Goal: Task Accomplishment & Management: Use online tool/utility

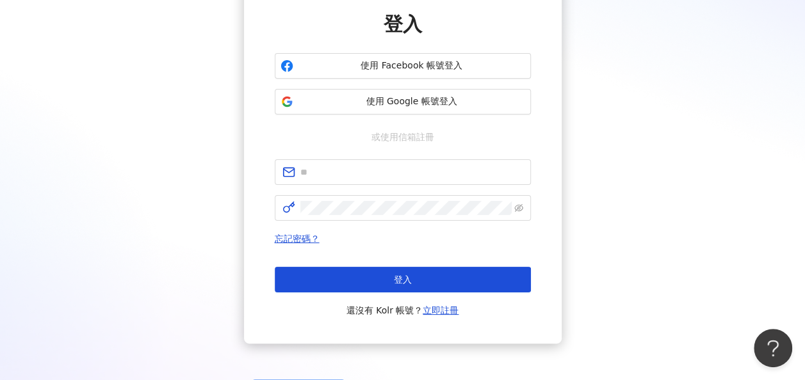
scroll to position [166, 0]
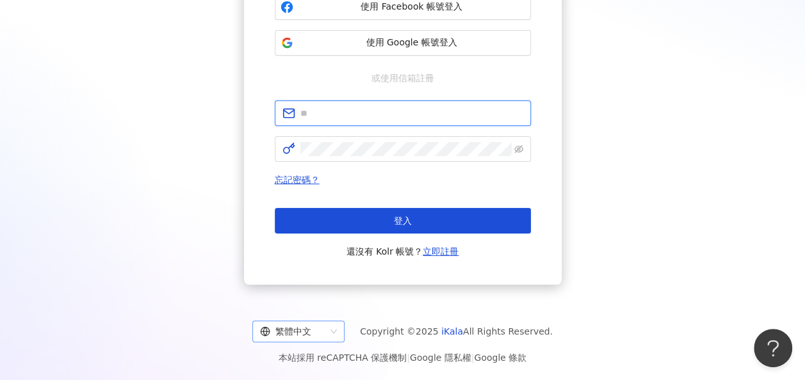
type input "**********"
click at [317, 333] on div "繁體中文" at bounding box center [292, 331] width 65 height 20
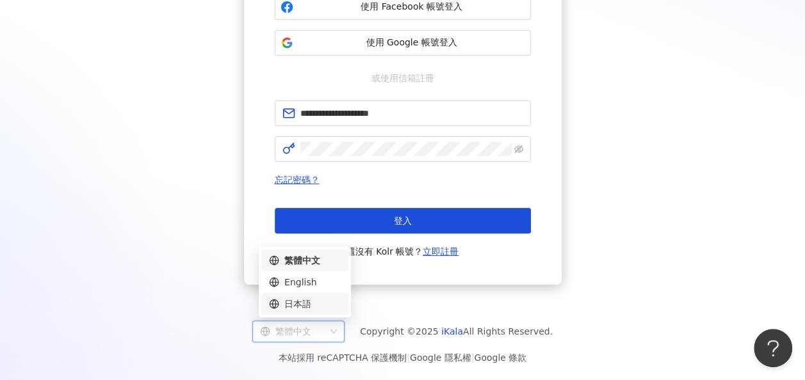
click at [315, 302] on div "日本語" at bounding box center [305, 304] width 72 height 14
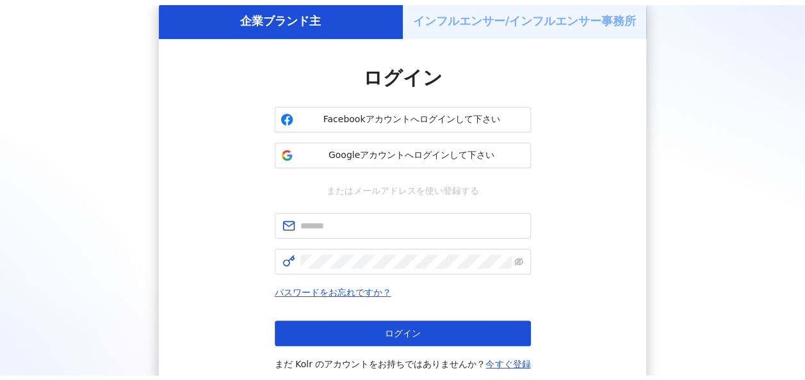
scroll to position [166, 0]
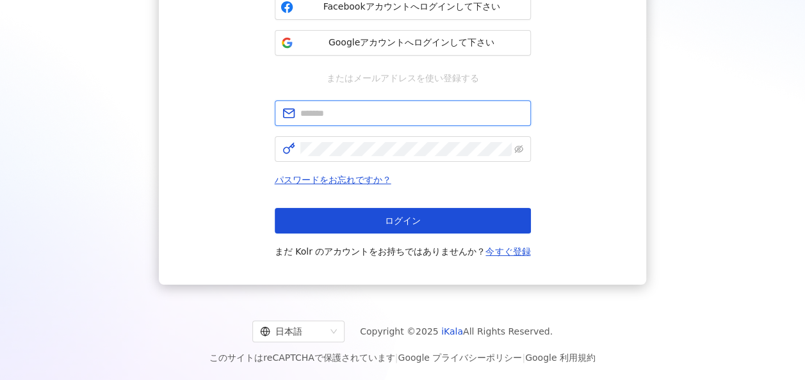
type input "**********"
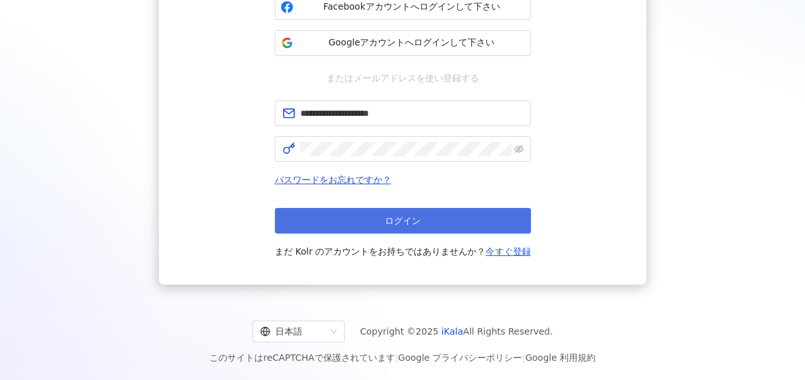
click at [414, 226] on span "ログイン" at bounding box center [403, 221] width 36 height 10
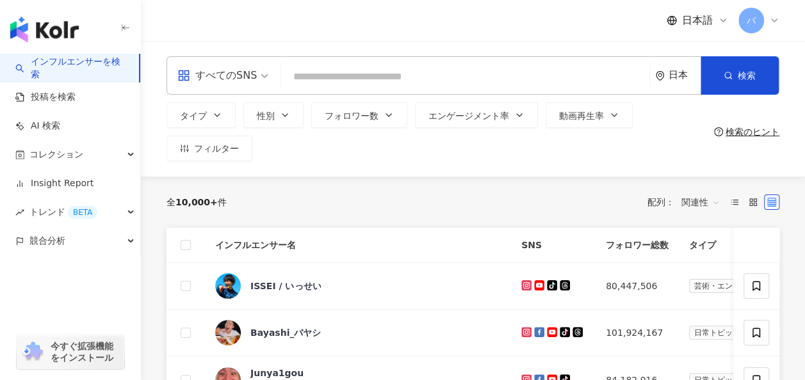
click at [262, 74] on span "すべてのSNS" at bounding box center [222, 75] width 91 height 20
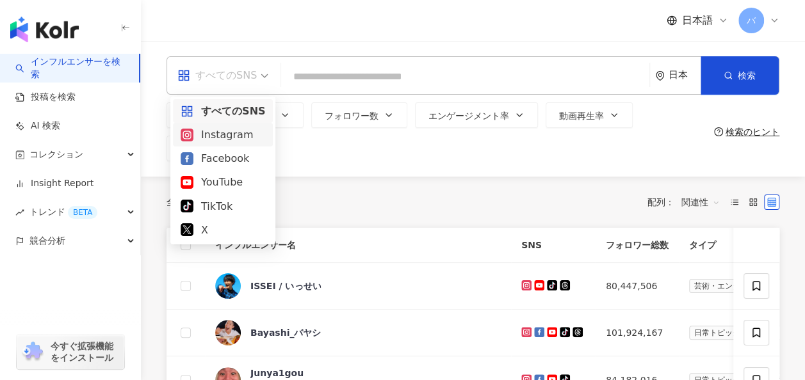
click at [246, 134] on div "Instagram" at bounding box center [223, 135] width 85 height 16
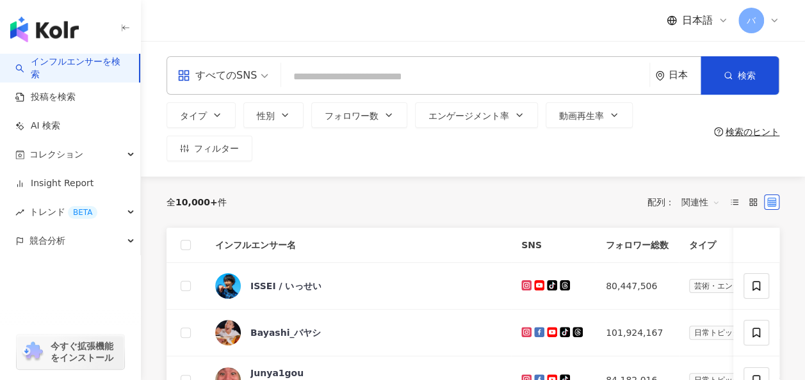
click at [318, 74] on input "search" at bounding box center [465, 77] width 358 height 24
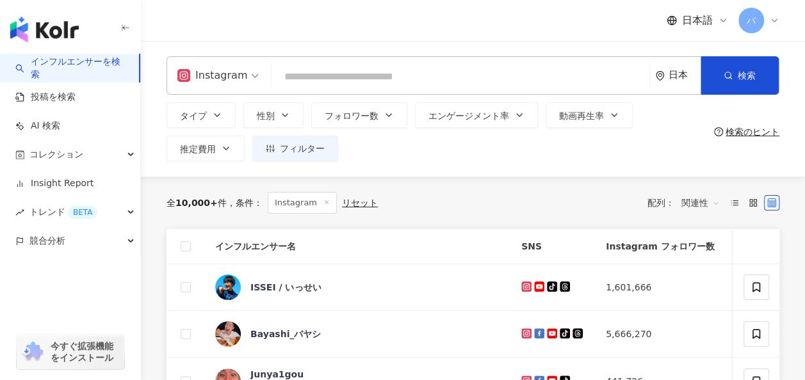
paste input "****"
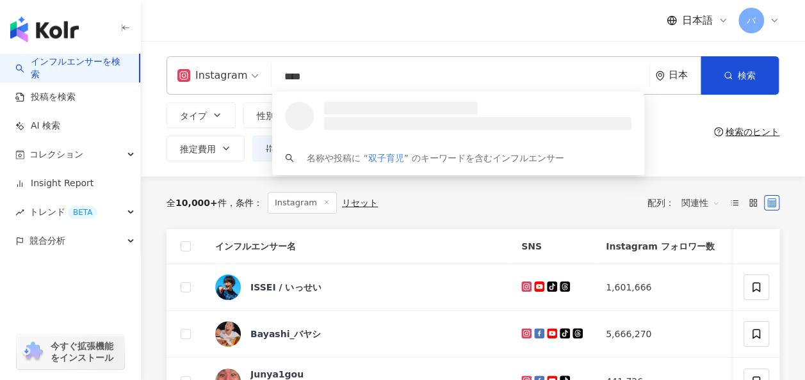
type input "****"
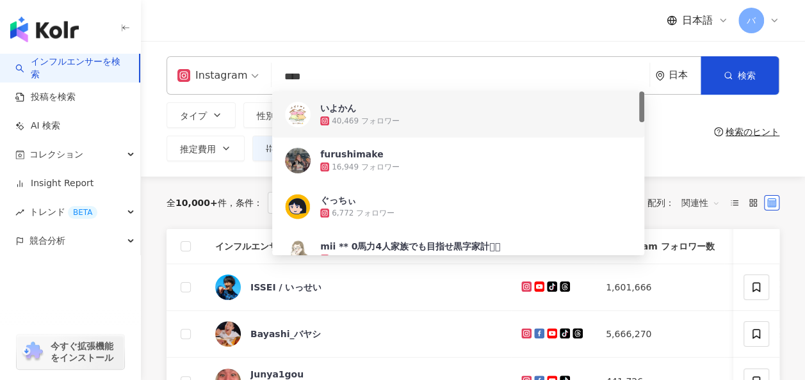
click at [432, 65] on input "****" at bounding box center [461, 77] width 368 height 24
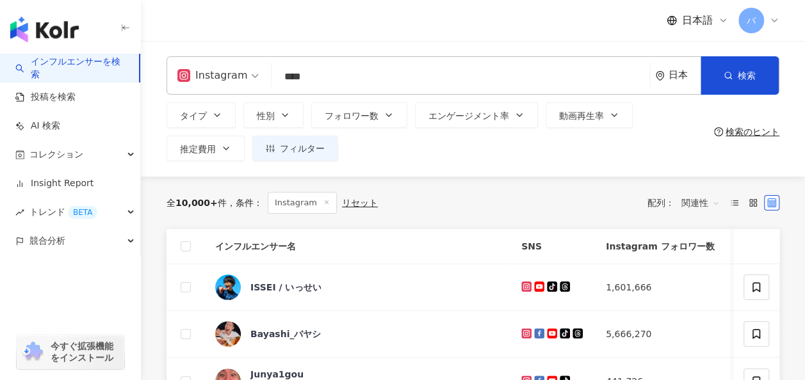
click at [685, 140] on div "タイプ 性別 フォロワー数 エンゲージメント率 動画再生率 推定費用 フィルター" at bounding box center [437, 131] width 542 height 59
click at [388, 117] on icon "button" at bounding box center [389, 115] width 10 height 10
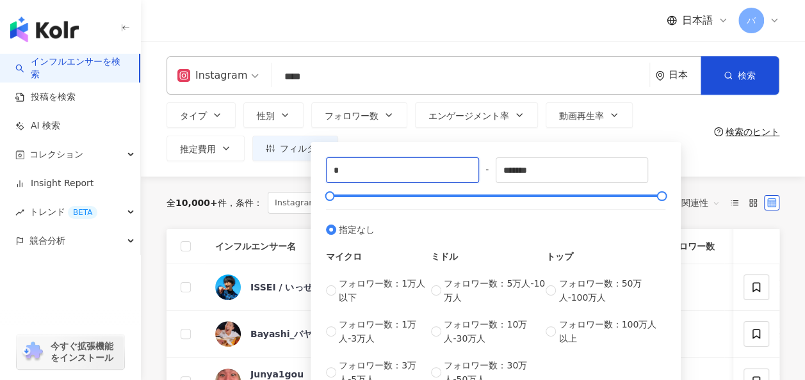
drag, startPoint x: 387, startPoint y: 165, endPoint x: 300, endPoint y: 163, distance: 87.1
click at [300, 163] on div "Instagram **** 日本 検索 637b660a-2660-4958-a692-b0addaa1f806 69390df5-da72-43d4-8f…" at bounding box center [473, 109] width 664 height 136
type input "*"
type input "****"
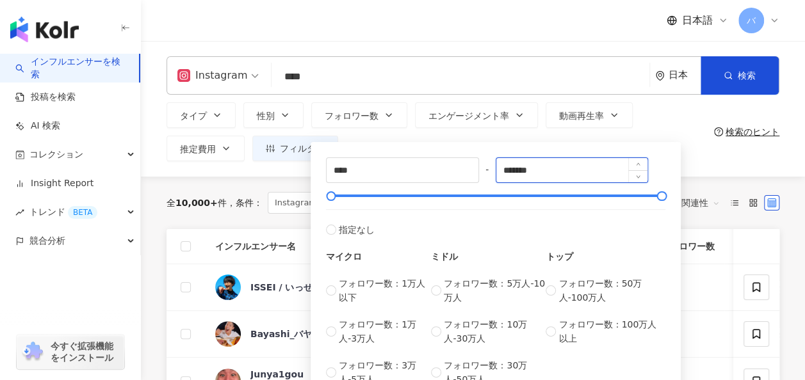
click at [569, 166] on input "*******" at bounding box center [572, 170] width 152 height 24
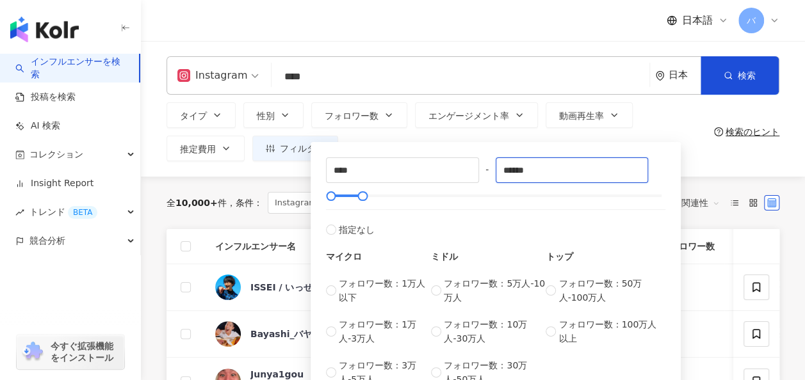
type input "******"
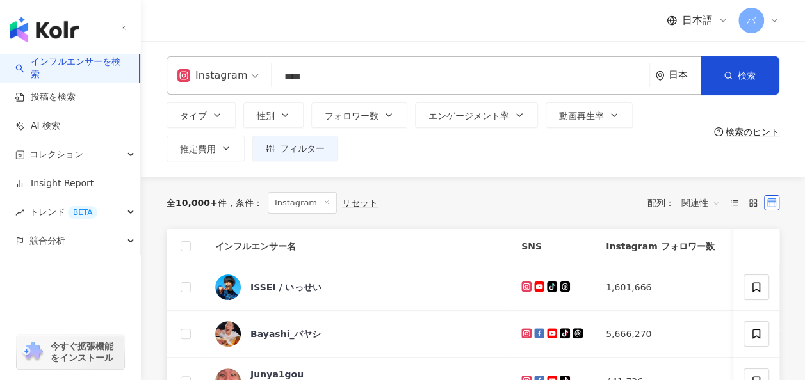
click at [654, 127] on div "タイプ 性別 フォロワー数 エンゲージメント率 動画再生率 推定費用 フィルター **** - ****** 指定なし マイクロ フォロワー数：1万人以下 フ…" at bounding box center [437, 131] width 542 height 59
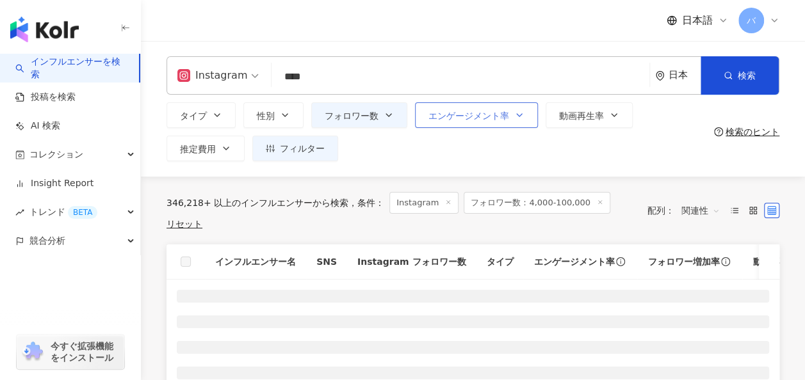
click at [462, 127] on button "エンゲージメント率" at bounding box center [476, 115] width 123 height 26
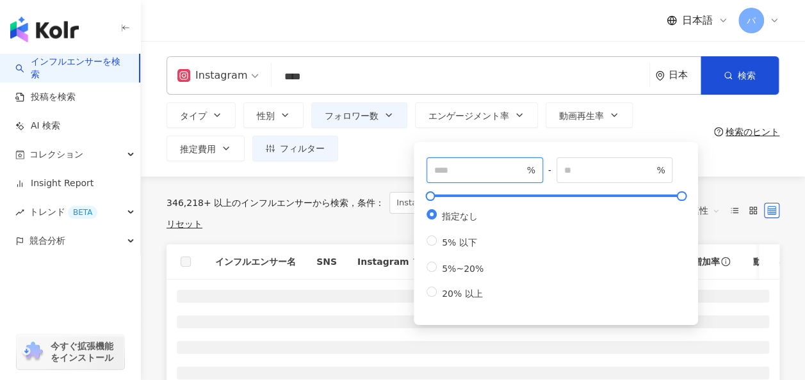
click at [462, 168] on input "number" at bounding box center [479, 170] width 90 height 14
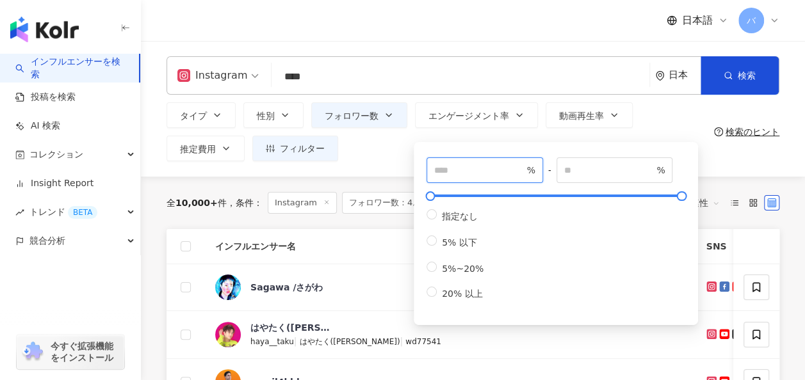
type input "***"
click at [488, 140] on div "*** % - % 指定なし 5% 以下 5%~20% 20% 以上" at bounding box center [556, 231] width 284 height 190
click at [655, 131] on div "タイプ 性別 フォロワー数 エンゲージメント率 動画再生率 推定費用 フィルター **** - ****** 指定なし マイクロ フォロワー数：1万人以下 フ…" at bounding box center [437, 131] width 542 height 59
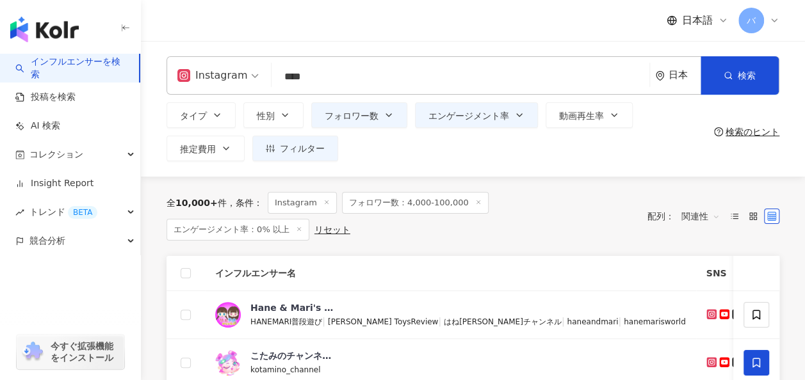
click at [371, 80] on input "****" at bounding box center [461, 77] width 368 height 24
click at [736, 81] on button "検索" at bounding box center [739, 75] width 78 height 38
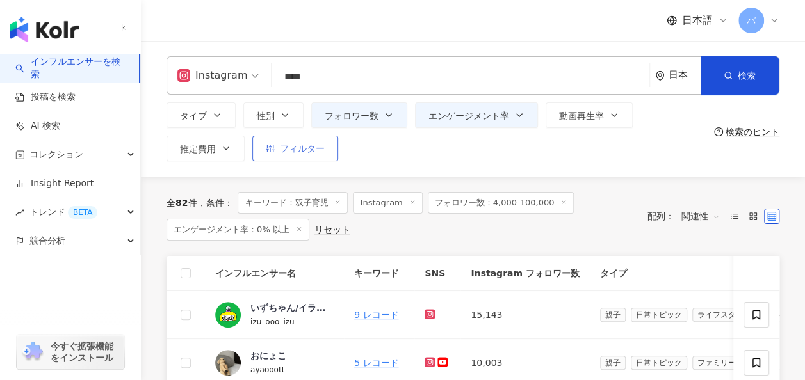
click at [323, 154] on span "フィルター" at bounding box center [302, 148] width 45 height 10
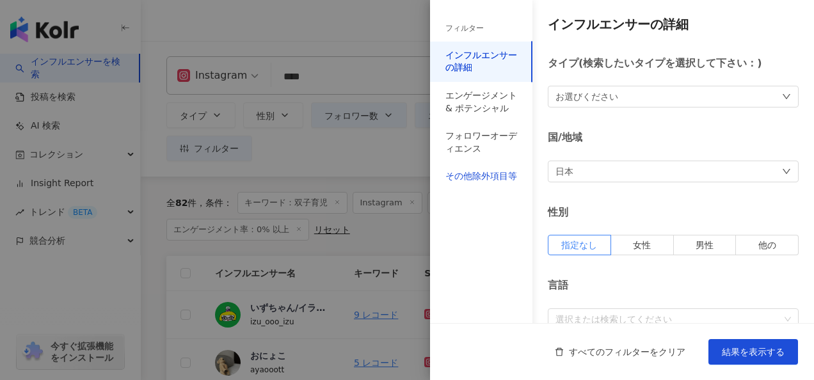
click at [494, 176] on div "その他除外項目等" at bounding box center [482, 176] width 72 height 13
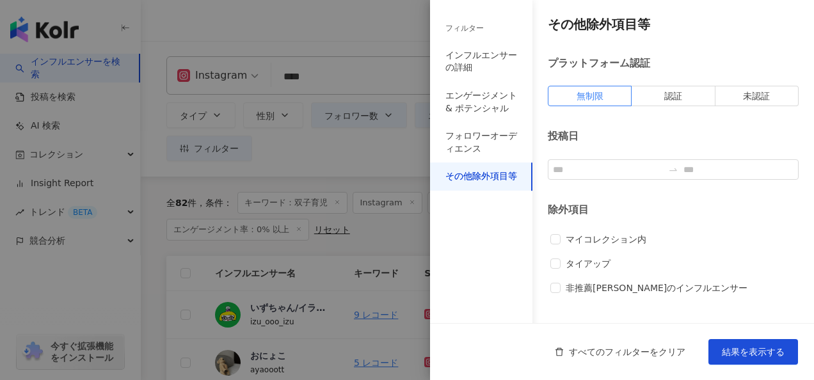
click at [402, 150] on div at bounding box center [407, 190] width 814 height 380
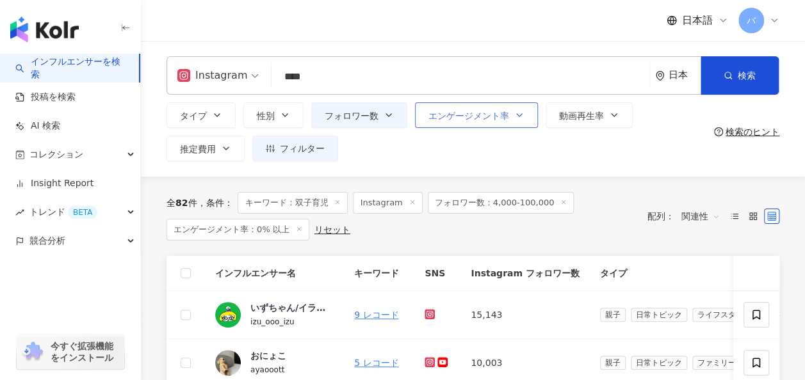
click at [444, 122] on button "エンゲージメント率" at bounding box center [476, 115] width 123 height 26
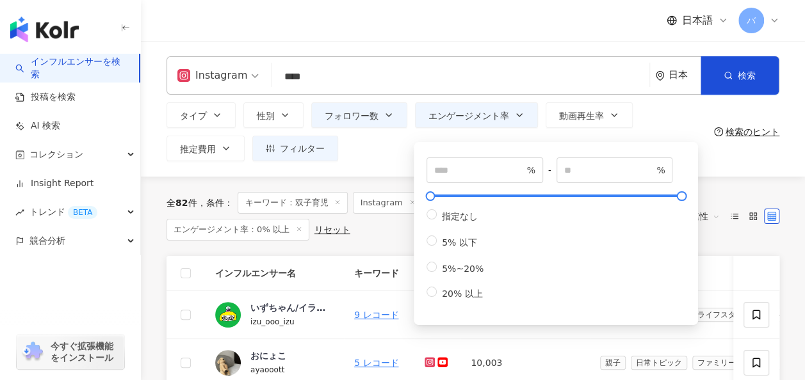
click at [389, 152] on div "タイプ 性別 フォロワー数 エンゲージメント率 動画再生率 推定費用 フィルター フィルター インフルエンサーの詳細 エンゲージメント & ポテンシャル フォ…" at bounding box center [437, 131] width 542 height 59
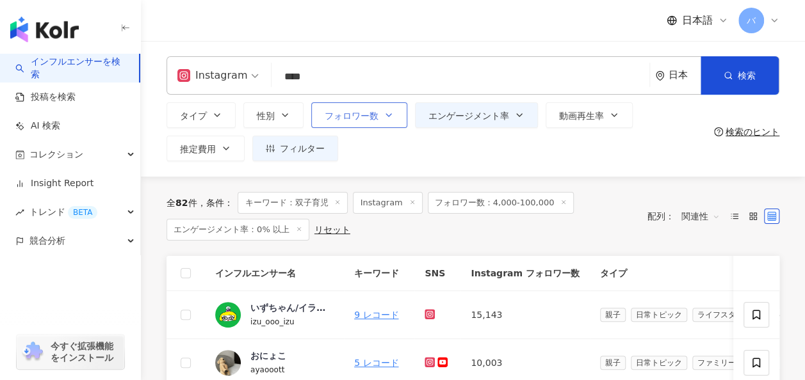
click at [384, 122] on button "フォロワー数" at bounding box center [359, 115] width 96 height 26
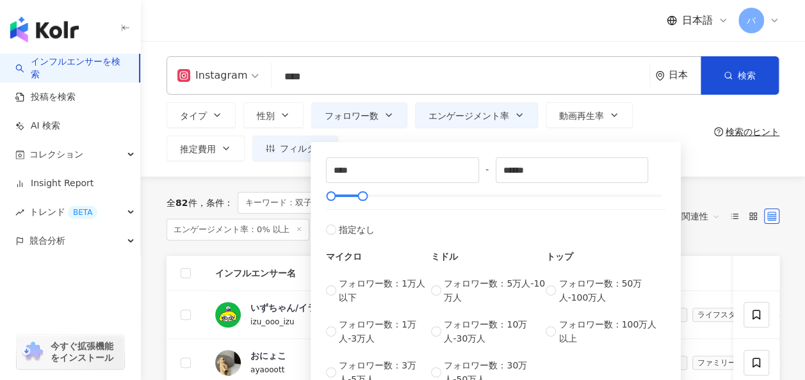
click at [404, 138] on div "**** - ****** 指定なし マイクロ フォロワー数：1万人以下 フォロワー数：1万人-3万人 フォロワー数：3万人-5万人 ミドル フォロワー数：5…" at bounding box center [496, 269] width 370 height 266
click at [686, 122] on div "タイプ 性別 フォロワー数 エンゲージメント率 動画再生率 推定費用 フィルター フィルター インフルエンサーの詳細 エンゲージメント & ポテンシャル フォ…" at bounding box center [437, 131] width 542 height 59
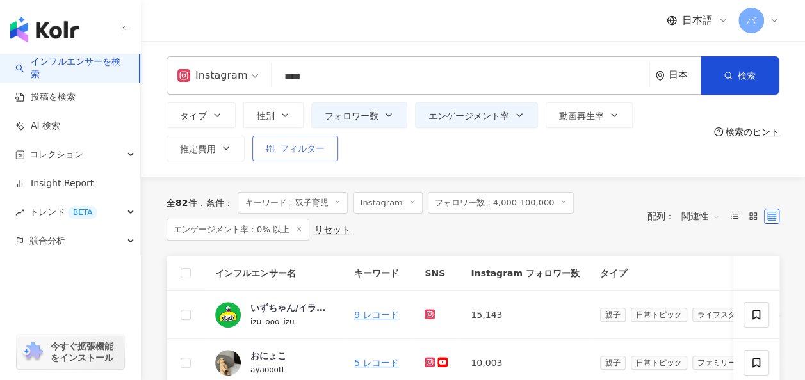
click at [293, 156] on button "フィルター" at bounding box center [295, 149] width 86 height 26
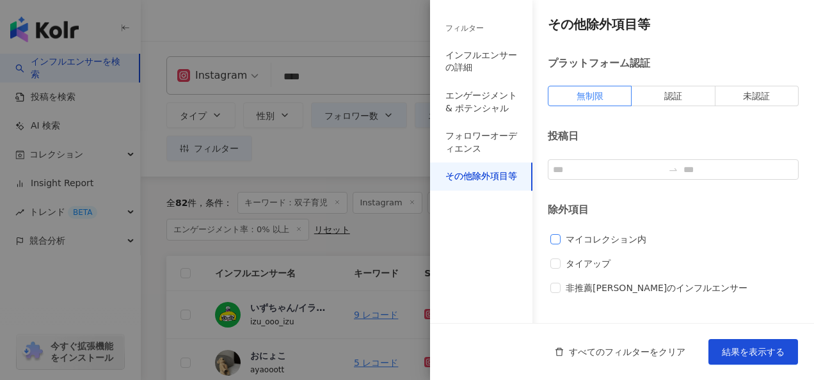
click at [594, 235] on span "マイコレクション内" at bounding box center [606, 239] width 91 height 14
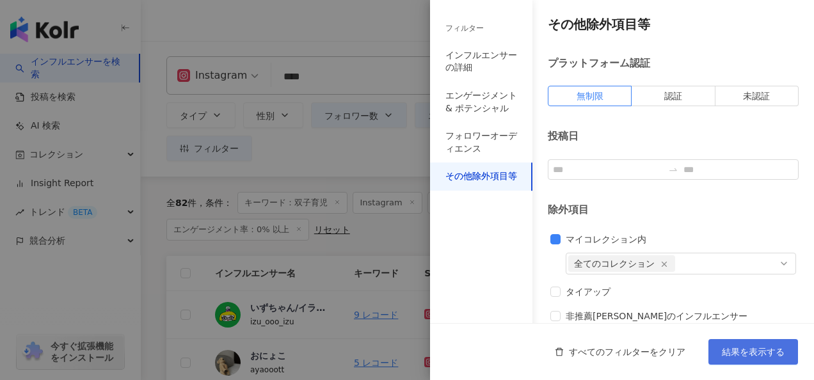
click at [752, 357] on span "結果を表示する" at bounding box center [753, 352] width 63 height 10
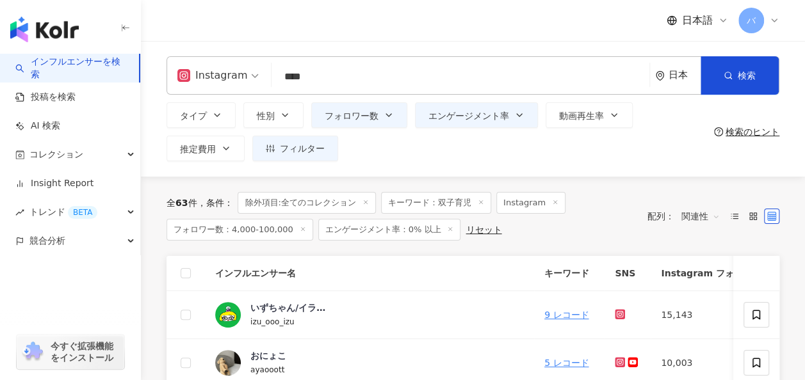
click at [179, 269] on th at bounding box center [185, 273] width 38 height 35
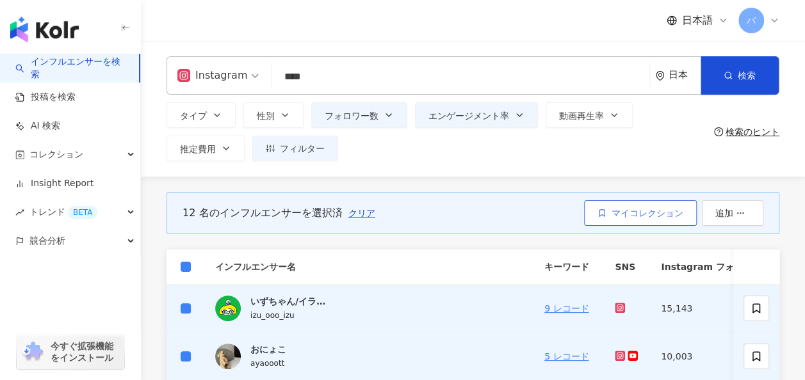
click at [622, 212] on span "マイコレクション" at bounding box center [647, 213] width 72 height 10
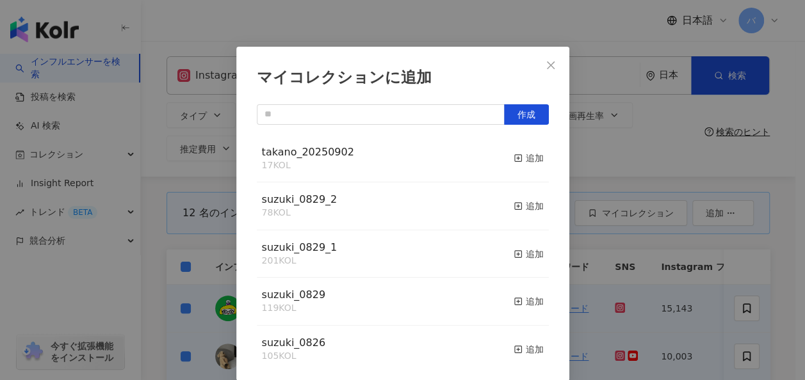
scroll to position [269, 0]
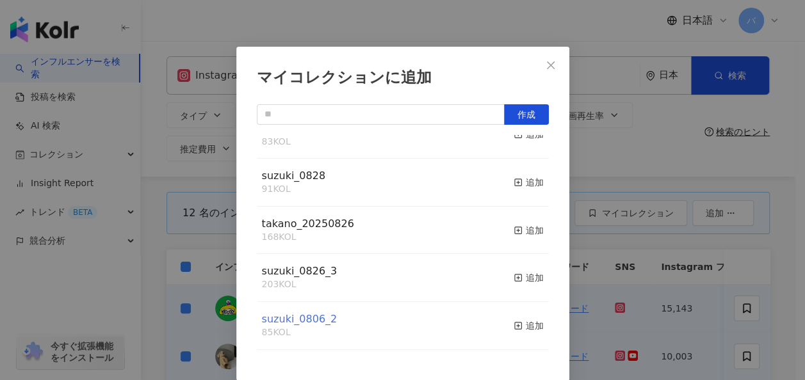
click at [309, 321] on span "suzuki_0806_2" at bounding box center [300, 319] width 76 height 12
click at [305, 271] on span "suzuki_0826_3" at bounding box center [300, 271] width 76 height 12
click at [325, 224] on span "takano_20250826" at bounding box center [308, 224] width 92 height 12
click at [546, 63] on icon "close" at bounding box center [551, 65] width 10 height 10
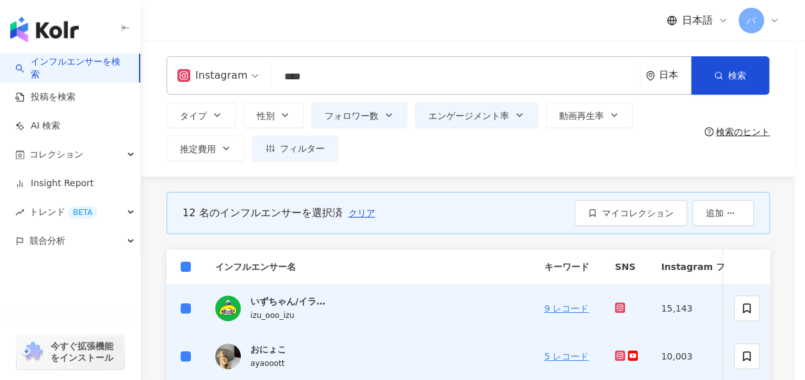
scroll to position [0, 0]
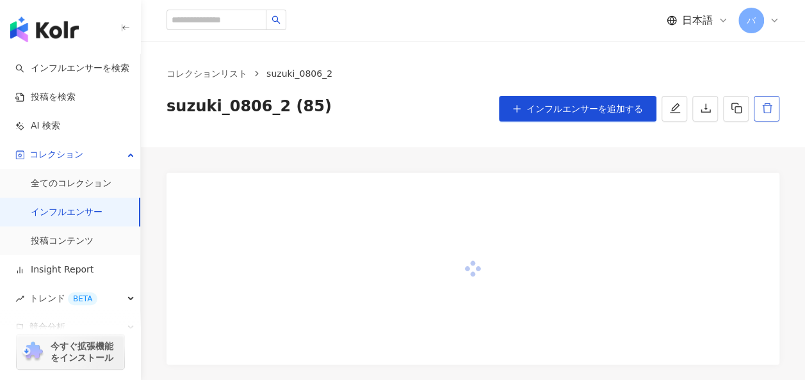
click at [764, 109] on icon "delete" at bounding box center [767, 108] width 12 height 12
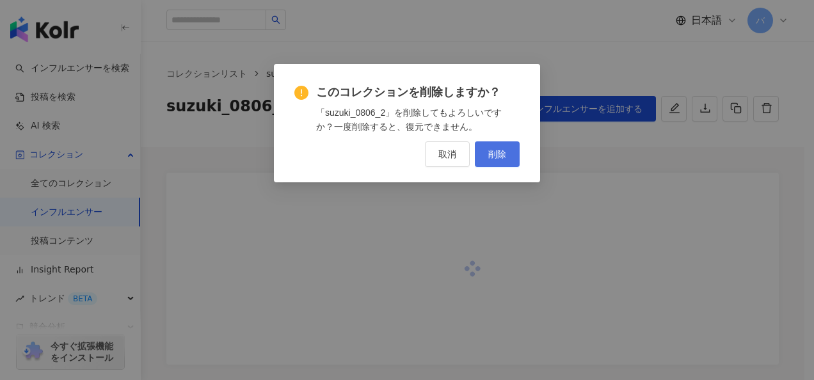
click at [486, 150] on button "削除" at bounding box center [497, 154] width 45 height 26
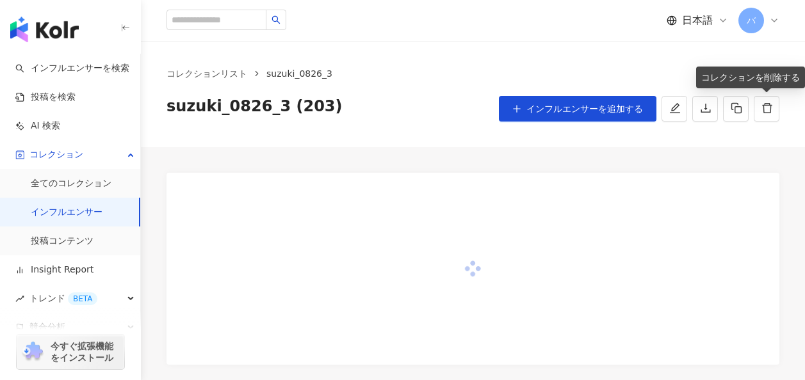
click at [772, 111] on icon "delete" at bounding box center [767, 108] width 12 height 12
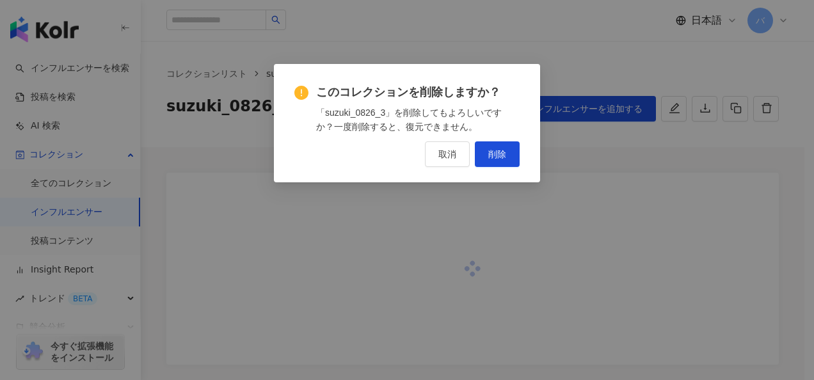
click at [494, 151] on span "削除" at bounding box center [498, 154] width 18 height 10
click at [506, 154] on span "削除" at bounding box center [498, 154] width 18 height 10
click at [490, 153] on span "削除" at bounding box center [498, 154] width 18 height 10
click at [494, 154] on span "削除" at bounding box center [498, 154] width 18 height 10
click at [490, 155] on span "削除" at bounding box center [498, 154] width 18 height 10
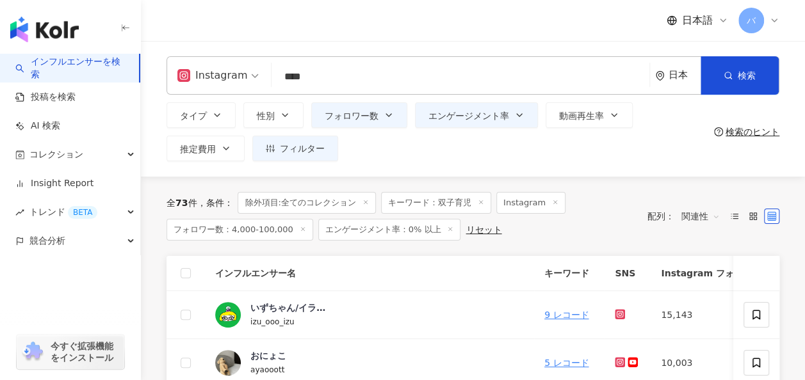
click at [344, 31] on div "日本語 バ" at bounding box center [472, 20] width 613 height 41
click at [305, 147] on span "フィルター" at bounding box center [302, 148] width 45 height 10
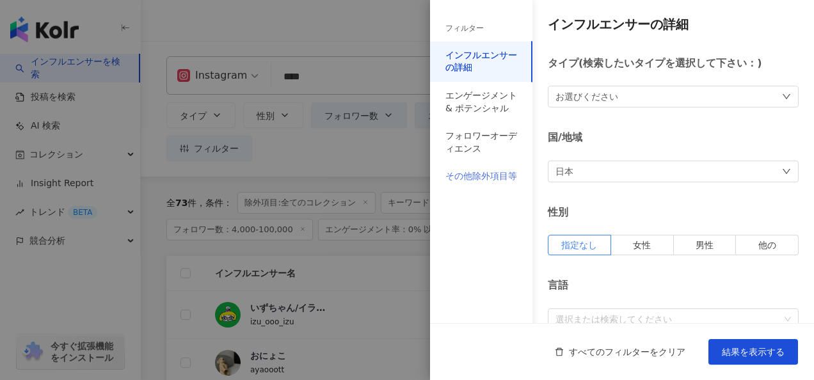
click at [504, 184] on div "その他除外項目等" at bounding box center [481, 177] width 102 height 28
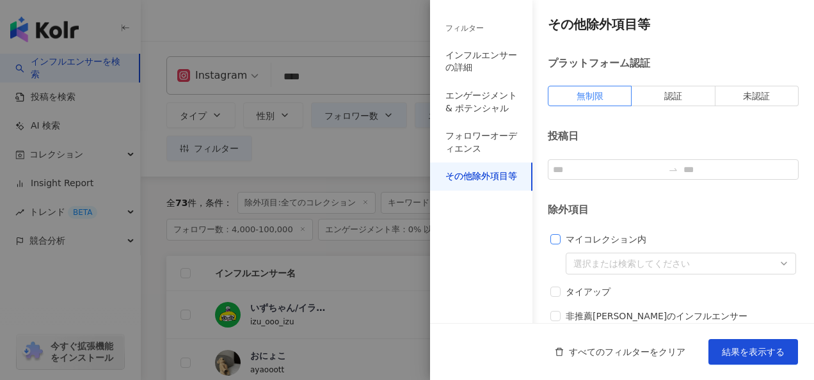
click at [575, 240] on span "マイコレクション内" at bounding box center [606, 239] width 91 height 14
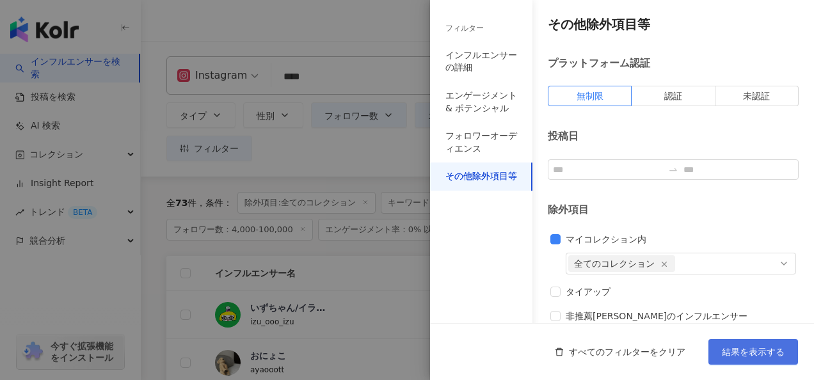
click at [759, 359] on button "結果を表示する" at bounding box center [754, 352] width 90 height 26
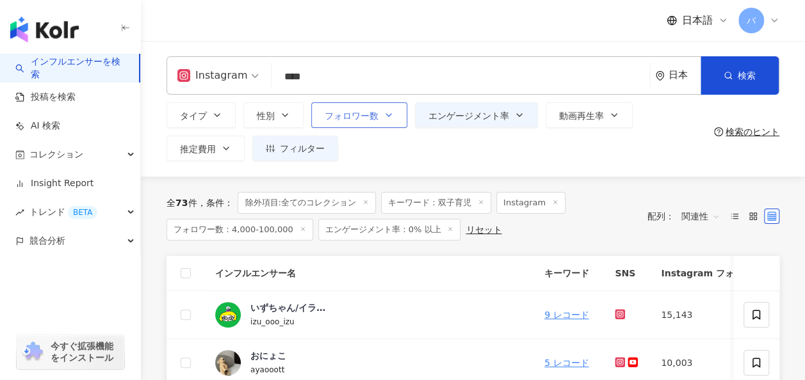
click at [376, 124] on button "フォロワー数" at bounding box center [359, 115] width 96 height 26
click at [490, 134] on div "タイプ 性別 フォロワー数 エンゲージメント率 動画再生率 推定費用 フィルター フィルター インフルエンサーの詳細 エンゲージメント & ポテンシャル フォ…" at bounding box center [437, 131] width 542 height 59
click at [489, 121] on span "エンゲージメント率" at bounding box center [468, 116] width 81 height 10
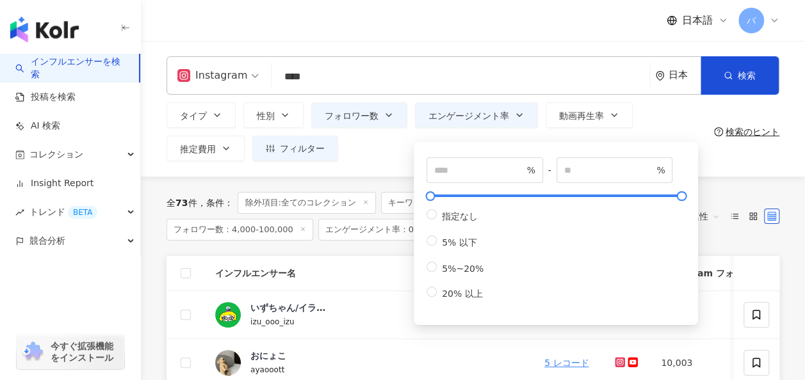
click at [594, 133] on div "タイプ 性別 フォロワー数 エンゲージメント率 動画再生率 推定費用 フィルター フィルター インフルエンサーの詳細 エンゲージメント & ポテンシャル フォ…" at bounding box center [437, 131] width 542 height 59
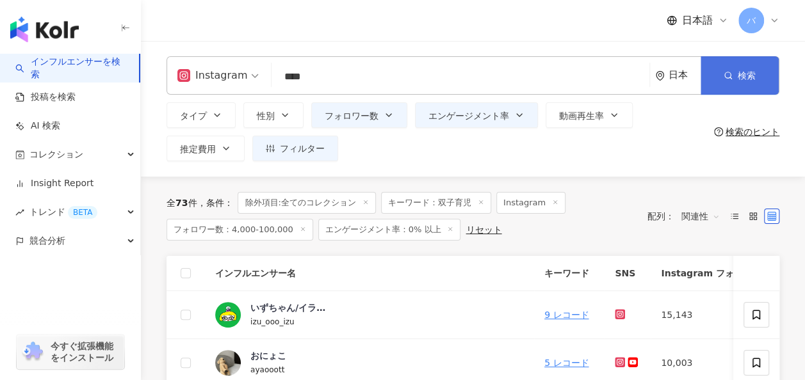
click at [744, 76] on span "検索" at bounding box center [747, 75] width 18 height 10
click at [720, 78] on button "検索" at bounding box center [739, 75] width 78 height 38
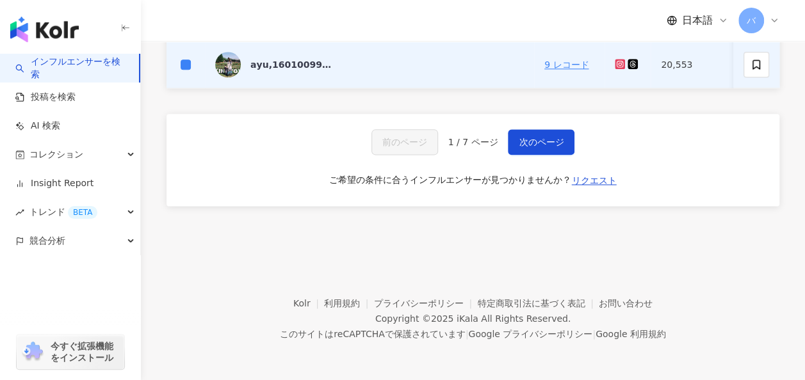
scroll to position [640, 0]
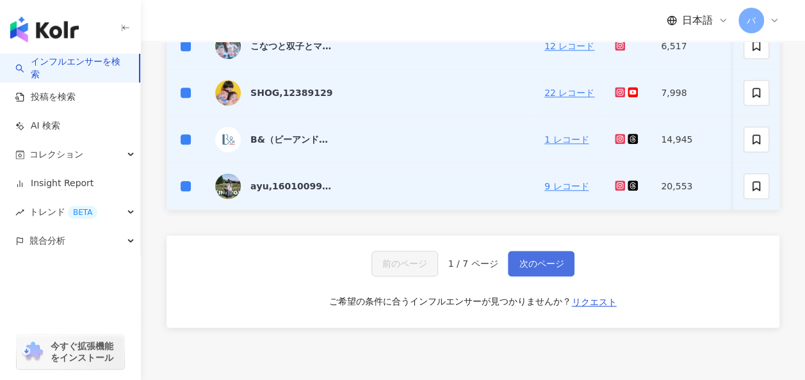
click at [528, 266] on span "次のページ" at bounding box center [541, 264] width 45 height 10
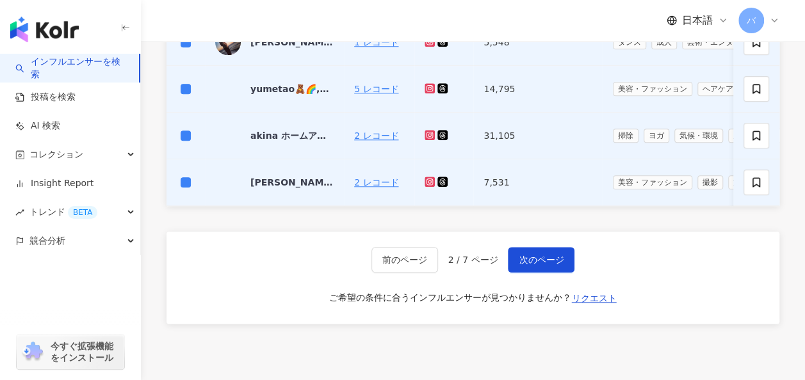
scroll to position [645, 0]
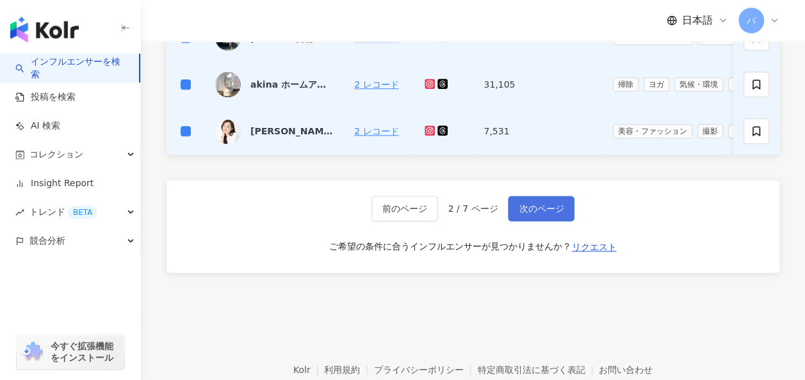
click at [548, 214] on span "次のページ" at bounding box center [541, 209] width 45 height 10
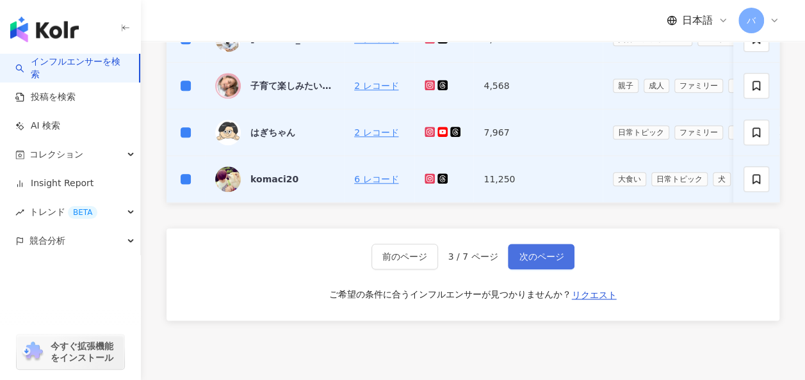
click at [543, 257] on span "次のページ" at bounding box center [541, 257] width 45 height 10
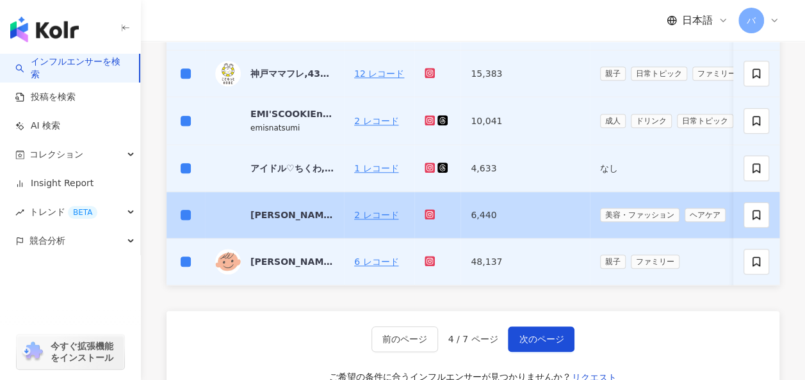
scroll to position [581, 0]
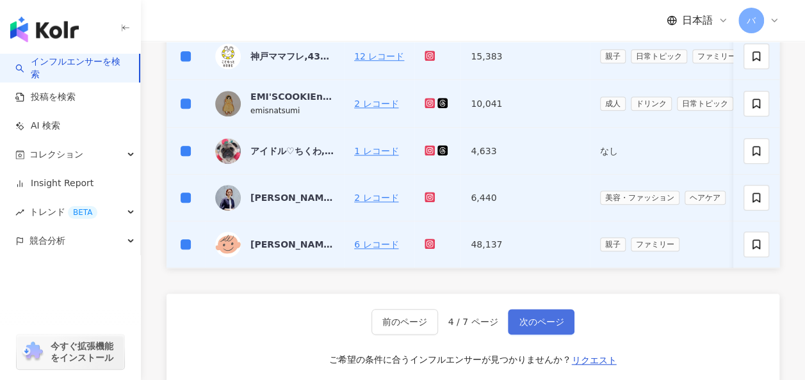
click at [535, 327] on span "次のページ" at bounding box center [541, 322] width 45 height 10
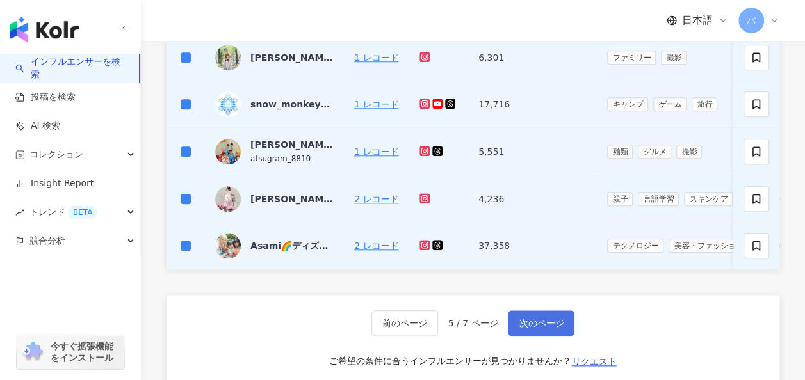
click at [537, 323] on span "次のページ" at bounding box center [541, 323] width 45 height 10
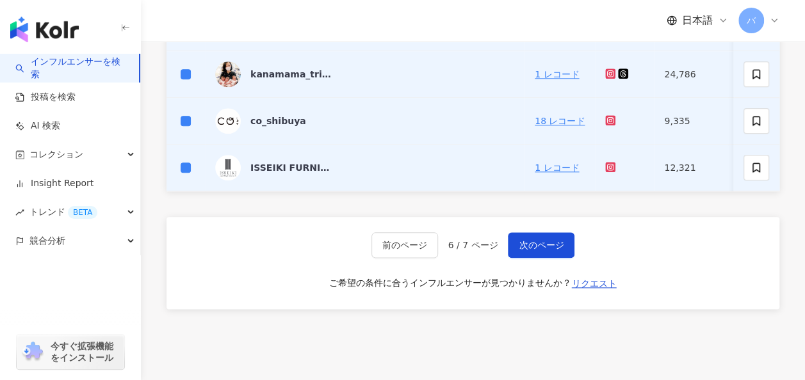
scroll to position [645, 0]
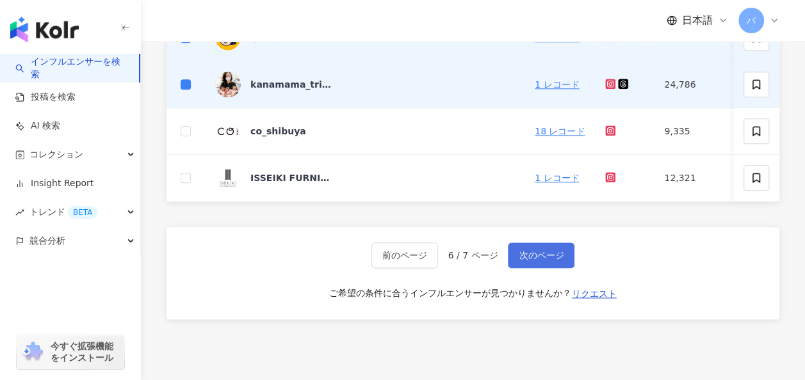
click at [524, 252] on button "次のページ" at bounding box center [541, 256] width 67 height 26
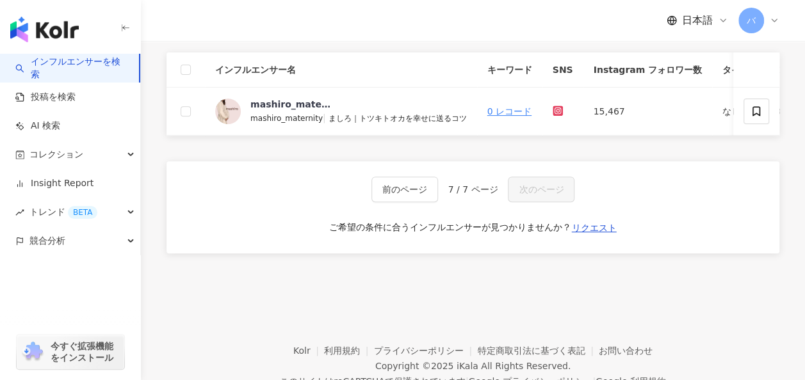
scroll to position [69, 0]
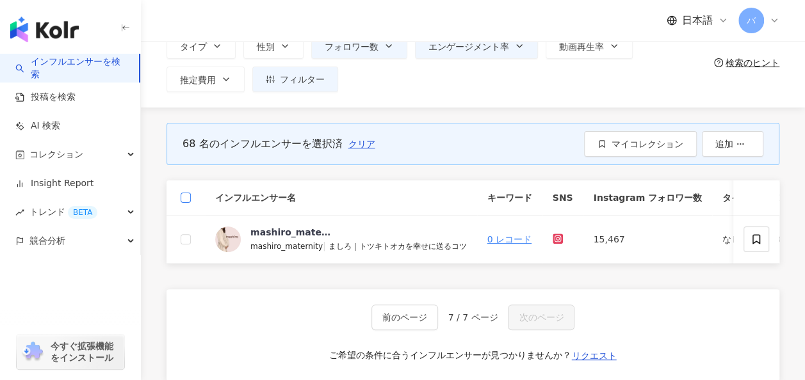
click at [186, 191] on label at bounding box center [186, 198] width 10 height 14
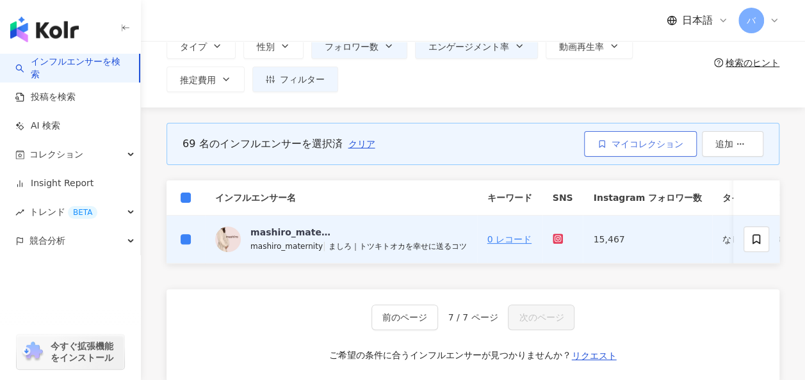
click at [634, 150] on button "マイコレクション" at bounding box center [640, 144] width 113 height 26
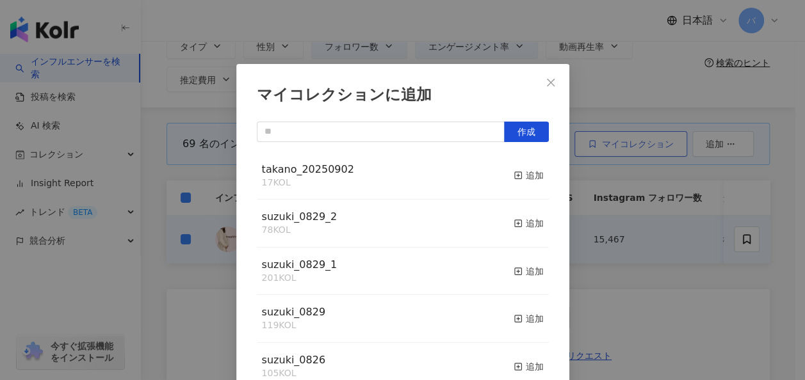
scroll to position [17, 0]
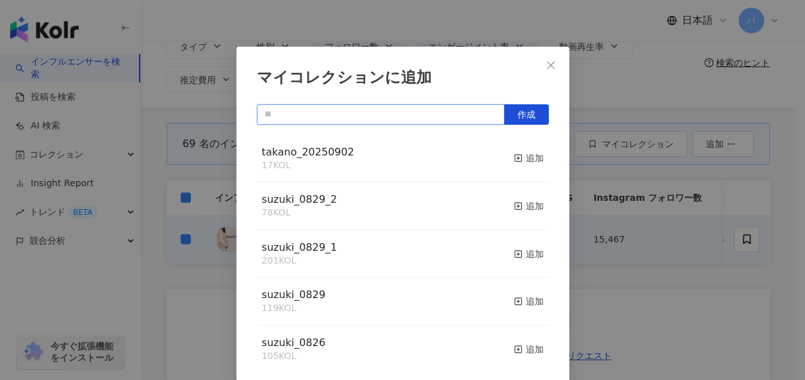
click at [423, 114] on input "text" at bounding box center [381, 114] width 248 height 20
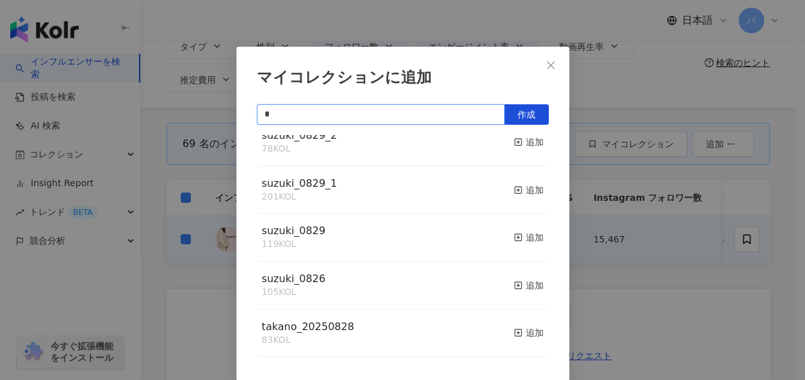
type input "*"
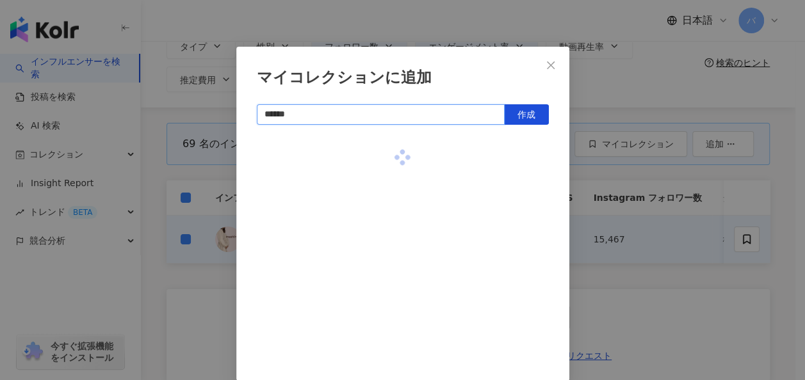
scroll to position [0, 0]
click at [511, 109] on button "作成" at bounding box center [526, 114] width 45 height 20
type input "**********"
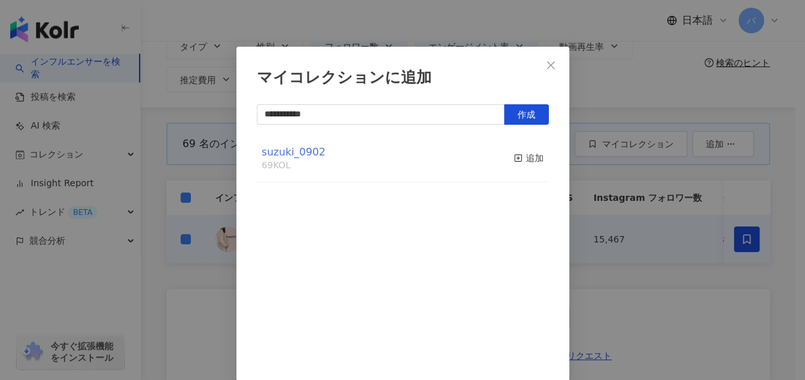
click at [305, 152] on span "suzuki_0902" at bounding box center [293, 152] width 63 height 12
click at [541, 58] on button "Close" at bounding box center [551, 66] width 26 height 26
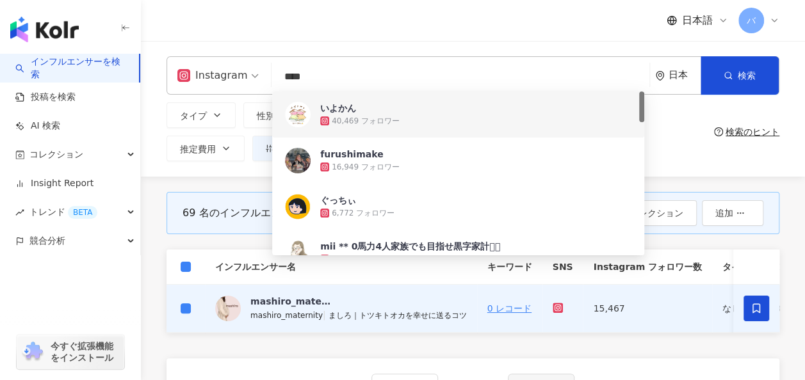
drag, startPoint x: 321, startPoint y: 72, endPoint x: 248, endPoint y: 72, distance: 73.0
click at [248, 72] on div "Instagram **** 日本 検索 637b660a-2660-4958-a692-b0addaa1f806 69390df5-da72-43d4-8f…" at bounding box center [472, 75] width 613 height 38
paste input "search"
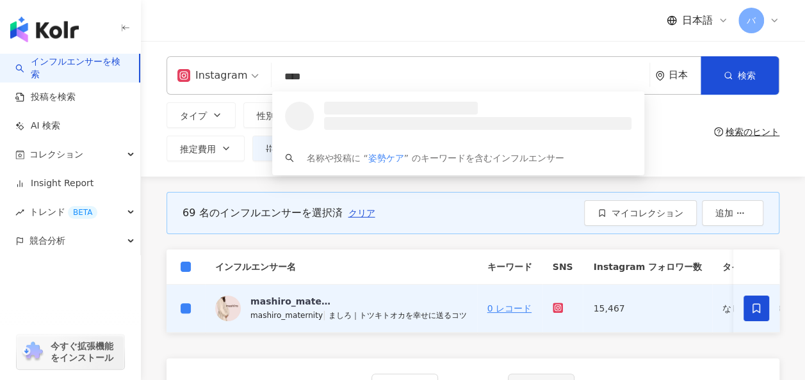
click at [680, 145] on div "タイプ 性別 フォロワー数 エンゲージメント率 動画再生率 推定費用 フィルター フィルター インフルエンサーの詳細 エンゲージメント & ポテンシャル フォ…" at bounding box center [437, 131] width 542 height 59
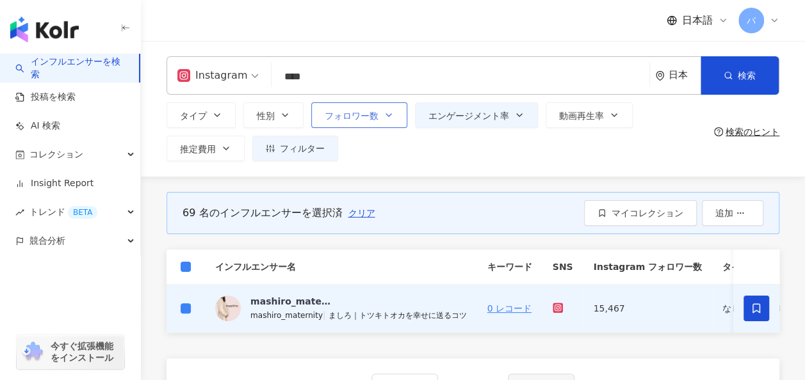
click at [355, 122] on button "フォロワー数" at bounding box center [359, 115] width 96 height 26
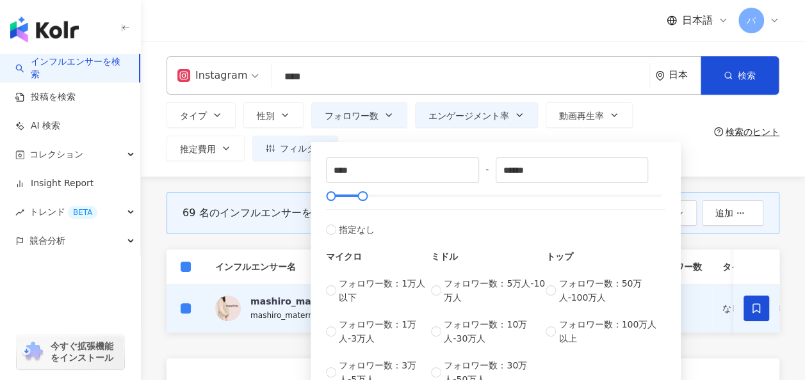
click at [679, 127] on div "タイプ 性別 フォロワー数 エンゲージメント率 動画再生率 推定費用 フィルター フィルター インフルエンサーの詳細 エンゲージメント & ポテンシャル フォ…" at bounding box center [437, 131] width 542 height 59
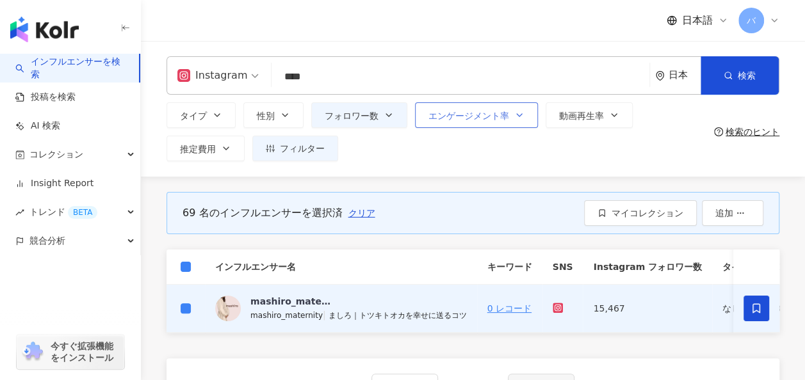
click at [526, 123] on button "エンゲージメント率" at bounding box center [476, 115] width 123 height 26
click at [680, 118] on div "タイプ 性別 フォロワー数 エンゲージメント率 動画再生率 推定費用 フィルター フィルター インフルエンサーの詳細 エンゲージメント & ポテンシャル フォ…" at bounding box center [437, 131] width 542 height 59
click at [318, 143] on span "フィルター" at bounding box center [302, 148] width 45 height 10
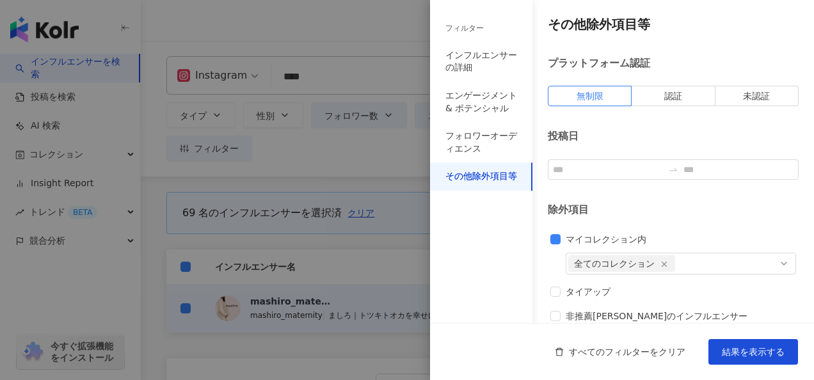
click at [382, 164] on div at bounding box center [407, 190] width 814 height 380
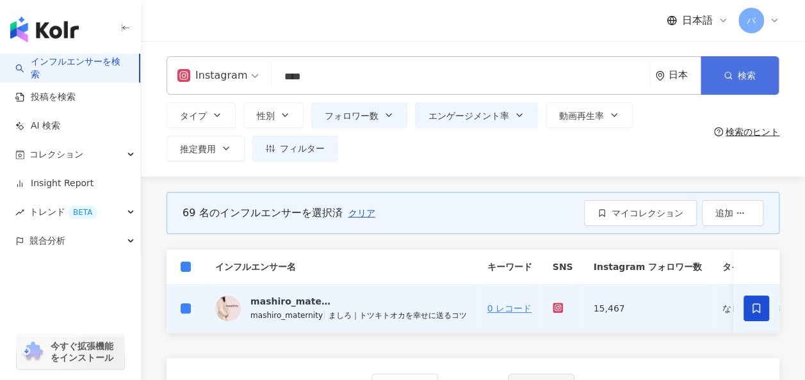
click at [746, 82] on button "検索" at bounding box center [739, 75] width 78 height 38
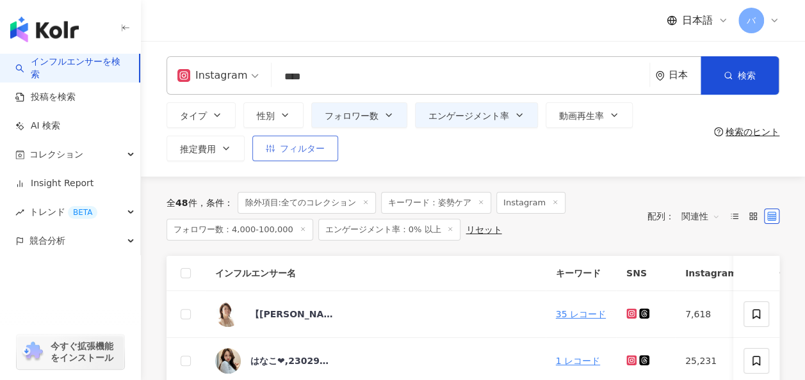
click at [304, 159] on button "フィルター" at bounding box center [295, 149] width 86 height 26
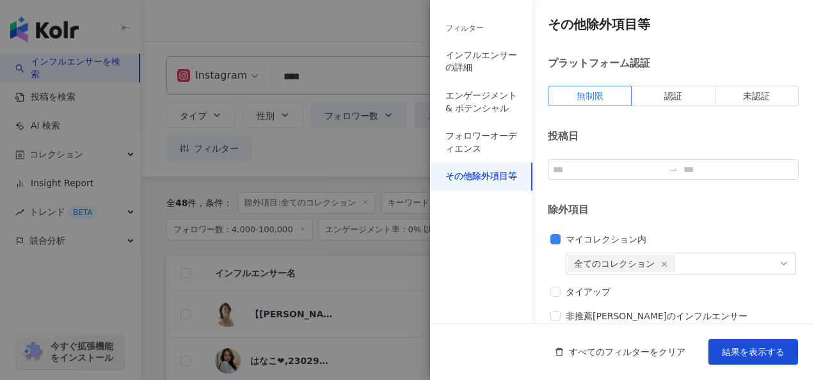
click at [403, 161] on div at bounding box center [407, 190] width 814 height 380
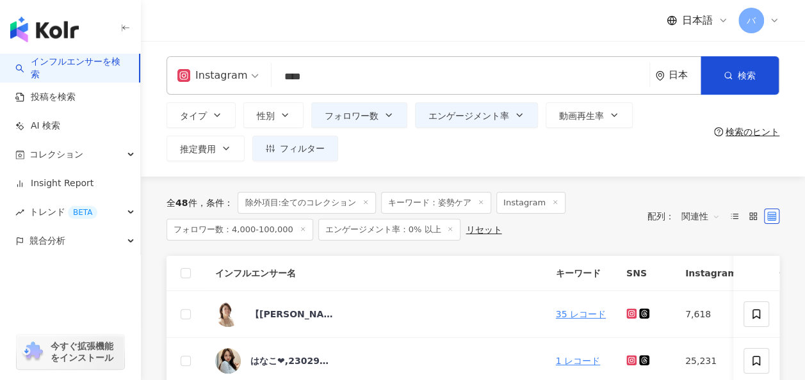
click at [282, 77] on input "****" at bounding box center [461, 77] width 368 height 24
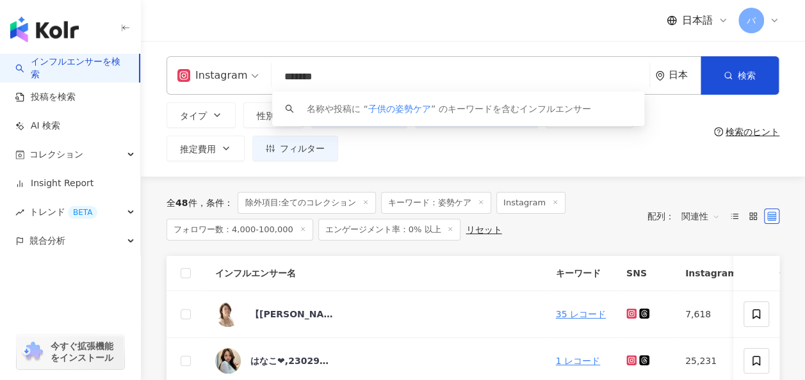
click at [351, 79] on input "*******" at bounding box center [461, 77] width 368 height 24
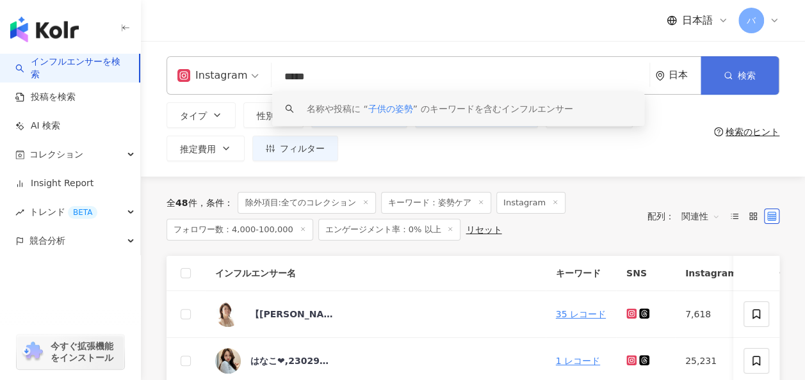
click at [724, 79] on icon "button" at bounding box center [727, 75] width 9 height 9
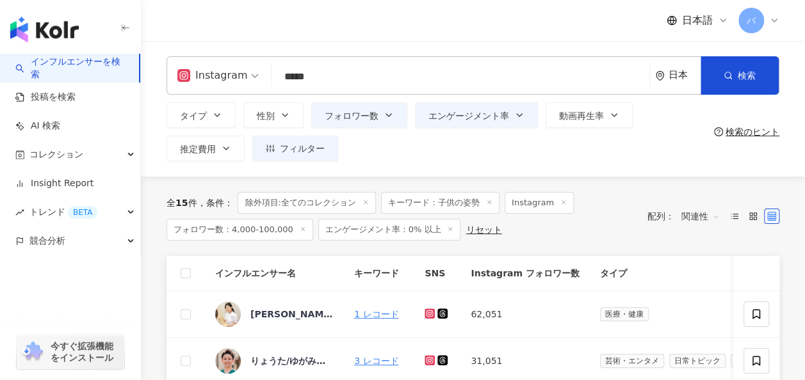
drag, startPoint x: 398, startPoint y: 93, endPoint x: 389, endPoint y: 88, distance: 10.7
click at [393, 91] on div "Instagram ***** 日本 検索 loading 名称や投稿に “ 子供の姿勢 ” のキーワードを含むインフルエンサー タイプ 性別 フォロワー数 …" at bounding box center [473, 108] width 664 height 105
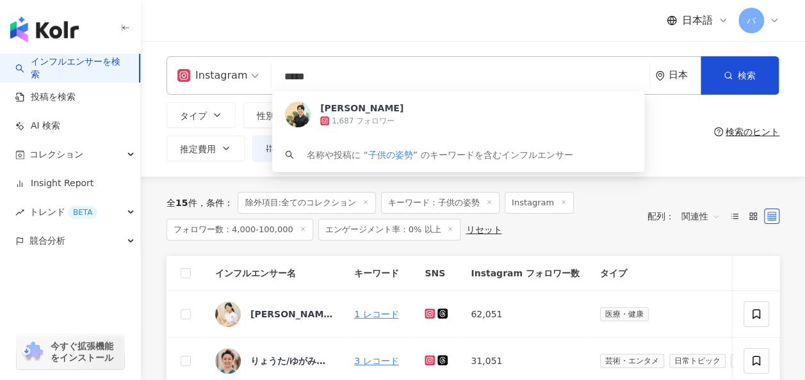
drag, startPoint x: 371, startPoint y: 83, endPoint x: 276, endPoint y: 83, distance: 95.4
click at [277, 83] on input "*****" at bounding box center [461, 77] width 368 height 24
paste input "search"
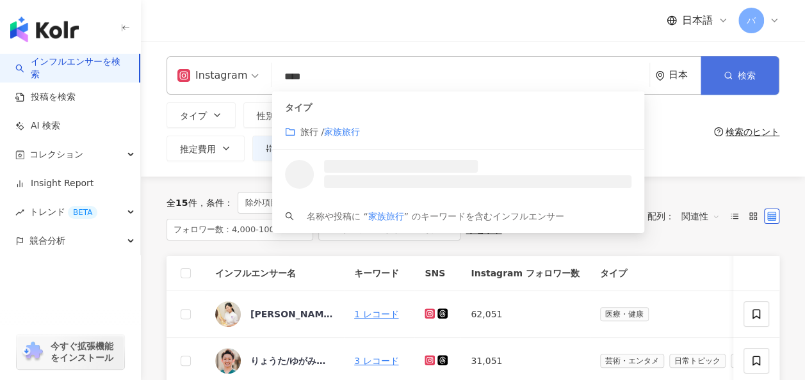
type input "****"
click at [722, 74] on button "検索" at bounding box center [739, 75] width 78 height 38
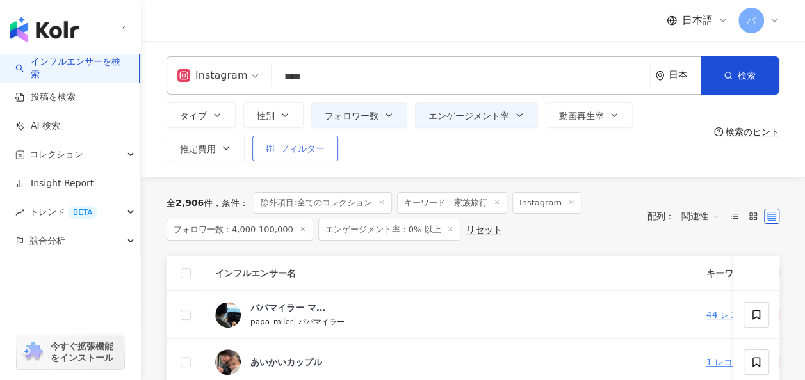
click at [313, 154] on span "フィルター" at bounding box center [302, 148] width 45 height 10
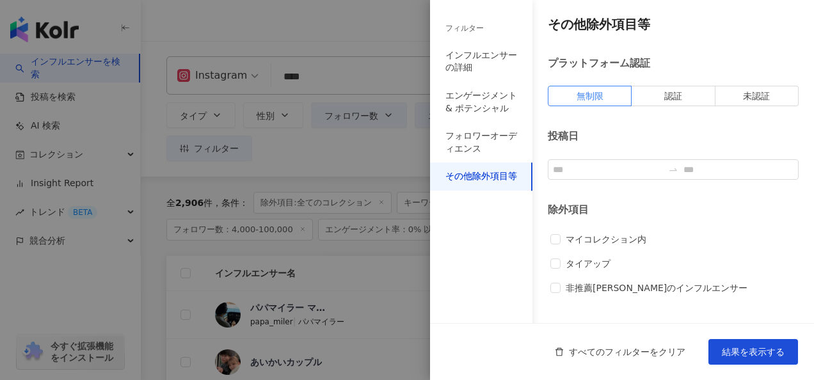
click at [351, 145] on div at bounding box center [407, 190] width 814 height 380
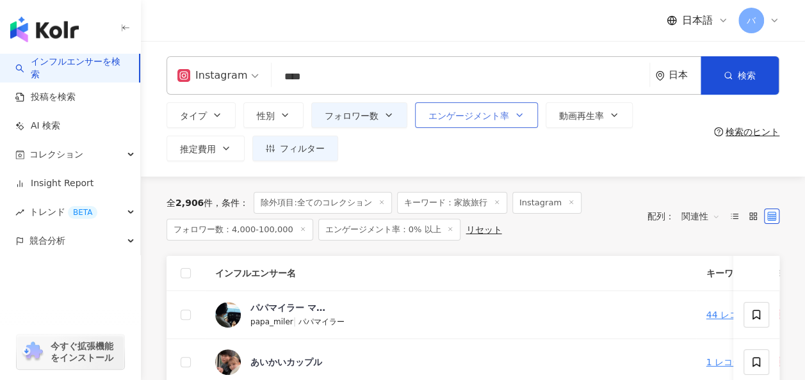
click at [446, 125] on button "エンゲージメント率" at bounding box center [476, 115] width 123 height 26
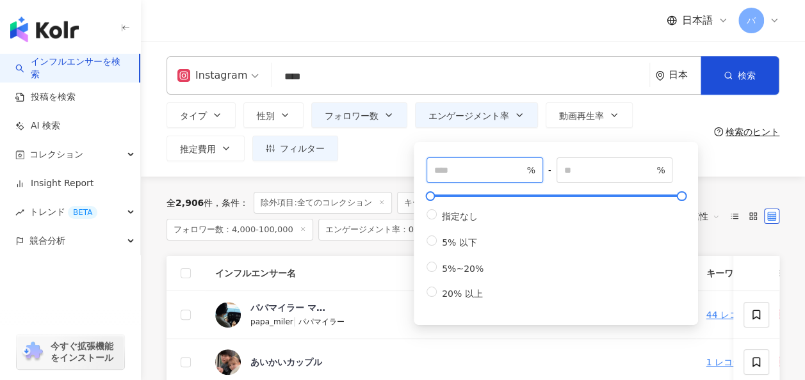
click at [461, 166] on input "***" at bounding box center [479, 170] width 90 height 14
type input "*"
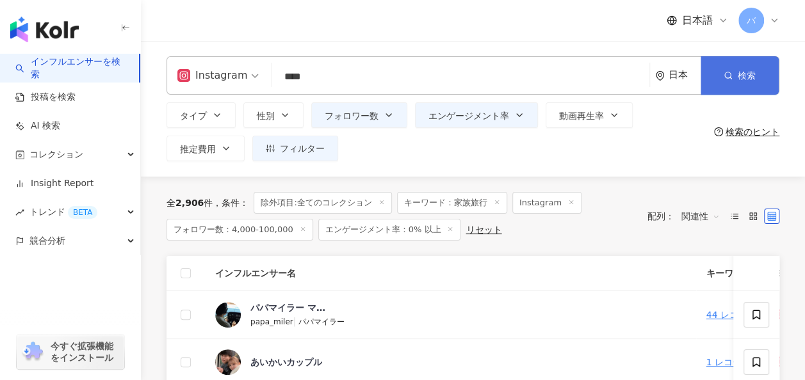
click at [735, 88] on button "検索" at bounding box center [739, 75] width 78 height 38
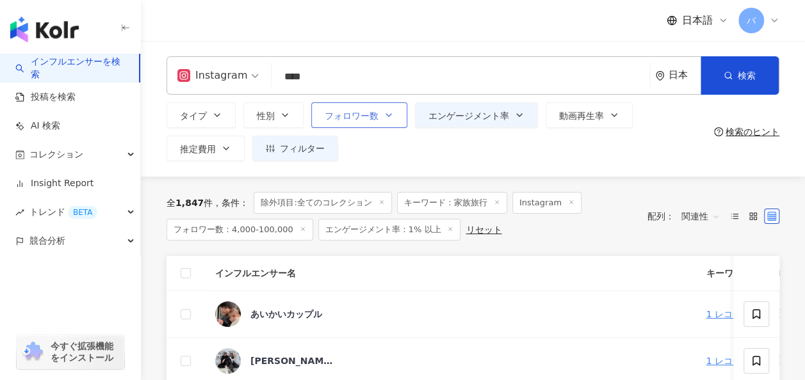
click at [352, 124] on button "フォロワー数" at bounding box center [359, 115] width 96 height 26
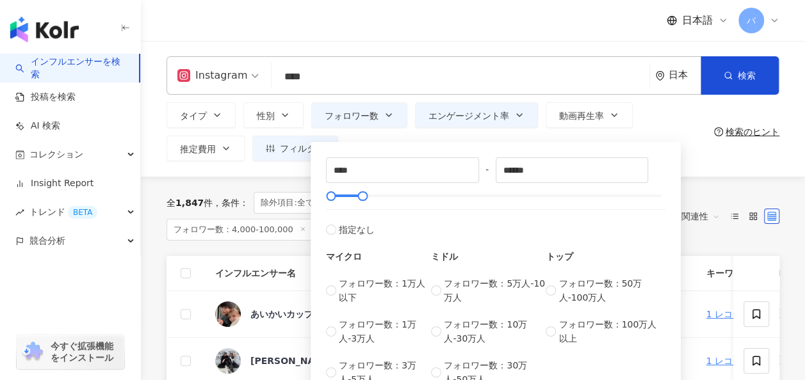
click at [368, 147] on div "**** - ****** 指定なし マイクロ フォロワー数：1万人以下 フォロワー数：1万人-3万人 フォロワー数：3万人-5万人 ミドル フォロワー数：5…" at bounding box center [496, 272] width 370 height 260
click at [559, 147] on div "**** - ****** 指定なし マイクロ フォロワー数：1万人以下 フォロワー数：1万人-3万人 フォロワー数：3万人-5万人 ミドル フォロワー数：5…" at bounding box center [496, 272] width 370 height 260
click at [266, 188] on div "全 1,847 件 条件 ： 除外項目:全てのコレクション キーワード：家族旅行 Instagram フォロワー数：4,000-100,000 エンゲージメン…" at bounding box center [472, 216] width 613 height 79
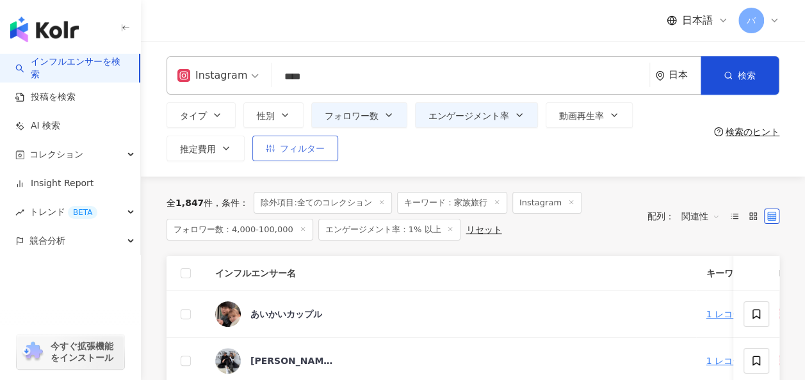
click at [295, 161] on button "フィルター" at bounding box center [295, 149] width 86 height 26
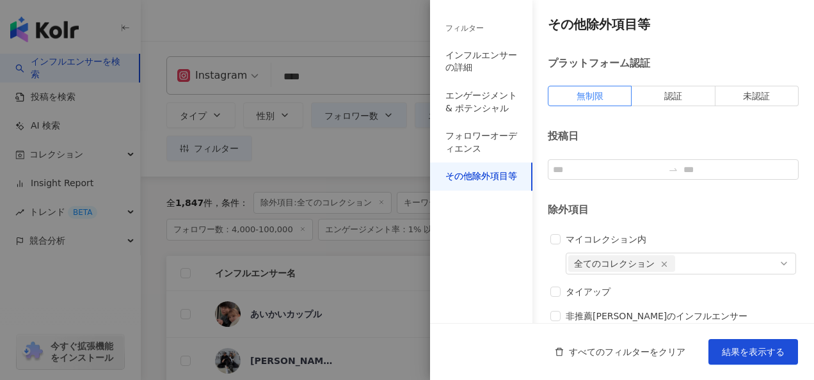
click at [384, 166] on div at bounding box center [407, 190] width 814 height 380
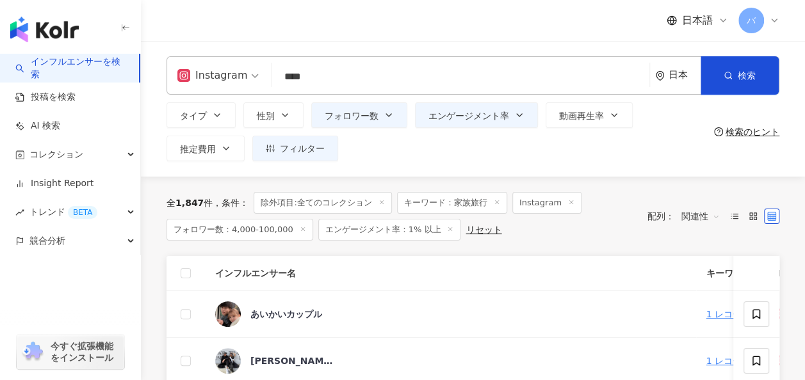
drag, startPoint x: 232, startPoint y: 77, endPoint x: 214, endPoint y: 77, distance: 18.6
click at [214, 77] on div "Instagram **** 日本 検索 customizedTag タイプ 旅行 / 家族旅行 コスパ家族旅行 1,707 フォロワー マイルでゼロ円家…" at bounding box center [472, 75] width 613 height 38
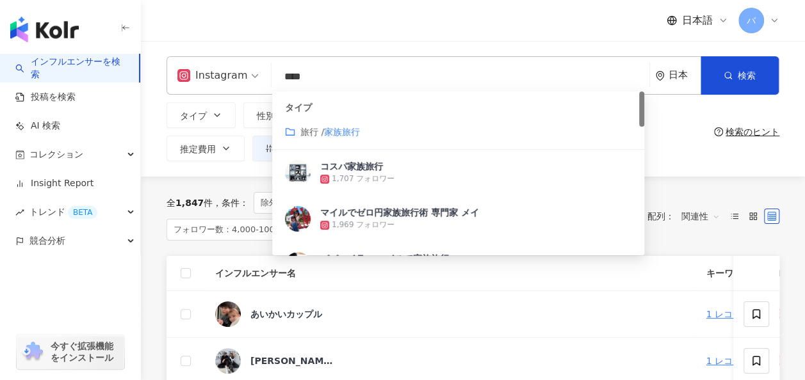
paste input "**********"
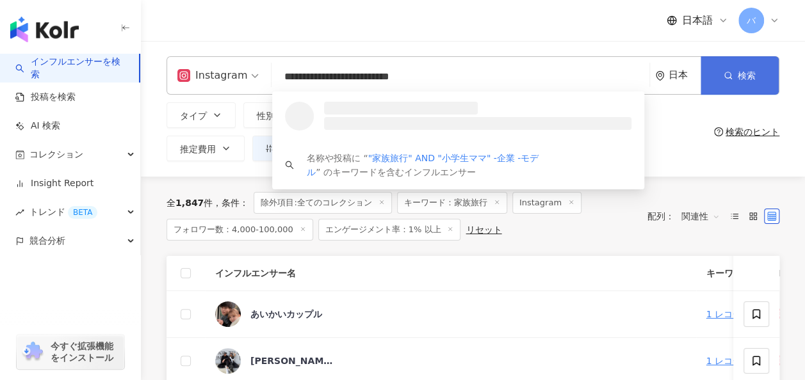
type input "**********"
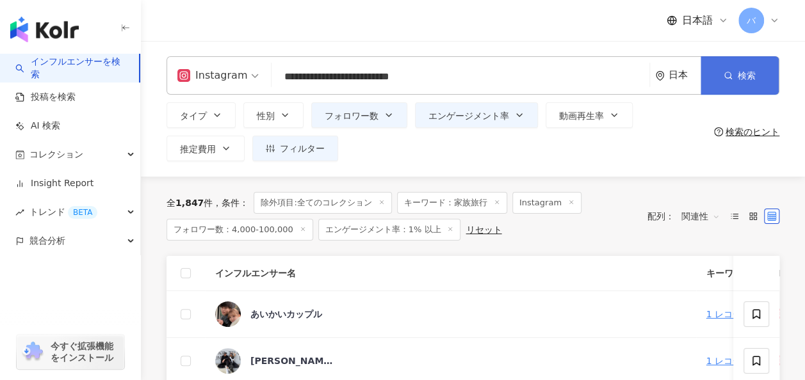
click at [723, 76] on icon "button" at bounding box center [727, 75] width 9 height 9
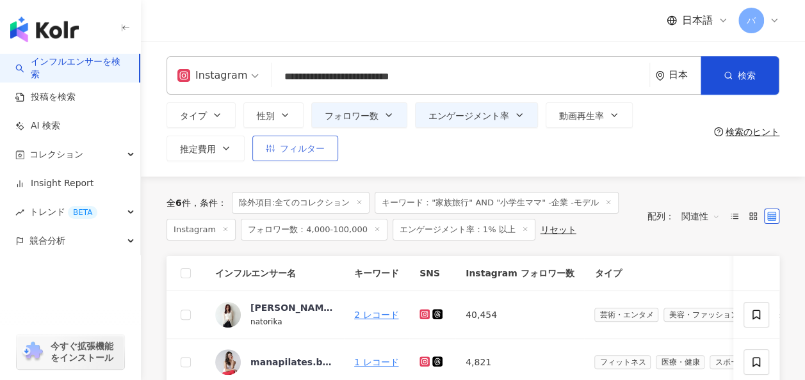
click at [315, 146] on span "フィルター" at bounding box center [302, 148] width 45 height 10
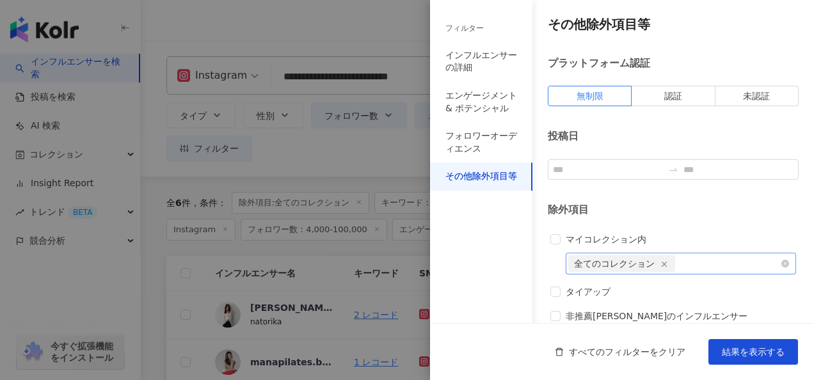
click at [662, 264] on icon "button" at bounding box center [664, 264] width 9 height 9
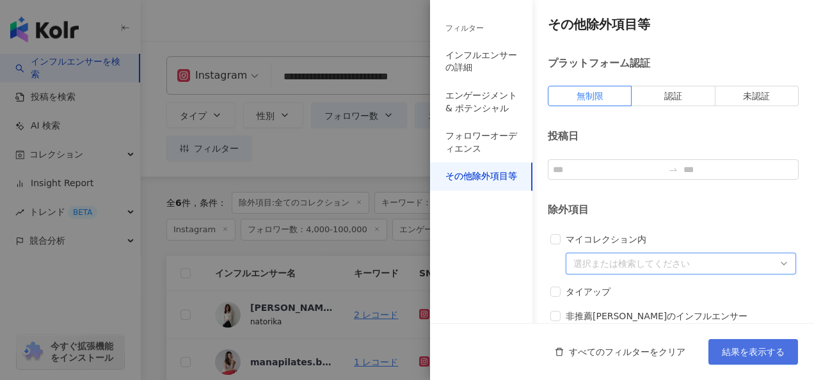
click at [736, 347] on span "結果を表示する" at bounding box center [753, 352] width 63 height 10
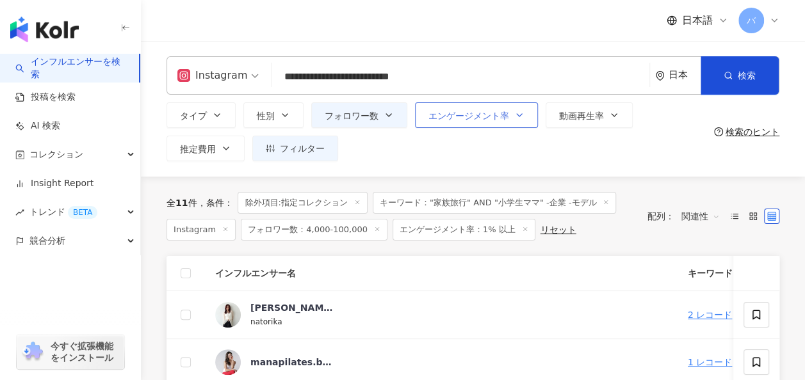
click at [458, 117] on span "エンゲージメント率" at bounding box center [468, 116] width 81 height 10
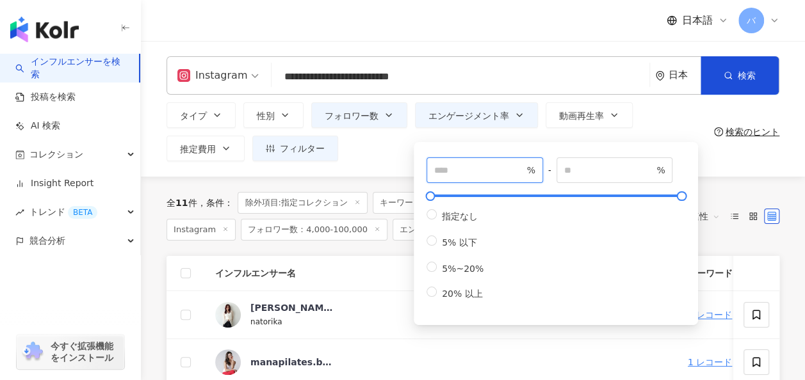
drag, startPoint x: 460, startPoint y: 164, endPoint x: 403, endPoint y: 164, distance: 57.0
click at [403, 164] on div "**********" at bounding box center [473, 109] width 664 height 136
type input "***"
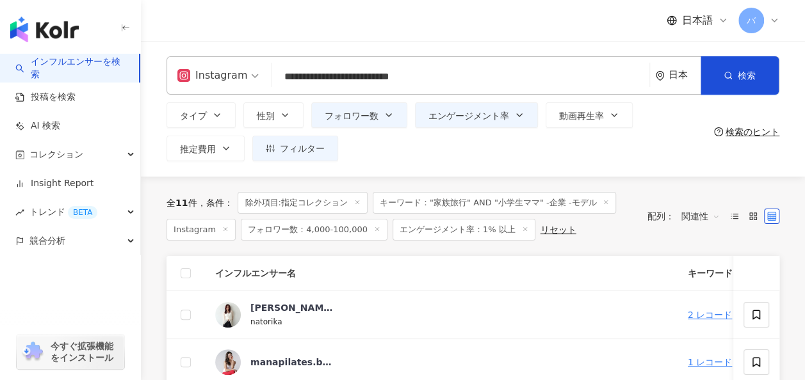
click at [406, 161] on div "**********" at bounding box center [473, 109] width 664 height 136
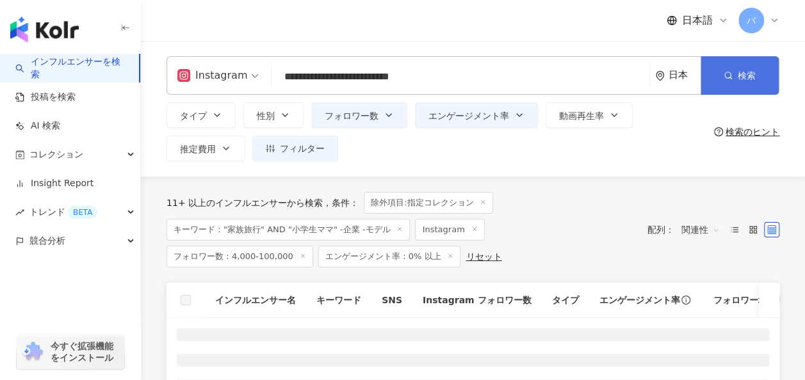
click at [741, 82] on button "検索" at bounding box center [739, 75] width 78 height 38
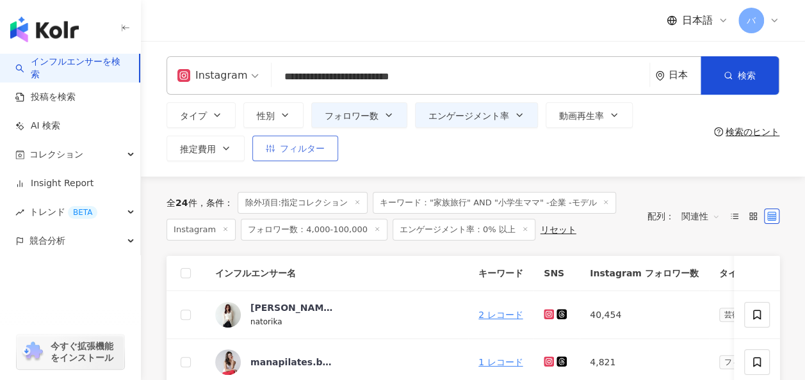
click at [309, 150] on span "フィルター" at bounding box center [302, 148] width 45 height 10
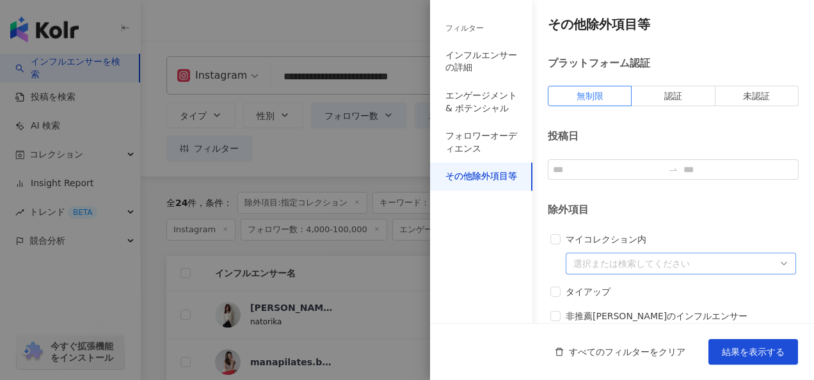
click at [371, 152] on div at bounding box center [407, 190] width 814 height 380
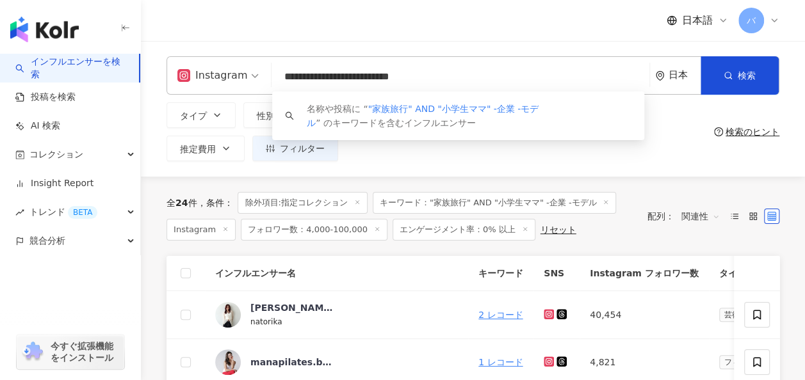
drag, startPoint x: 466, startPoint y: 75, endPoint x: 266, endPoint y: 67, distance: 199.9
click at [266, 67] on div "**********" at bounding box center [472, 75] width 613 height 38
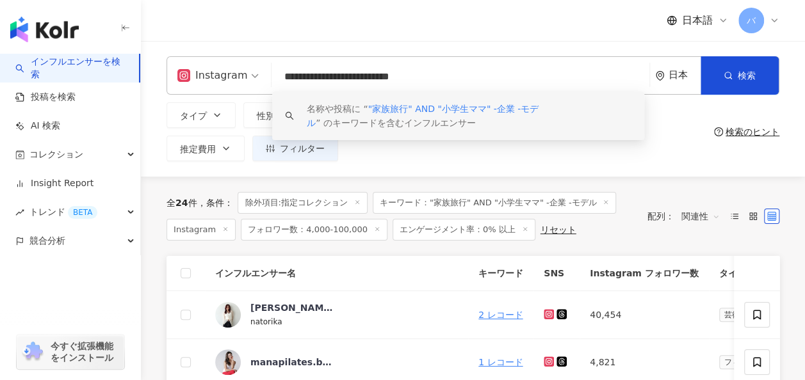
click at [483, 78] on input "**********" at bounding box center [461, 77] width 368 height 24
drag, startPoint x: 495, startPoint y: 77, endPoint x: 248, endPoint y: 77, distance: 246.5
click at [248, 77] on div "**********" at bounding box center [472, 75] width 613 height 38
click at [401, 152] on div "タイプ 性別 フォロワー数 エンゲージメント率 動画再生率 推定費用 フィルター フィルター インフルエンサーの詳細 エンゲージメント & ポテンシャル フォ…" at bounding box center [437, 131] width 542 height 59
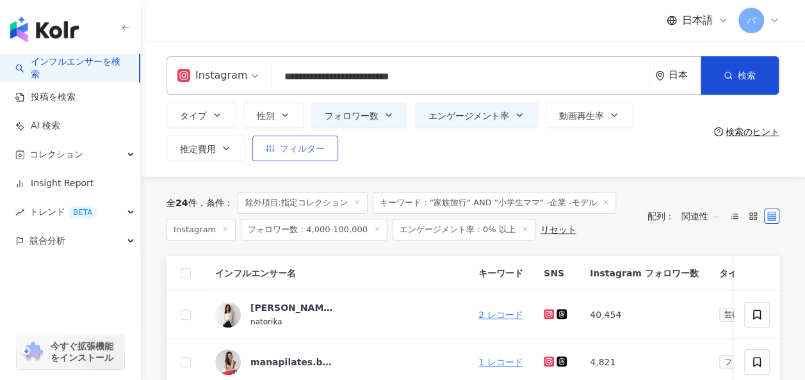
click at [309, 154] on span "フィルター" at bounding box center [302, 148] width 45 height 10
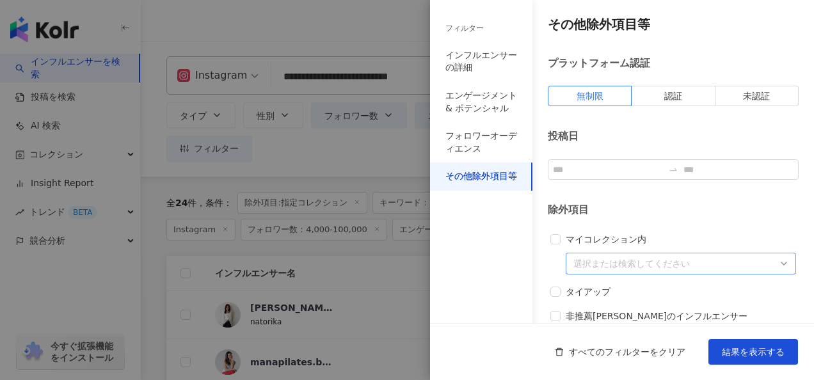
click at [371, 154] on div at bounding box center [407, 190] width 814 height 380
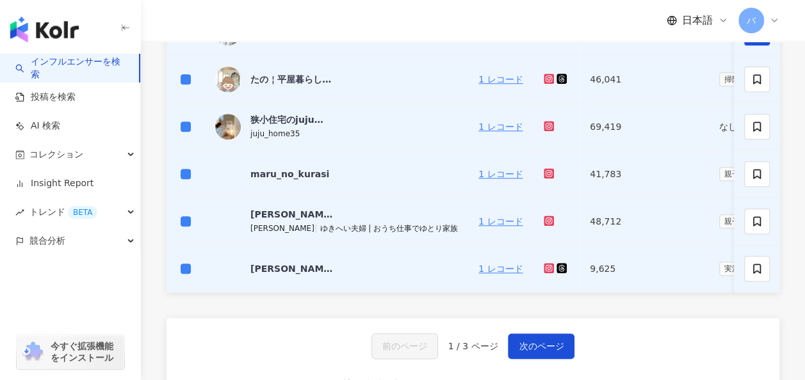
scroll to position [640, 0]
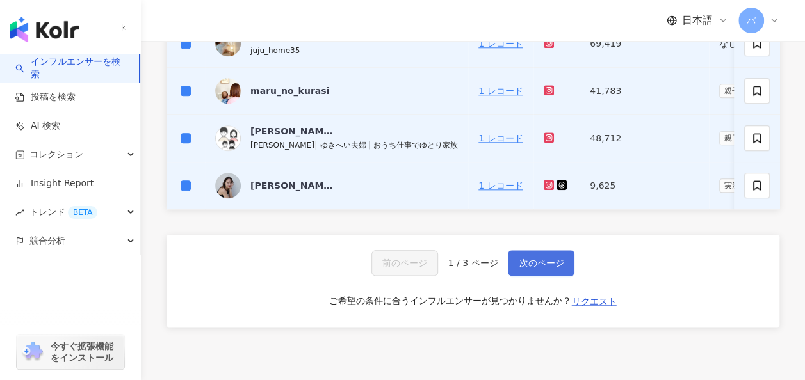
click at [528, 268] on span "次のページ" at bounding box center [541, 263] width 45 height 10
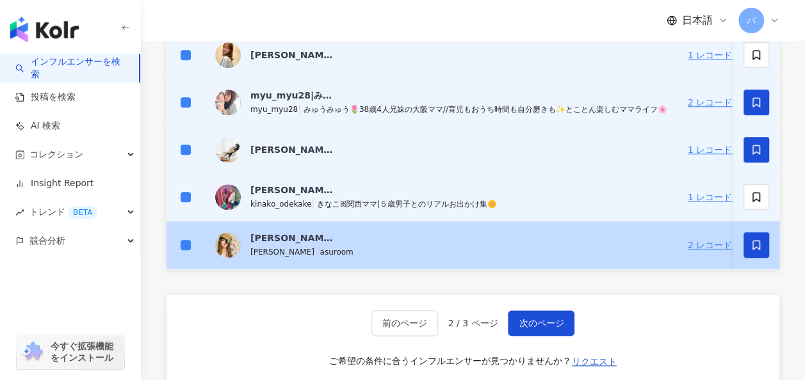
scroll to position [645, 0]
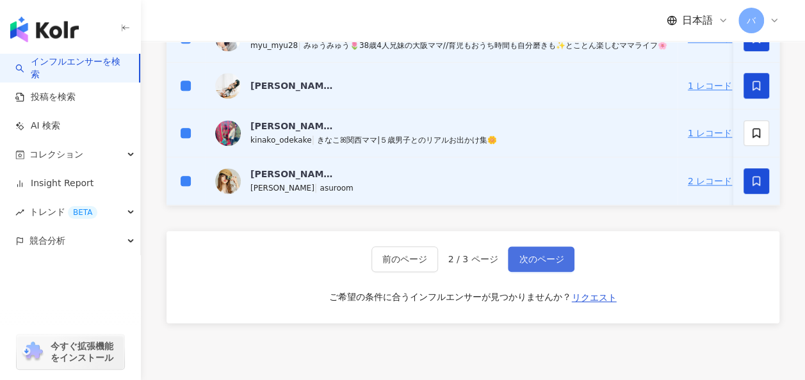
click at [531, 264] on span "次のページ" at bounding box center [541, 259] width 45 height 10
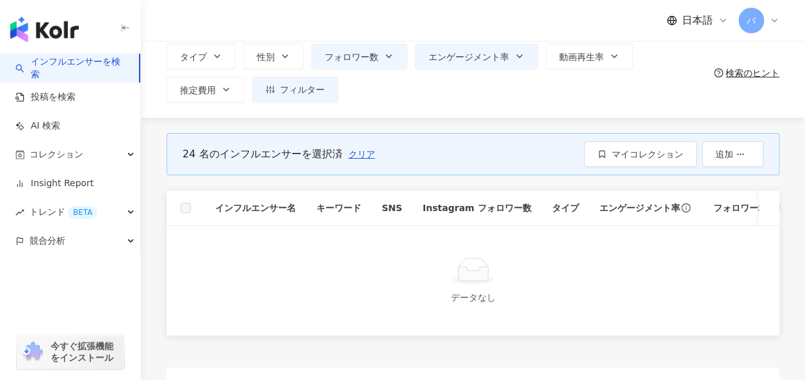
scroll to position [0, 0]
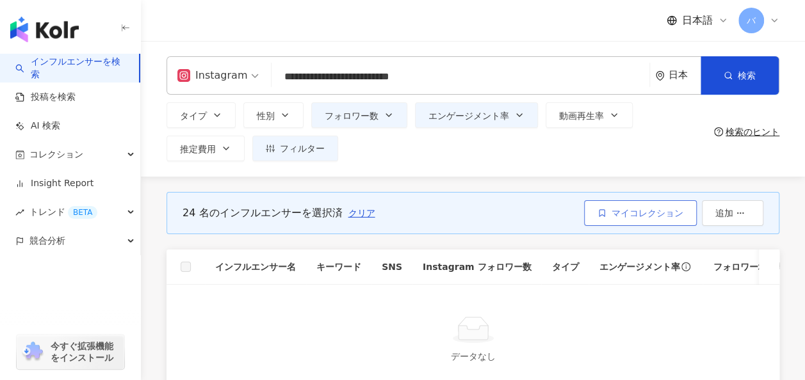
click at [618, 202] on button "マイコレクション" at bounding box center [640, 213] width 113 height 26
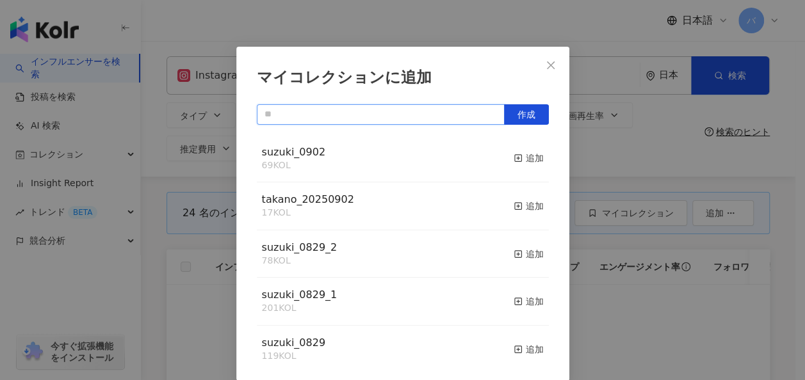
click at [348, 110] on input "text" at bounding box center [381, 114] width 248 height 20
type input "*"
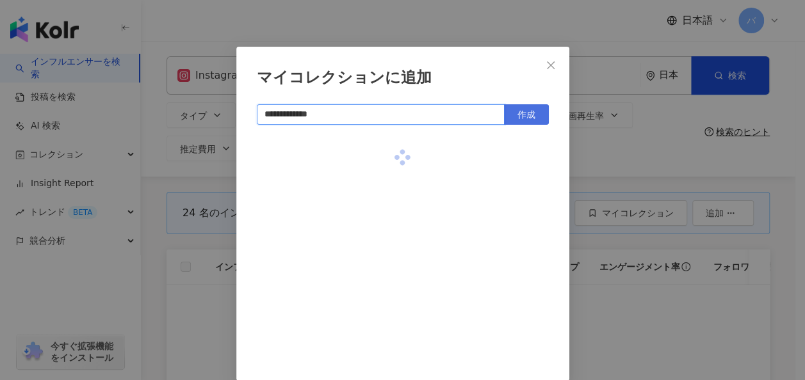
click at [517, 119] on span "作成" at bounding box center [526, 114] width 18 height 10
type input "**********"
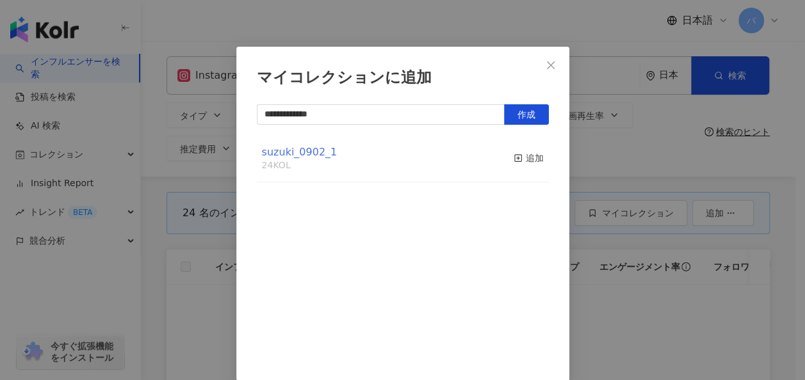
click at [313, 151] on span "suzuki_0902_1" at bounding box center [300, 152] width 76 height 12
click at [547, 61] on icon "close" at bounding box center [551, 65] width 8 height 8
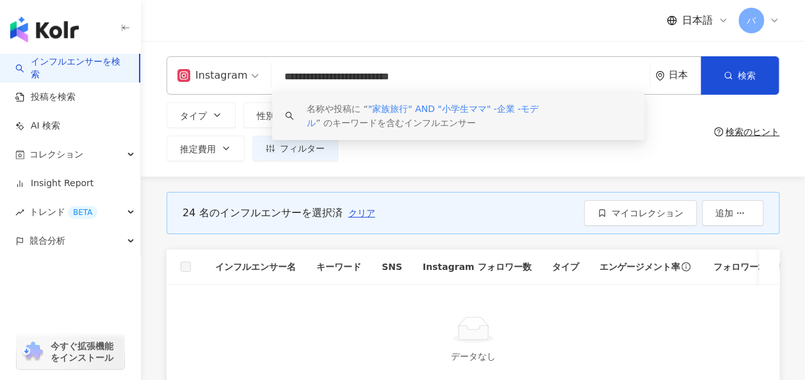
drag, startPoint x: 504, startPoint y: 74, endPoint x: 192, endPoint y: 70, distance: 311.8
click at [192, 70] on div "**********" at bounding box center [472, 75] width 613 height 38
paste input "****"
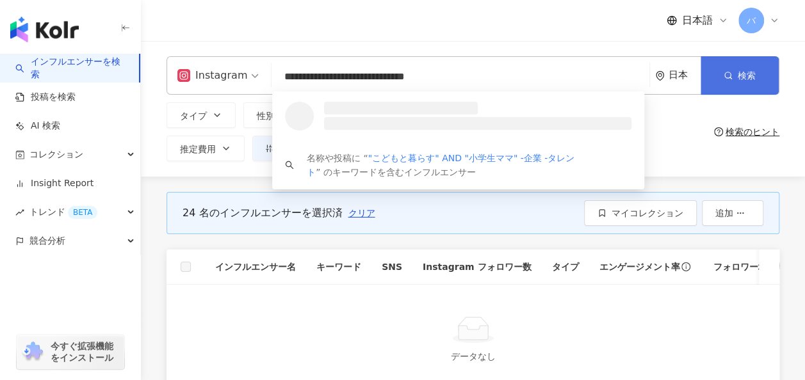
type input "**********"
click at [713, 74] on button "検索" at bounding box center [739, 75] width 78 height 38
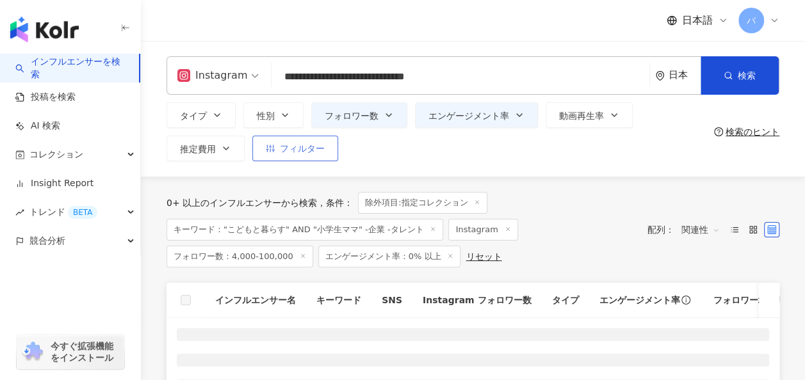
click at [314, 150] on span "フィルター" at bounding box center [302, 148] width 45 height 10
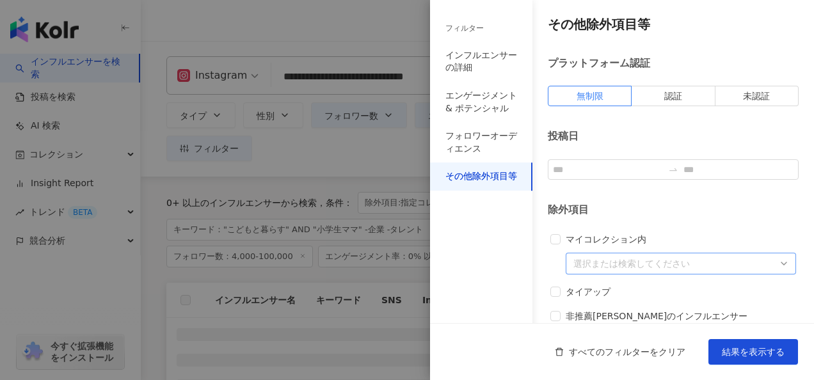
click at [368, 167] on div at bounding box center [407, 190] width 814 height 380
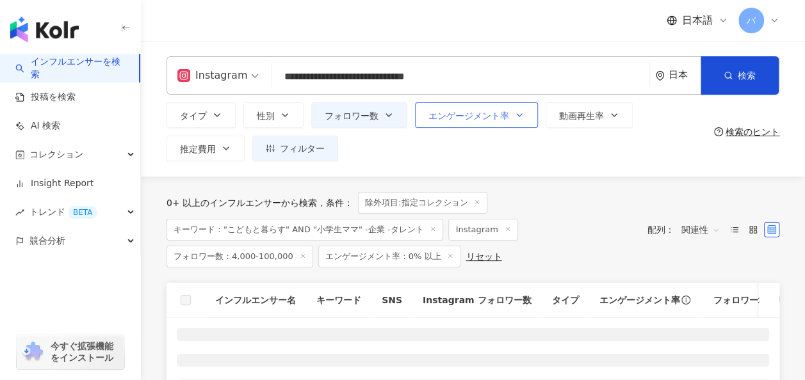
click at [453, 124] on button "エンゲージメント率" at bounding box center [476, 115] width 123 height 26
click at [356, 158] on div "タイプ 性別 フォロワー数 エンゲージメント率 動画再生率 推定費用 フィルター フィルター インフルエンサーの詳細 エンゲージメント & ポテンシャル フォ…" at bounding box center [437, 131] width 542 height 59
click at [376, 115] on span "フォロワー数" at bounding box center [352, 116] width 54 height 10
click at [424, 133] on div "タイプ 性別 フォロワー数 エンゲージメント率 動画再生率 推定費用 フィルター フィルター インフルエンサーの詳細 エンゲージメント & ポテンシャル フォ…" at bounding box center [437, 131] width 542 height 59
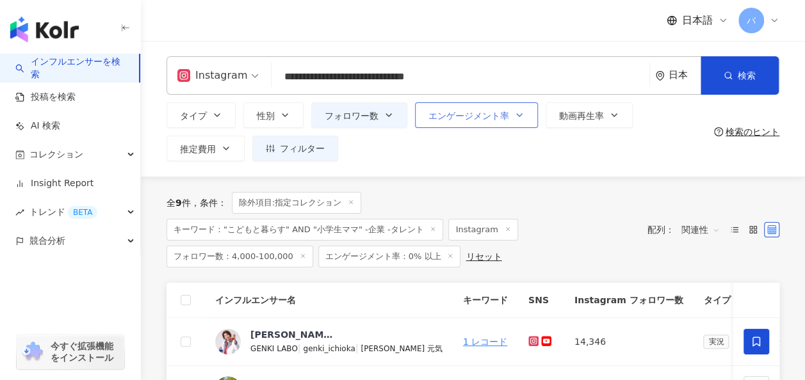
click at [469, 119] on span "エンゲージメント率" at bounding box center [468, 116] width 81 height 10
click at [366, 166] on div "**********" at bounding box center [473, 109] width 664 height 136
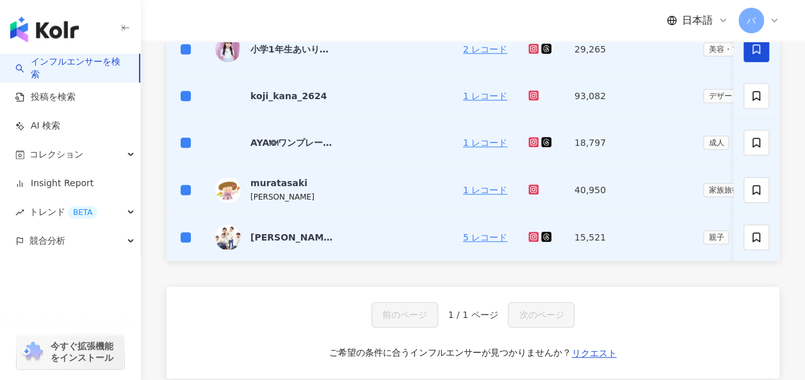
scroll to position [128, 0]
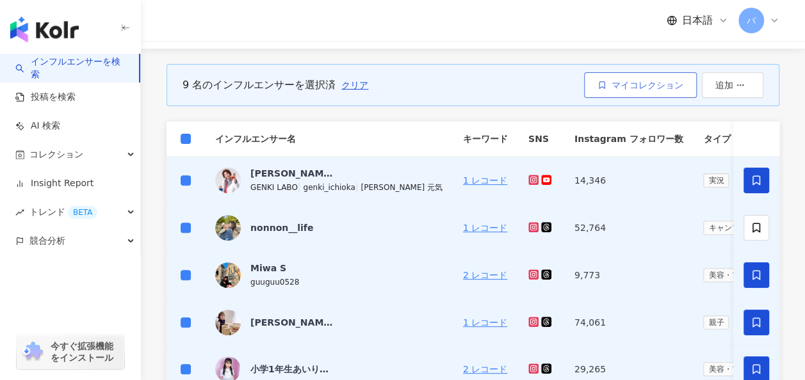
click at [666, 88] on span "マイコレクション" at bounding box center [647, 85] width 72 height 10
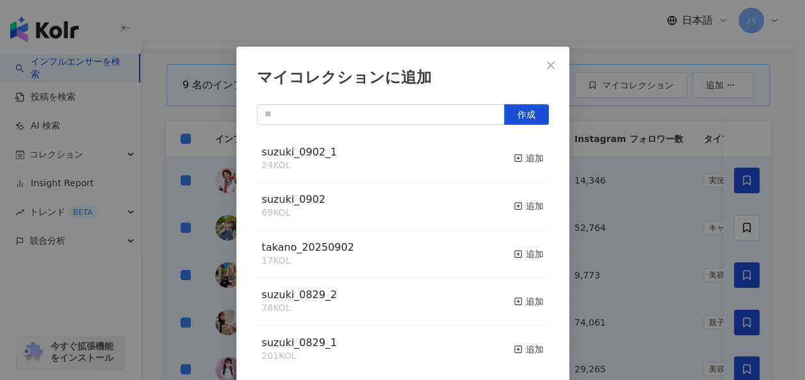
scroll to position [0, 0]
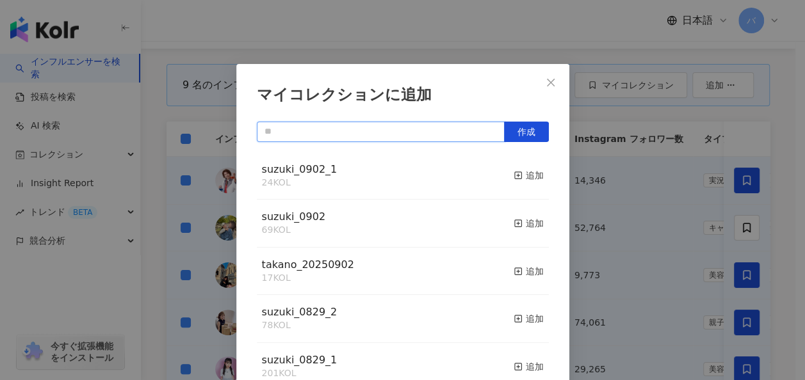
click at [420, 140] on input "text" at bounding box center [381, 132] width 248 height 20
type input "*"
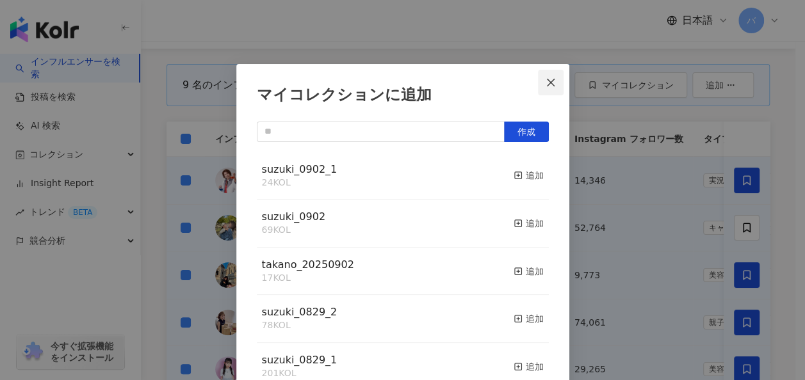
click at [554, 76] on button "Close" at bounding box center [551, 83] width 26 height 26
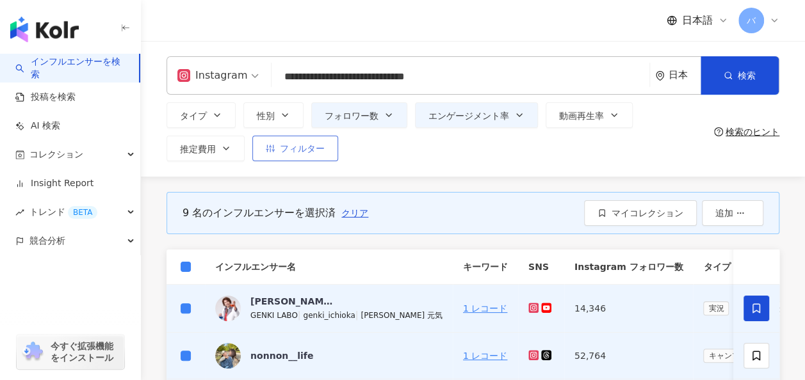
click at [314, 157] on button "フィルター" at bounding box center [295, 149] width 86 height 26
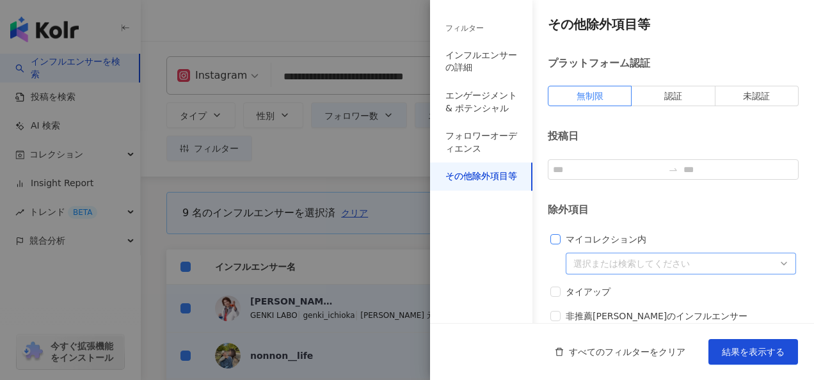
click at [567, 237] on span "マイコレクション内" at bounding box center [606, 239] width 91 height 14
click at [598, 267] on div at bounding box center [675, 264] width 212 height 10
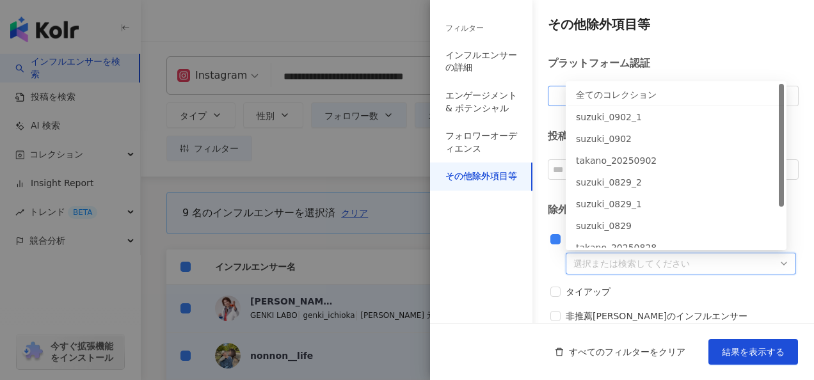
click at [605, 93] on div "全てのコレクション" at bounding box center [676, 95] width 200 height 14
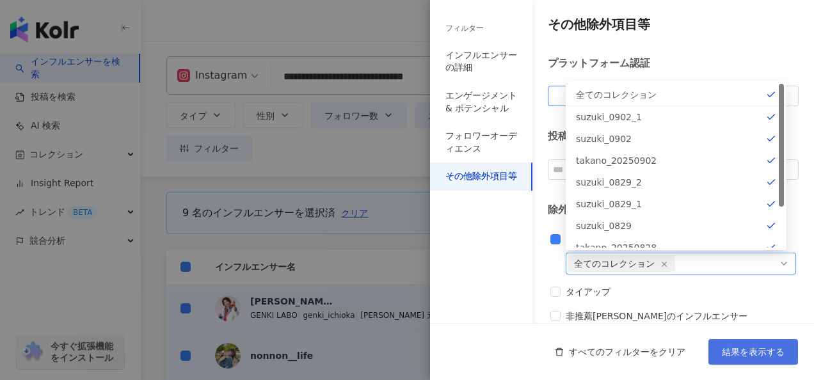
click at [743, 350] on span "結果を表示する" at bounding box center [753, 352] width 63 height 10
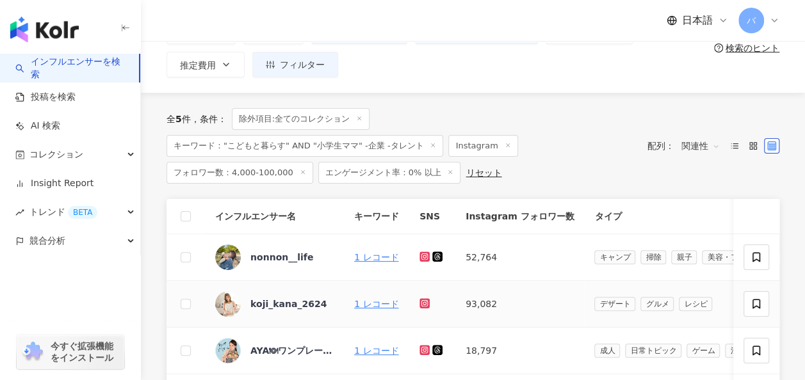
scroll to position [64, 0]
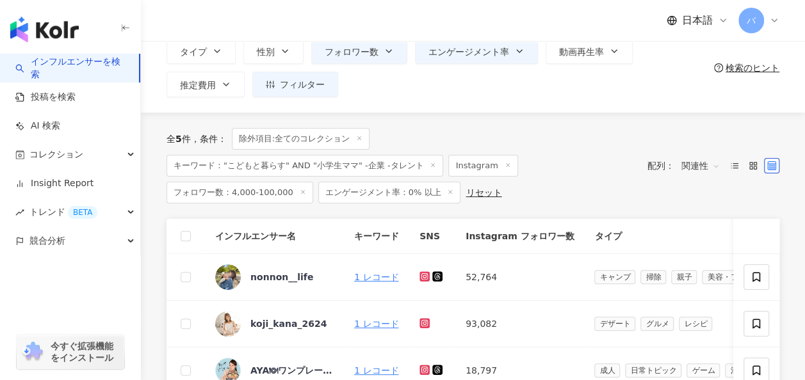
click at [179, 224] on th at bounding box center [185, 236] width 38 height 35
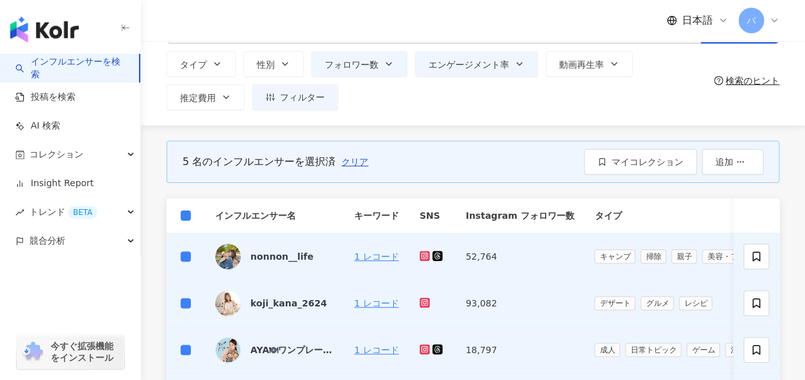
scroll to position [0, 0]
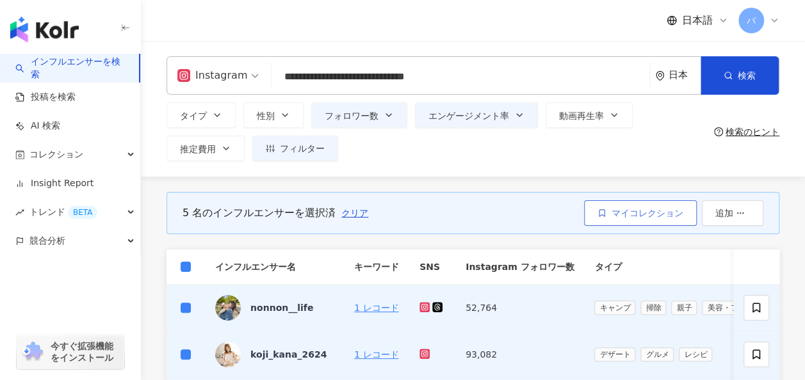
click at [634, 214] on span "マイコレクション" at bounding box center [647, 213] width 72 height 10
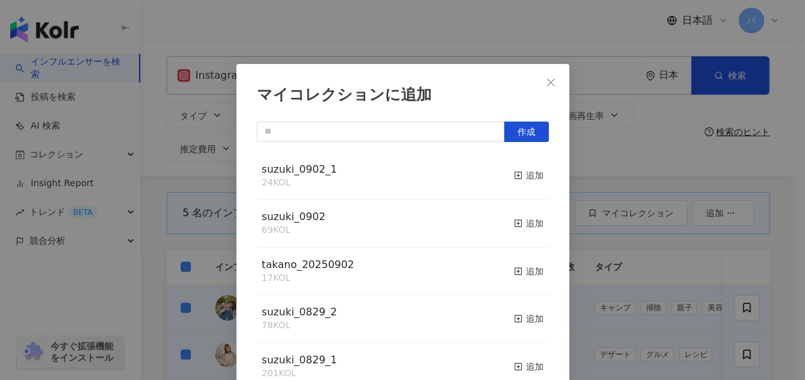
scroll to position [17, 0]
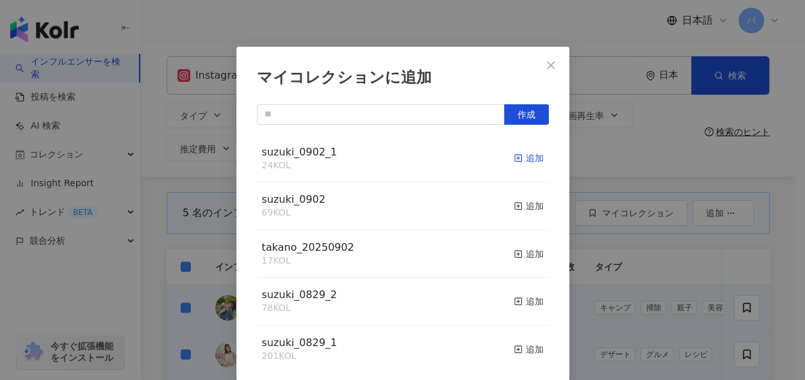
click at [526, 159] on div "追加" at bounding box center [528, 158] width 30 height 14
click at [305, 156] on span "suzuki_0902_1" at bounding box center [300, 152] width 76 height 12
click at [546, 66] on icon "close" at bounding box center [551, 65] width 10 height 10
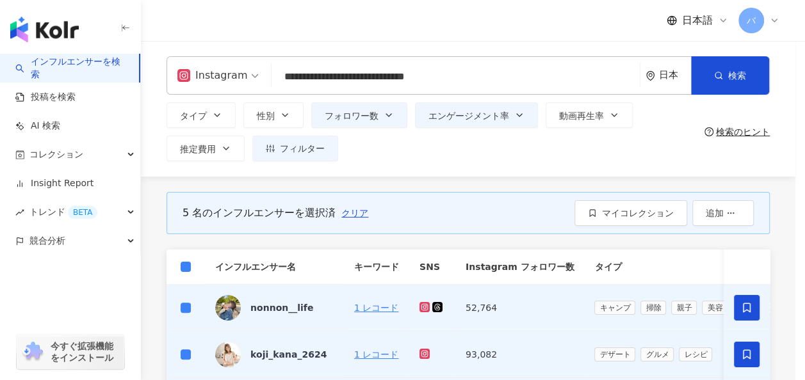
scroll to position [0, 0]
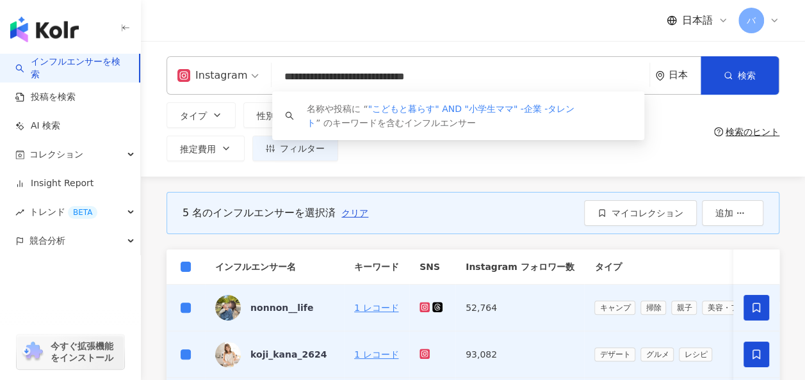
drag, startPoint x: 533, startPoint y: 72, endPoint x: 251, endPoint y: 70, distance: 281.7
click at [251, 70] on div "**********" at bounding box center [472, 75] width 613 height 38
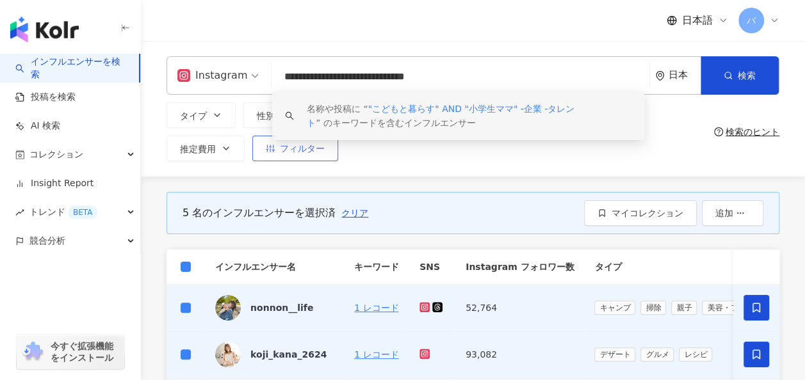
click at [328, 156] on button "フィルター" at bounding box center [295, 149] width 86 height 26
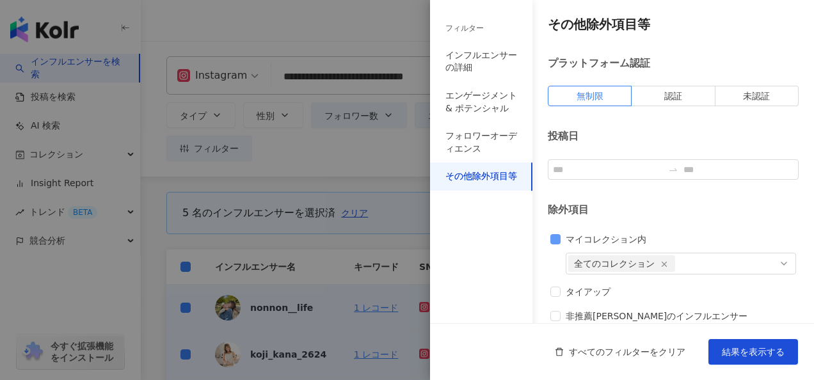
click at [568, 236] on span "マイコレクション内" at bounding box center [606, 239] width 91 height 14
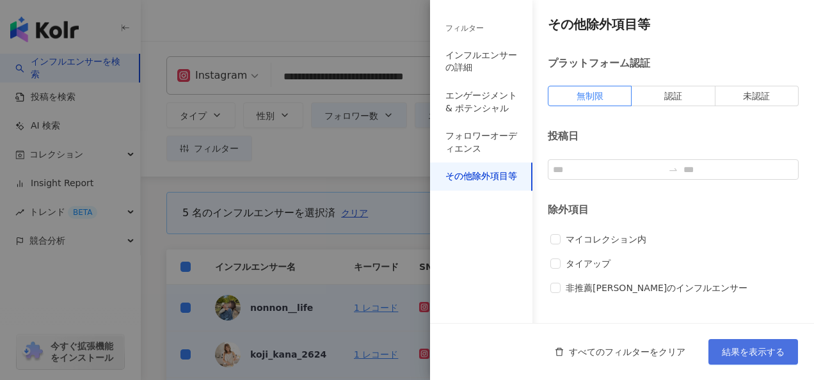
click at [736, 362] on button "結果を表示する" at bounding box center [754, 352] width 90 height 26
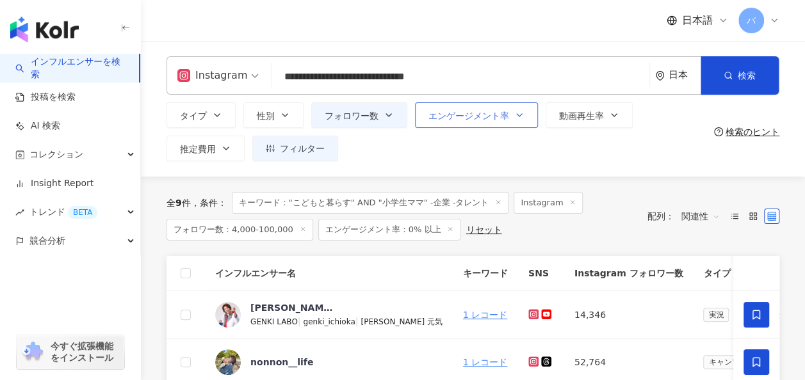
click at [438, 111] on span "エンゲージメント率" at bounding box center [468, 116] width 81 height 10
click at [393, 154] on div "タイプ 性別 フォロワー数 エンゲージメント率 動画再生率 推定費用 フィルター フィルター インフルエンサーの詳細 エンゲージメント & ポテンシャル フォ…" at bounding box center [437, 131] width 542 height 59
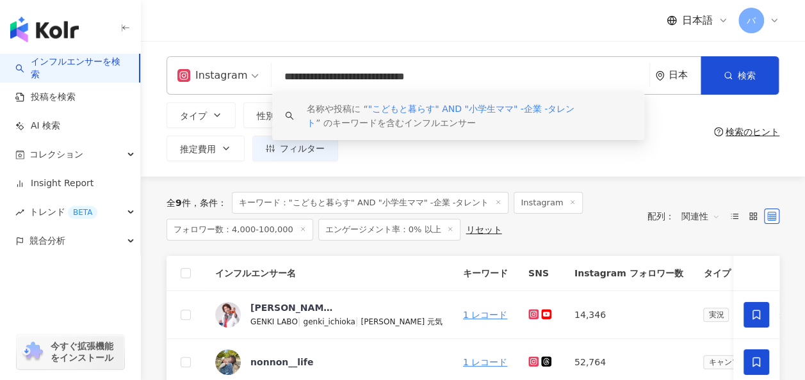
drag, startPoint x: 540, startPoint y: 79, endPoint x: 195, endPoint y: 73, distance: 345.1
click at [195, 73] on div "**********" at bounding box center [472, 75] width 613 height 38
paste input "search"
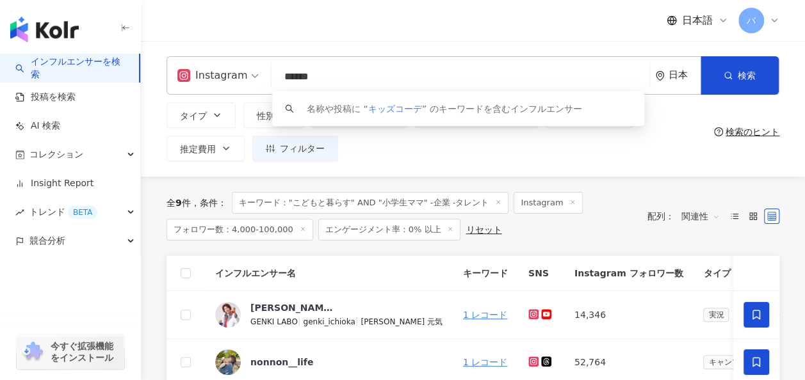
type input "******"
click at [379, 148] on div "タイプ 性別 フォロワー数 エンゲージメント率 動画再生率 推定費用 フィルター フィルター インフルエンサーの詳細 エンゲージメント & ポテンシャル フォ…" at bounding box center [437, 131] width 542 height 59
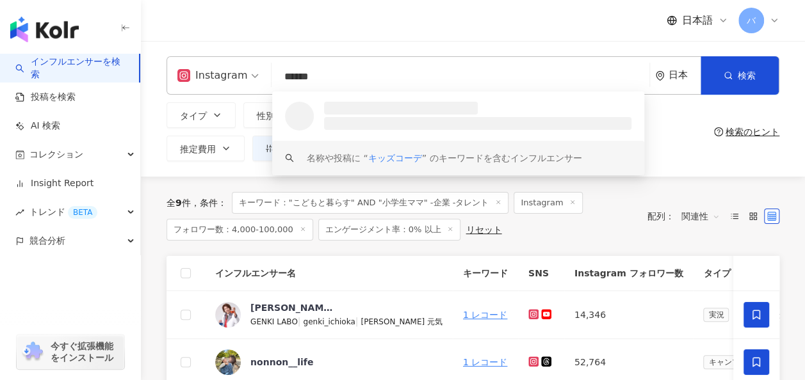
click at [672, 150] on div "タイプ 性別 フォロワー数 エンゲージメント率 動画再生率 推定費用 フィルター フィルター インフルエンサーの詳細 エンゲージメント & ポテンシャル フォ…" at bounding box center [437, 131] width 542 height 59
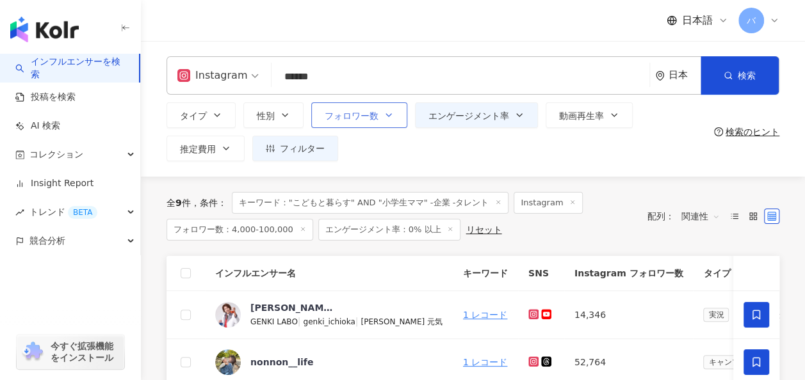
click at [379, 126] on button "フォロワー数" at bounding box center [359, 115] width 96 height 26
click at [676, 129] on div "タイプ 性別 フォロワー数 エンゲージメント率 動画再生率 推定費用 フィルター フィルター インフルエンサーの詳細 エンゲージメント & ポテンシャル フォ…" at bounding box center [437, 131] width 542 height 59
click at [522, 122] on button "エンゲージメント率" at bounding box center [476, 115] width 123 height 26
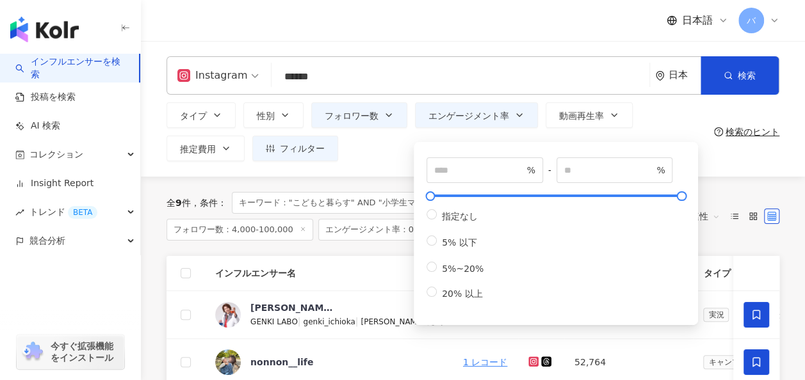
click at [666, 123] on div "タイプ 性別 フォロワー数 エンゲージメント率 動画再生率 推定費用 フィルター フィルター インフルエンサーの詳細 エンゲージメント & ポテンシャル フォ…" at bounding box center [437, 131] width 542 height 59
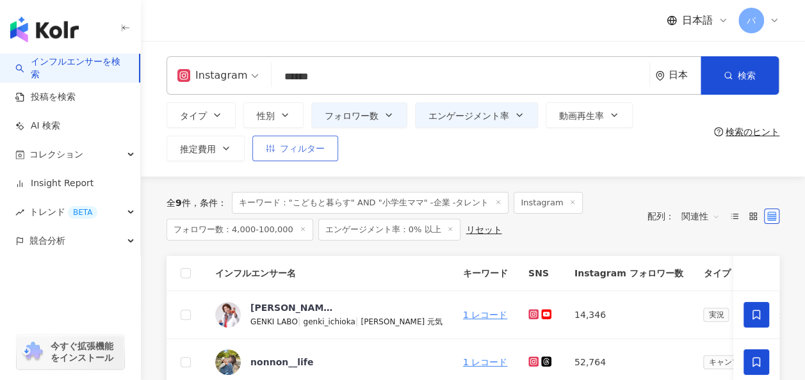
click at [322, 141] on button "フィルター" at bounding box center [295, 149] width 86 height 26
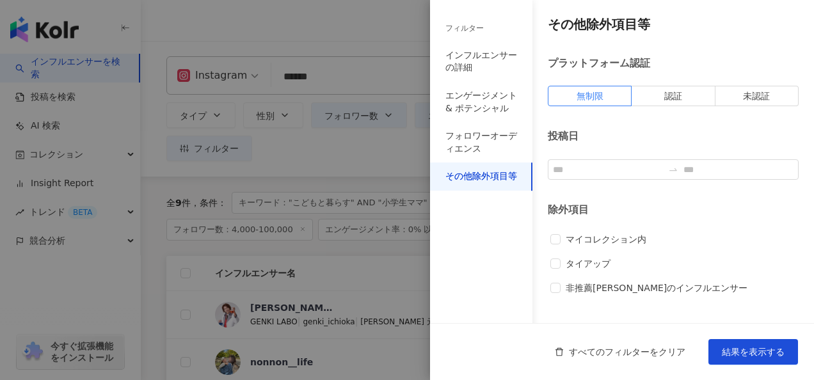
click at [406, 170] on div at bounding box center [407, 190] width 814 height 380
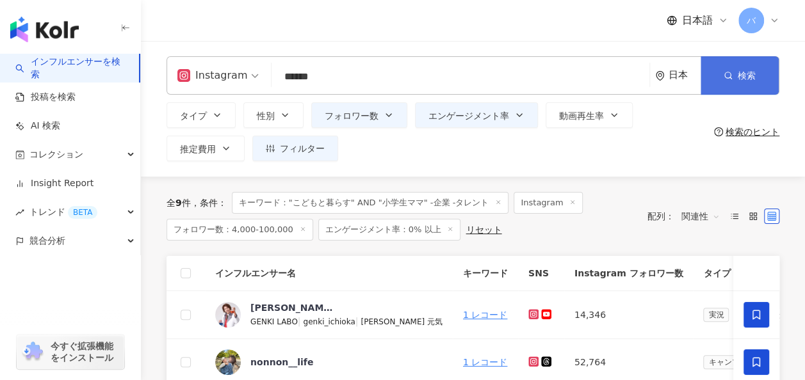
click at [727, 78] on circle "button" at bounding box center [728, 75] width 6 height 6
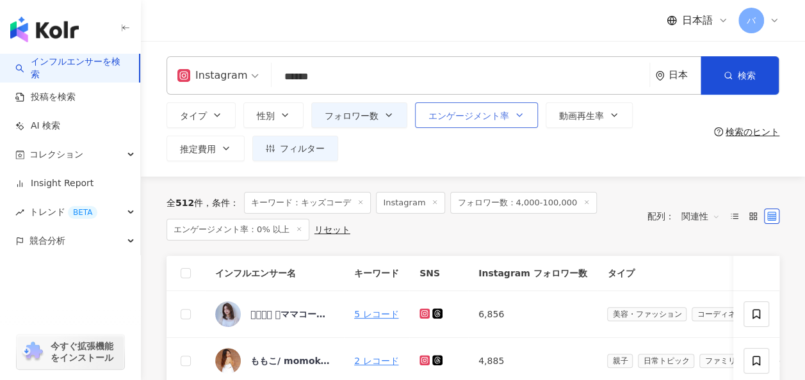
click at [484, 118] on span "エンゲージメント率" at bounding box center [468, 116] width 81 height 10
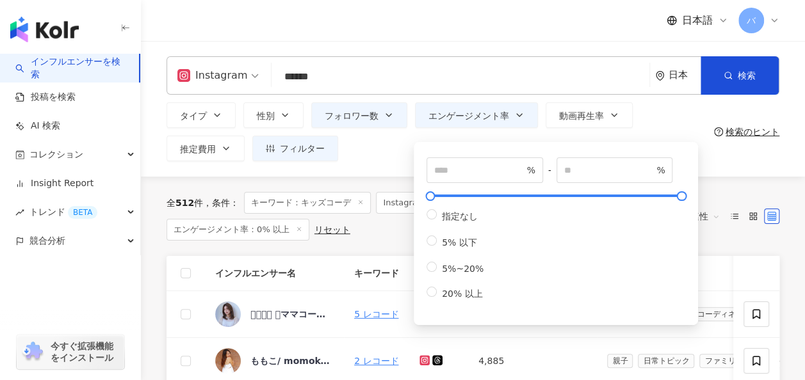
click at [405, 163] on div "Instagram ****** 日本 検索 loading keyword 名称や投稿に “ キッズコーデ ” のキーワードを含むインフルエンサー タイプ …" at bounding box center [473, 109] width 664 height 136
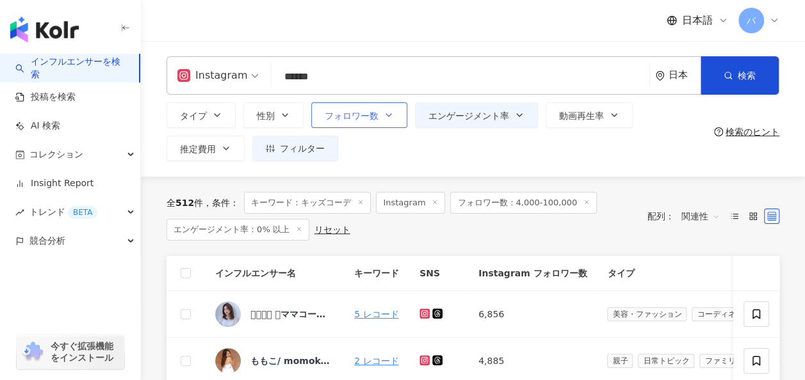
click at [399, 120] on button "フォロワー数" at bounding box center [359, 115] width 96 height 26
click at [563, 131] on div "タイプ 性別 フォロワー数 エンゲージメント率 動画再生率 推定費用 フィルター フィルター インフルエンサーの詳細 エンゲージメント & ポテンシャル フォ…" at bounding box center [437, 131] width 542 height 59
click at [496, 123] on button "エンゲージメント率" at bounding box center [476, 115] width 123 height 26
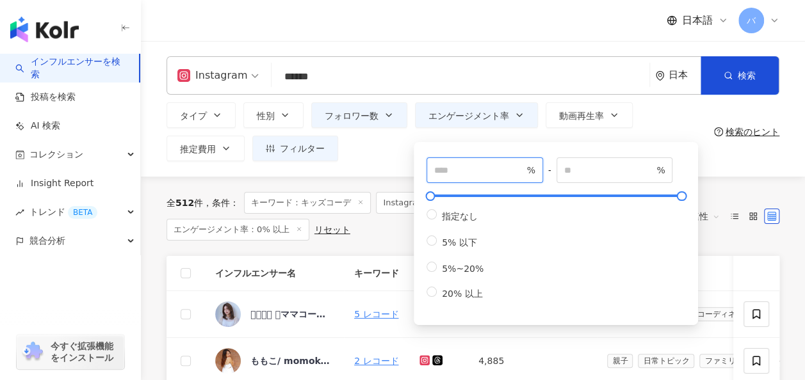
drag, startPoint x: 452, startPoint y: 166, endPoint x: 401, endPoint y: 166, distance: 50.6
click at [401, 166] on div "Instagram ****** 日本 検索 loading keyword 名称や投稿に “ キッズコーデ ” のキーワードを含むインフルエンサー タイプ …" at bounding box center [473, 109] width 664 height 136
type input "*"
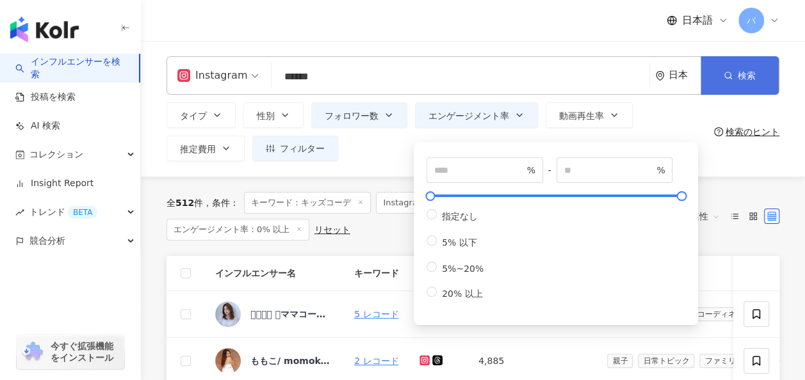
click at [731, 80] on span "button" at bounding box center [727, 75] width 9 height 10
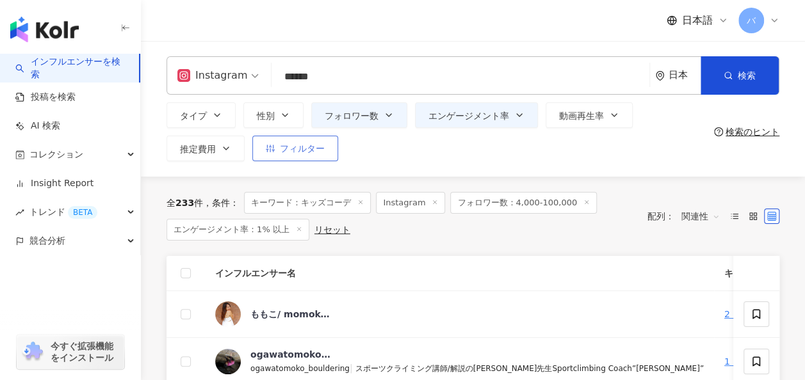
click at [309, 156] on button "フィルター" at bounding box center [295, 149] width 86 height 26
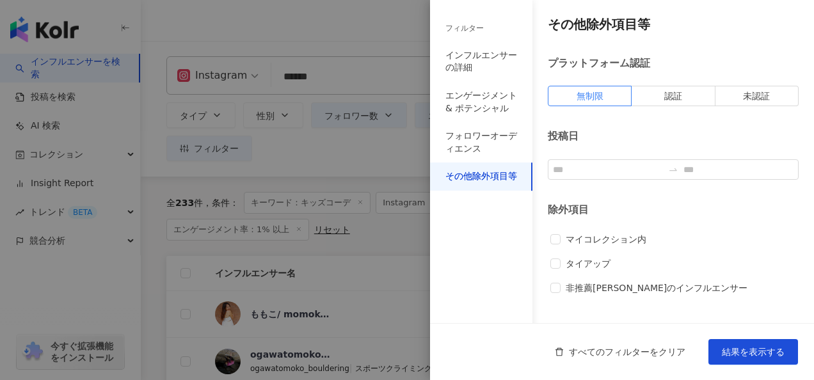
click at [365, 156] on div at bounding box center [407, 190] width 814 height 380
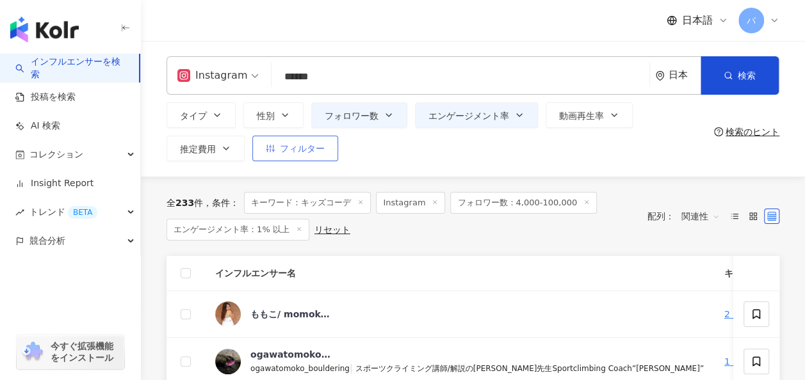
click at [314, 150] on span "フィルター" at bounding box center [302, 148] width 45 height 10
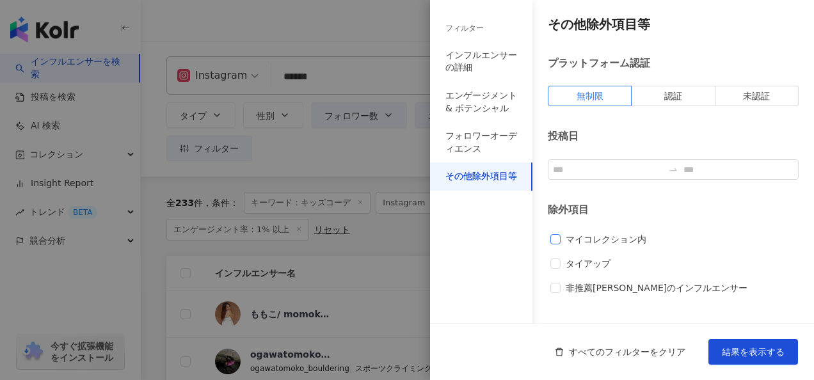
click at [588, 245] on span "マイコレクション内" at bounding box center [606, 239] width 91 height 14
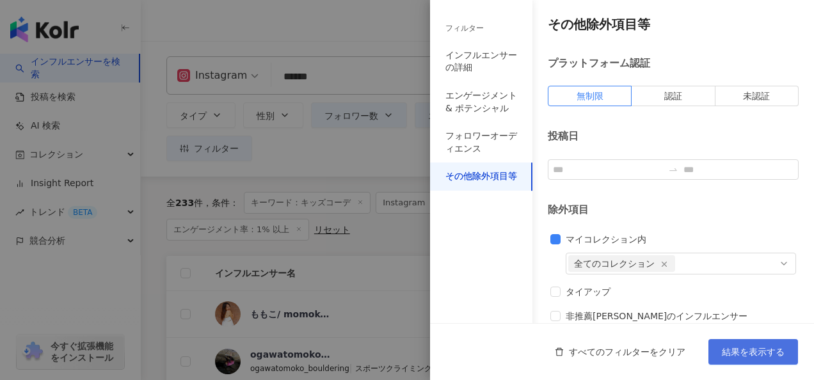
click at [747, 355] on span "結果を表示する" at bounding box center [753, 352] width 63 height 10
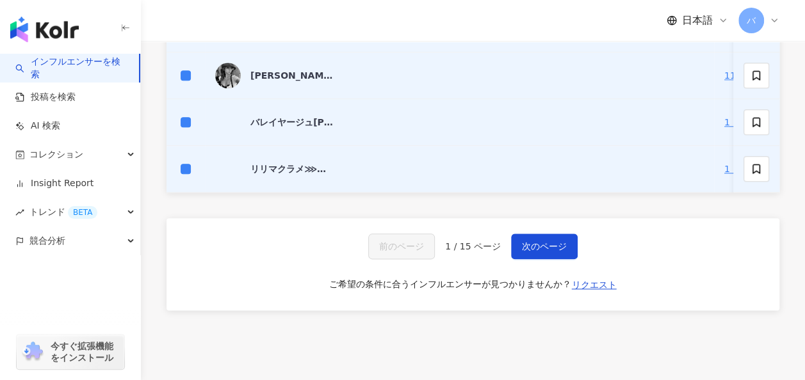
scroll to position [638, 0]
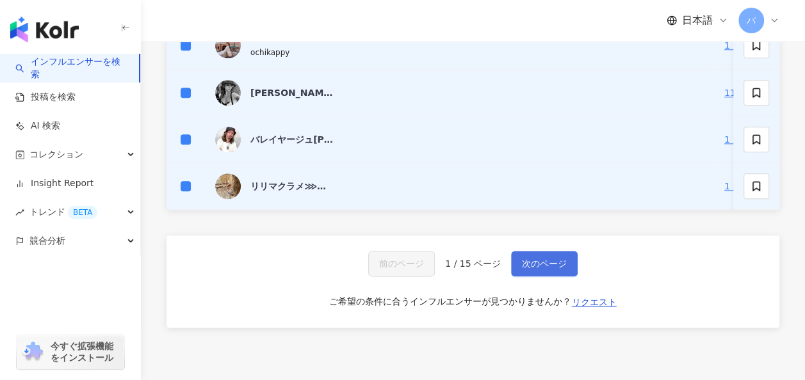
click at [522, 264] on span "次のページ" at bounding box center [544, 264] width 45 height 10
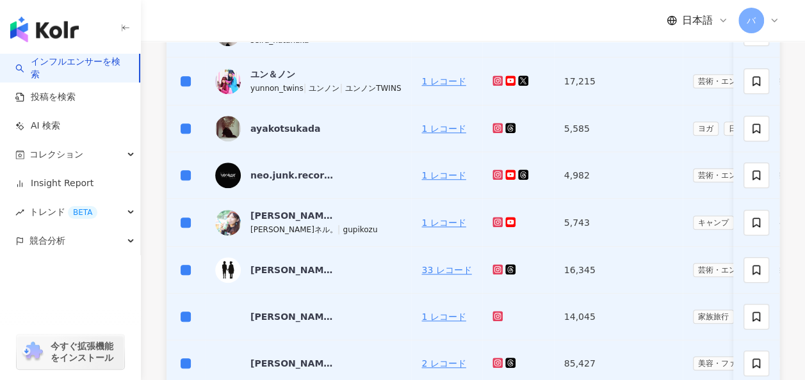
scroll to position [581, 0]
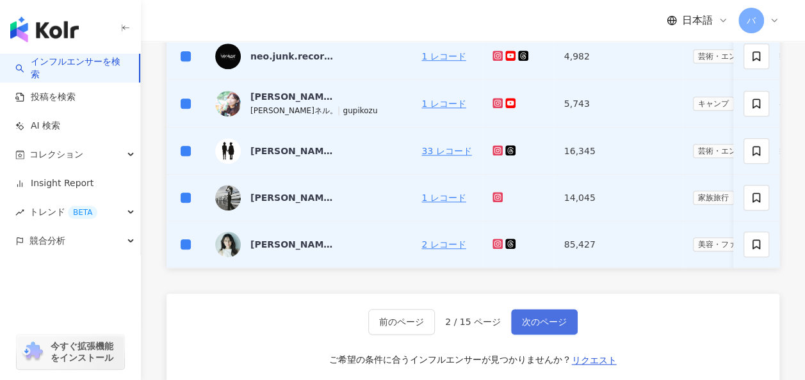
click at [563, 335] on button "次のページ" at bounding box center [544, 322] width 67 height 26
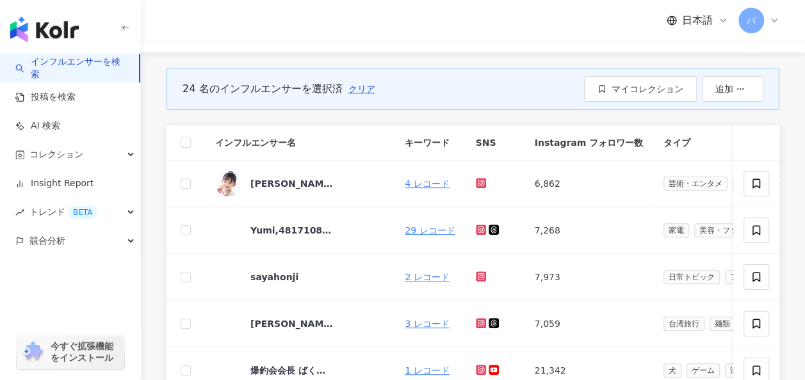
scroll to position [69, 0]
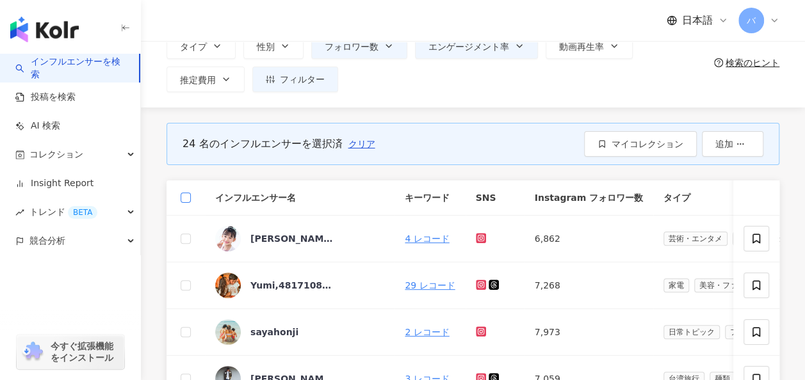
click at [181, 191] on label at bounding box center [186, 198] width 10 height 14
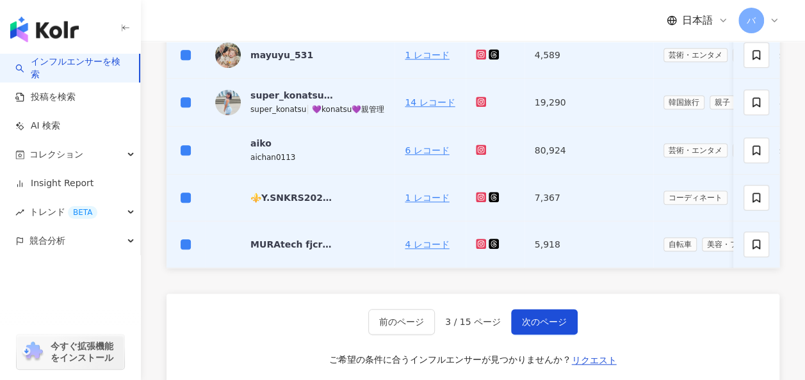
scroll to position [581, 0]
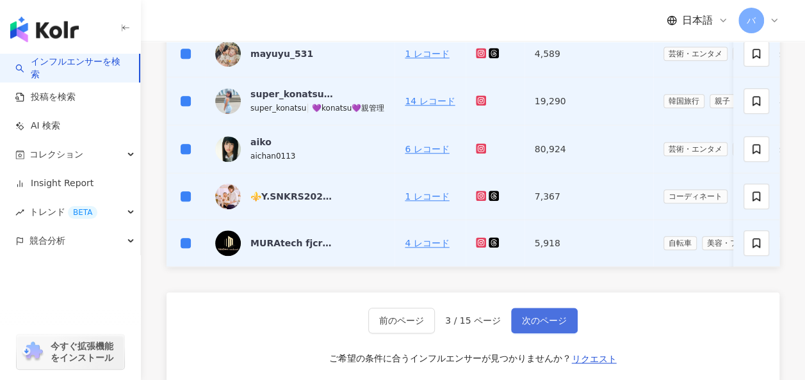
click at [544, 326] on span "次のページ" at bounding box center [544, 321] width 45 height 10
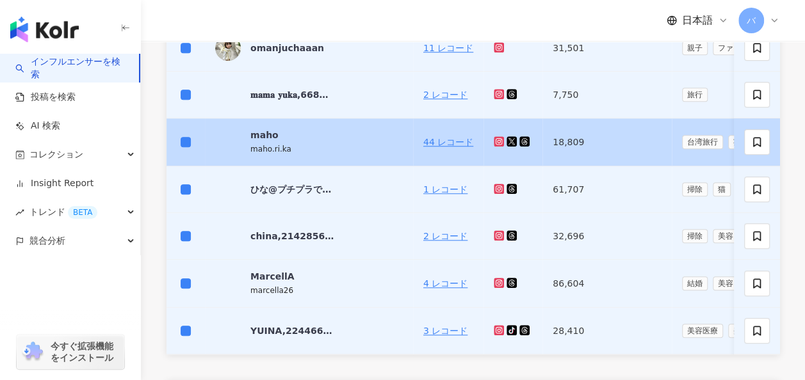
scroll to position [645, 0]
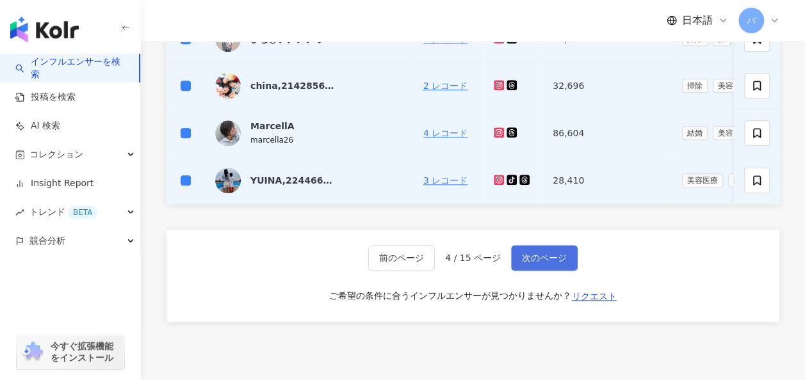
click at [562, 263] on span "次のページ" at bounding box center [544, 258] width 45 height 10
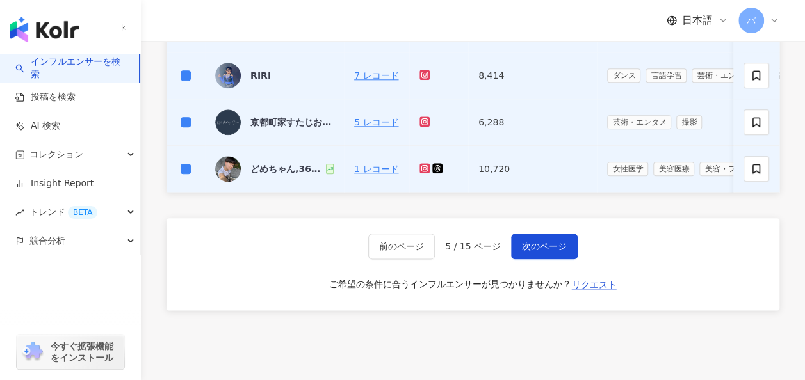
scroll to position [636, 0]
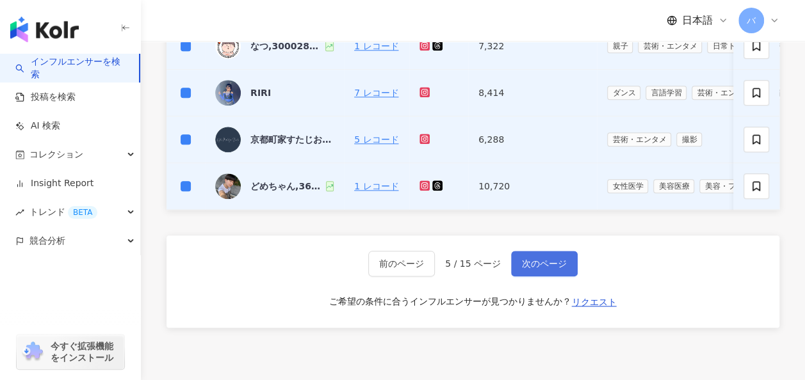
click at [528, 263] on button "次のページ" at bounding box center [544, 264] width 67 height 26
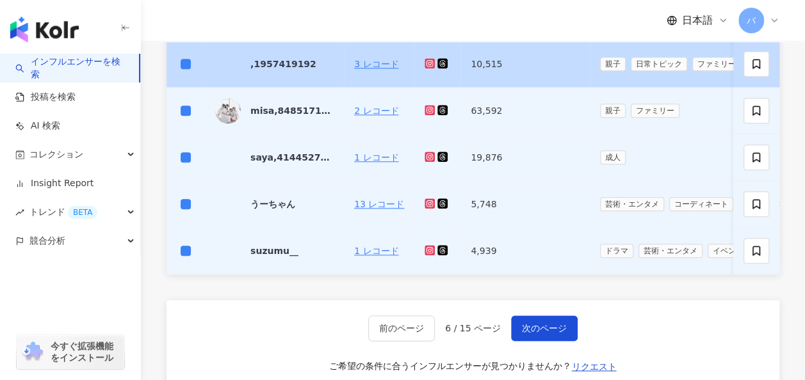
scroll to position [576, 0]
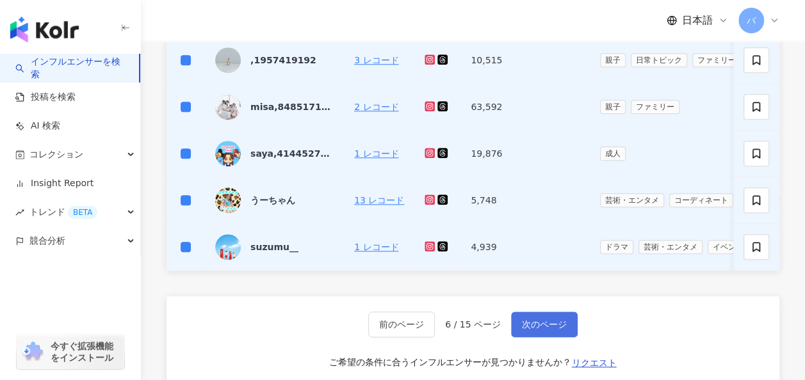
click at [529, 329] on span "次のページ" at bounding box center [544, 324] width 45 height 10
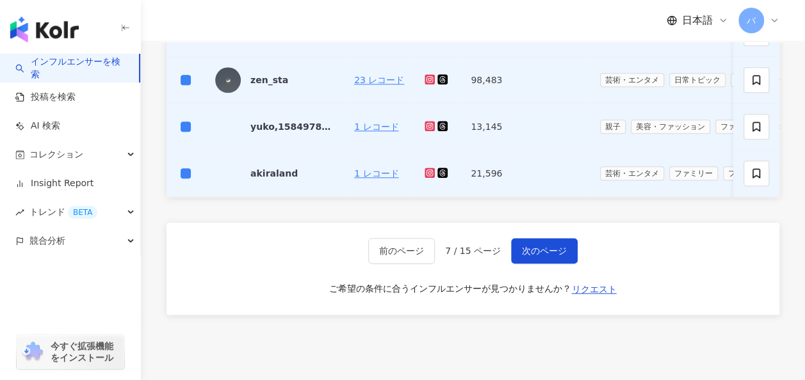
scroll to position [709, 0]
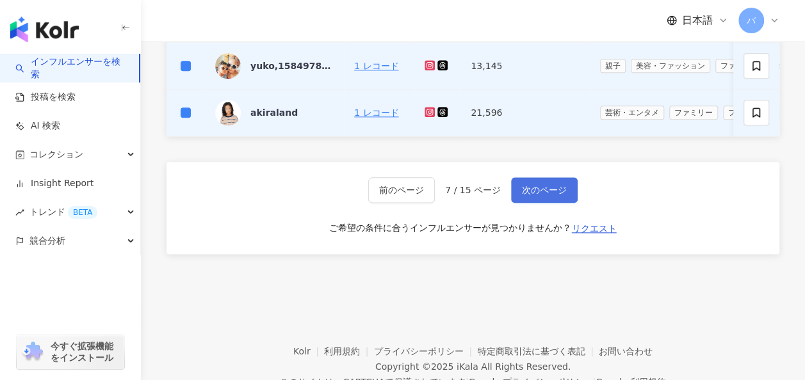
click at [526, 195] on span "次のページ" at bounding box center [544, 190] width 45 height 10
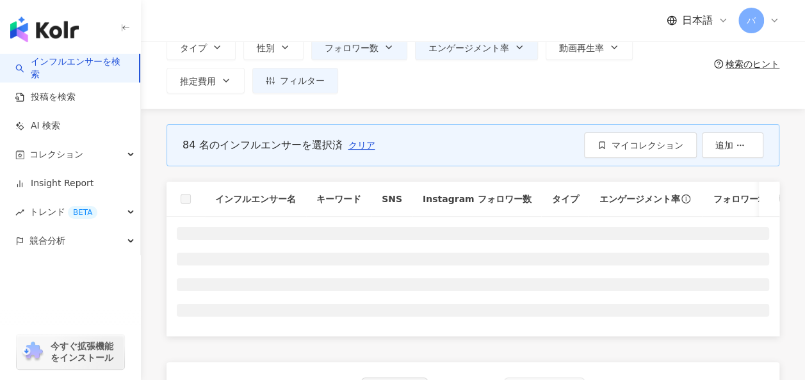
scroll to position [133, 0]
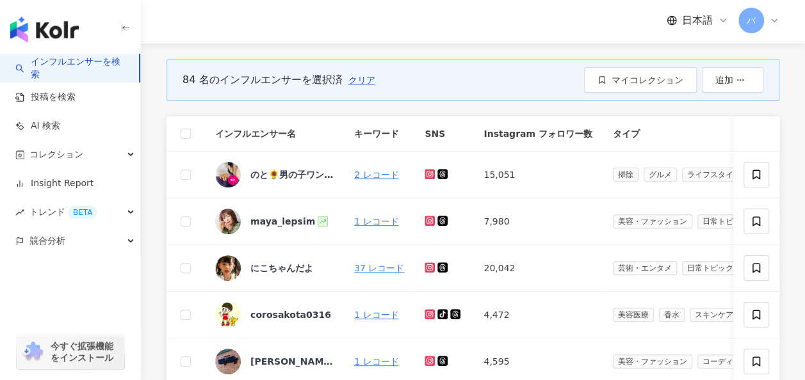
click at [191, 134] on th at bounding box center [185, 134] width 38 height 35
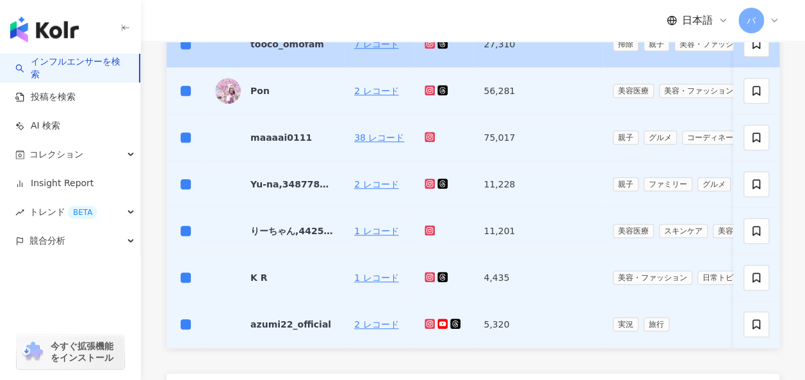
scroll to position [645, 0]
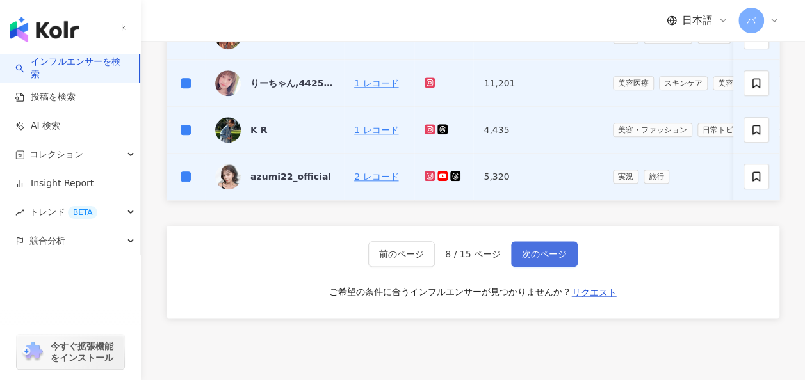
click at [531, 254] on button "次のページ" at bounding box center [544, 254] width 67 height 26
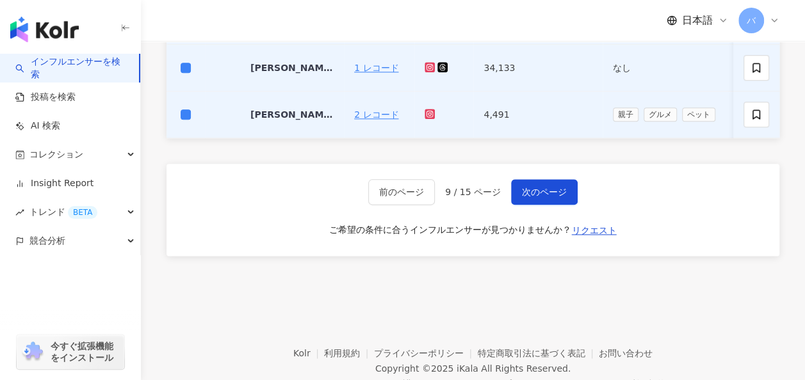
scroll to position [709, 0]
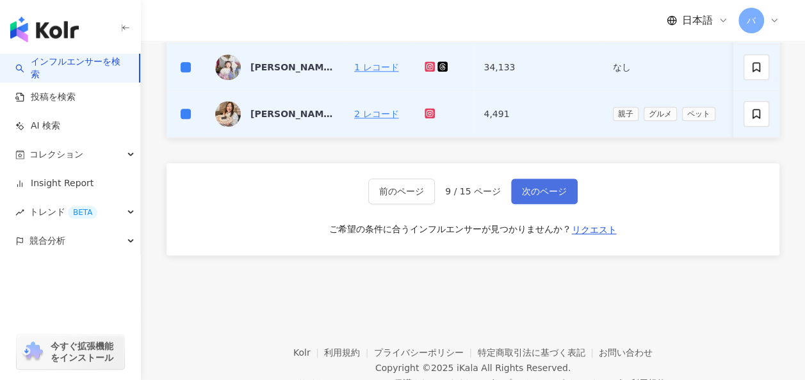
click at [524, 197] on span "次のページ" at bounding box center [544, 191] width 45 height 10
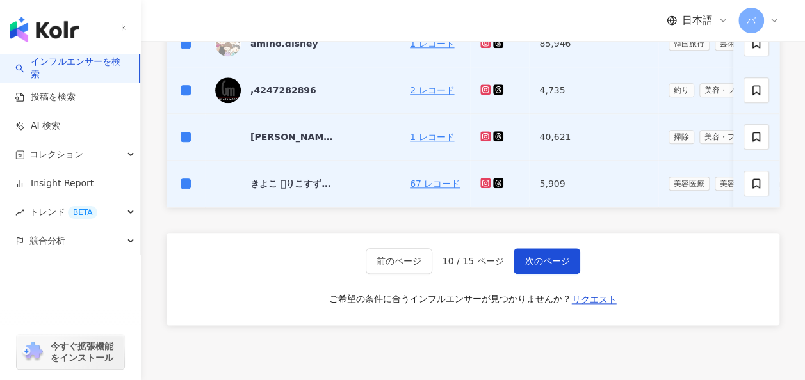
scroll to position [645, 0]
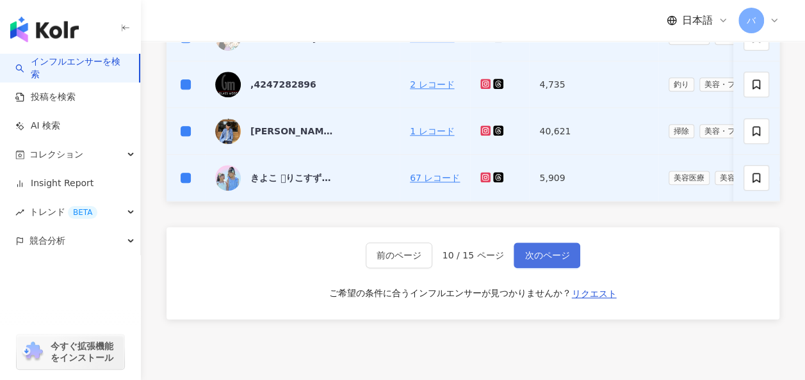
click at [538, 268] on button "次のページ" at bounding box center [546, 256] width 67 height 26
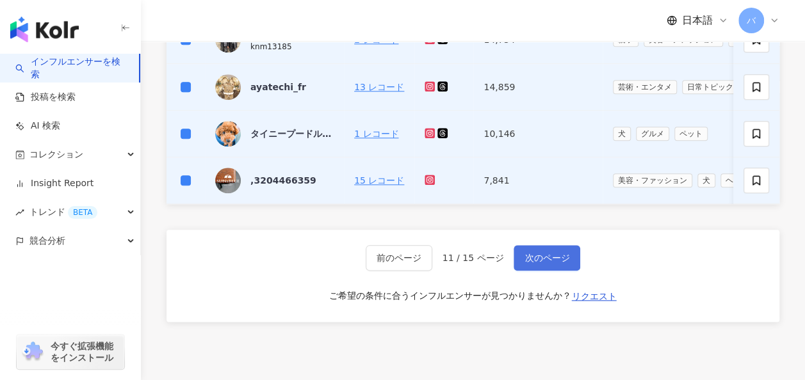
click at [540, 255] on button "次のページ" at bounding box center [546, 258] width 67 height 26
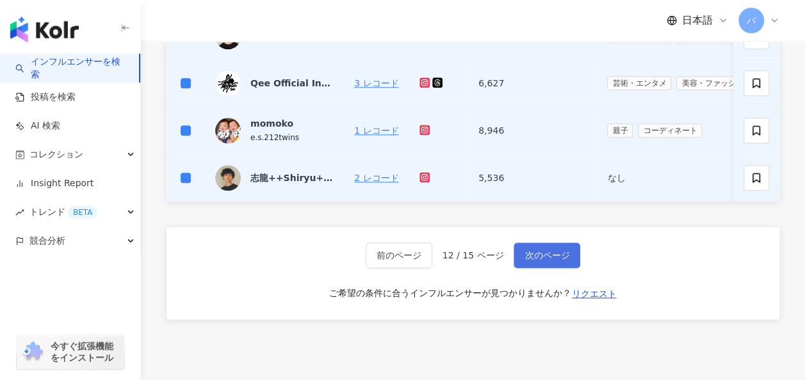
click at [549, 258] on span "次のページ" at bounding box center [546, 255] width 45 height 10
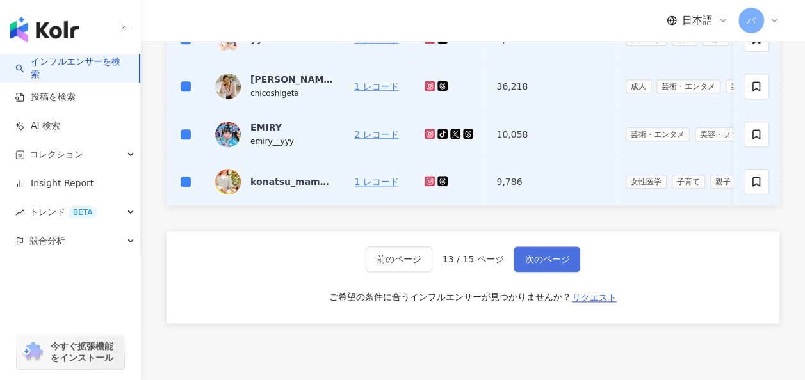
click at [533, 264] on span "次のページ" at bounding box center [546, 259] width 45 height 10
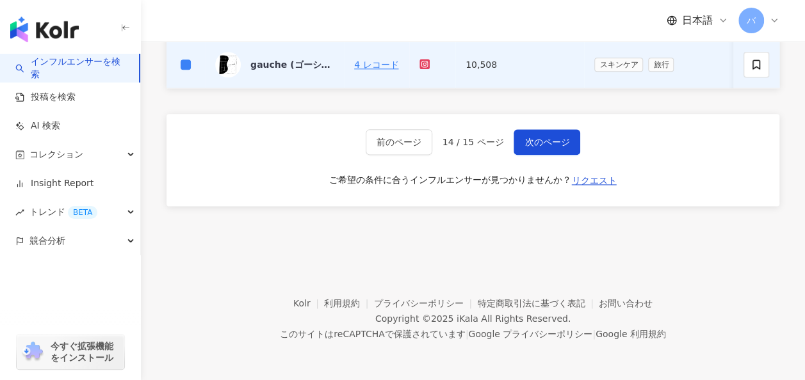
scroll to position [700, 0]
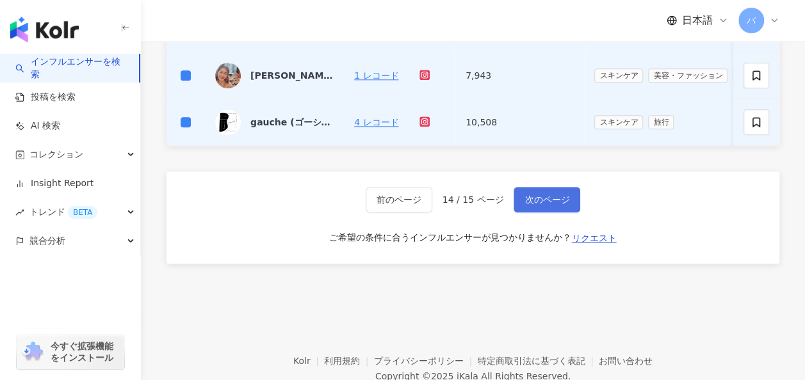
click at [531, 205] on span "次のページ" at bounding box center [546, 200] width 45 height 10
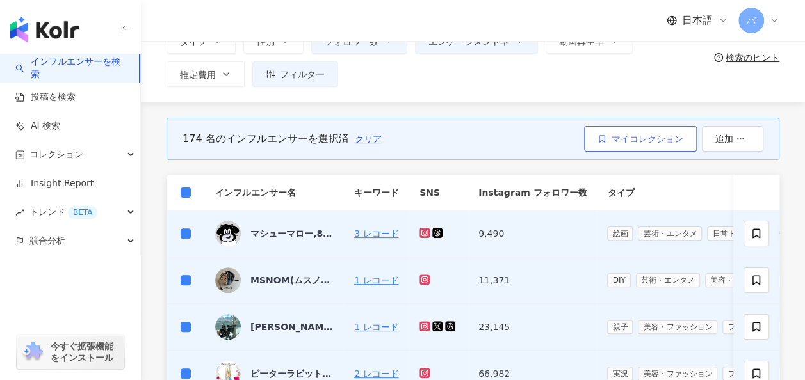
scroll to position [5, 0]
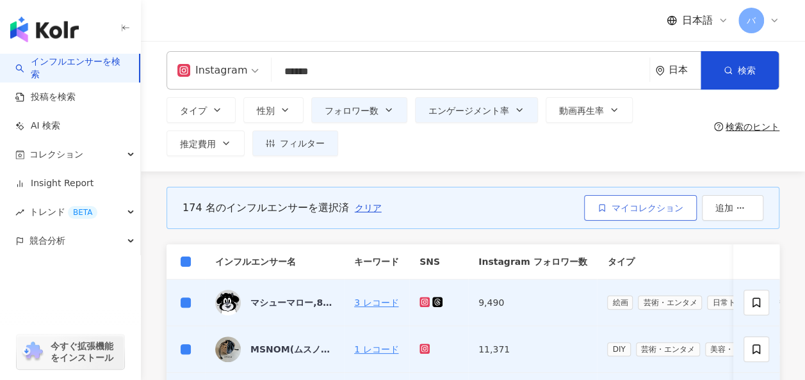
click at [632, 206] on span "マイコレクション" at bounding box center [647, 208] width 72 height 10
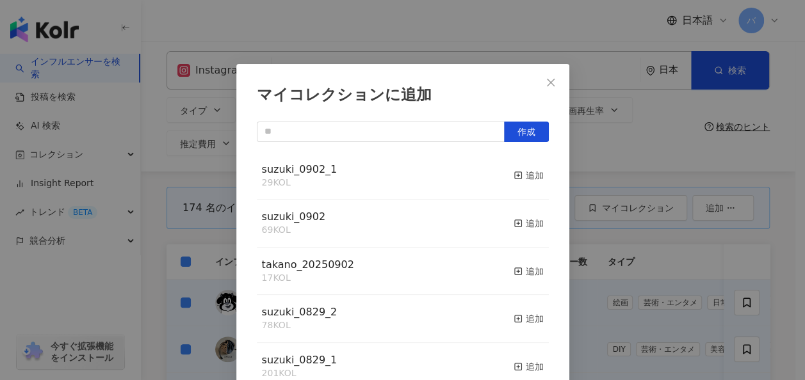
scroll to position [17, 0]
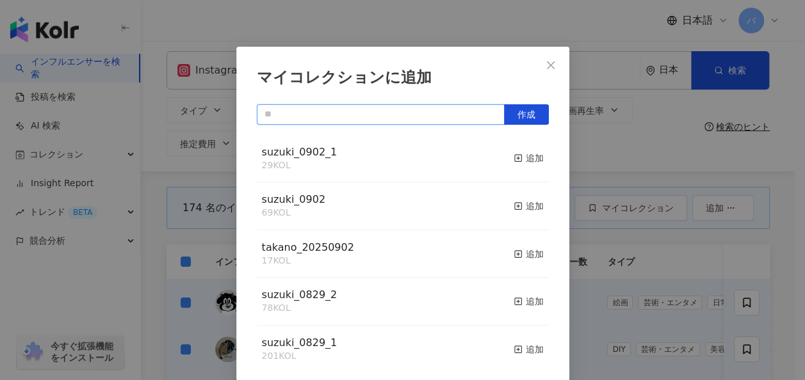
click at [329, 110] on input "text" at bounding box center [381, 114] width 248 height 20
type input "*"
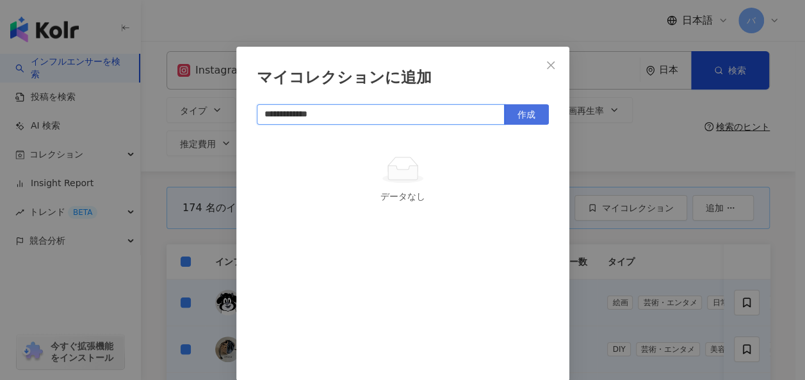
click at [517, 109] on span "作成" at bounding box center [526, 114] width 18 height 10
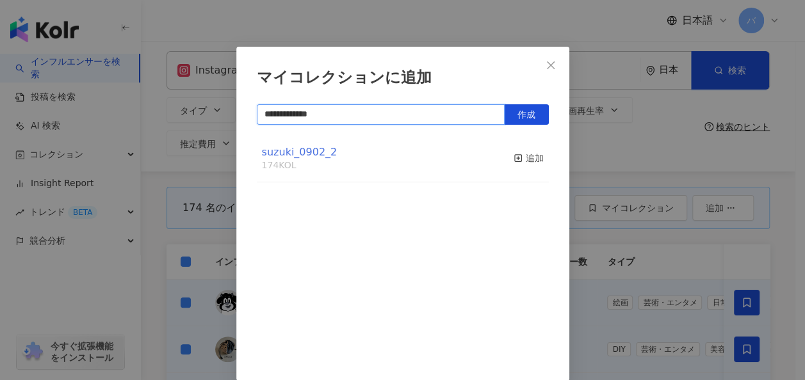
type input "**********"
click at [318, 150] on span "suzuki_0902_2" at bounding box center [300, 152] width 76 height 12
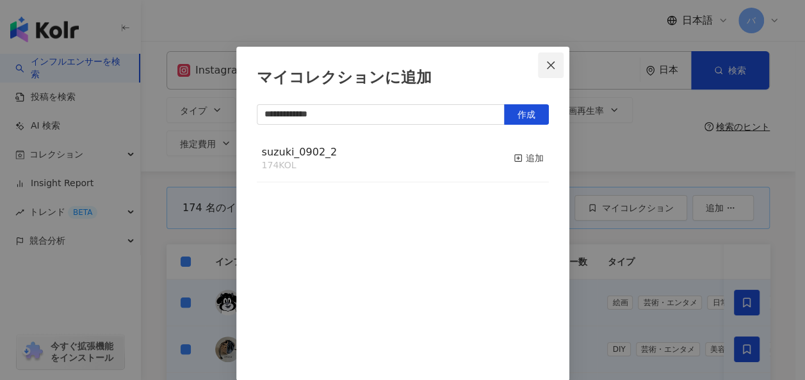
click at [546, 67] on icon "close" at bounding box center [551, 65] width 10 height 10
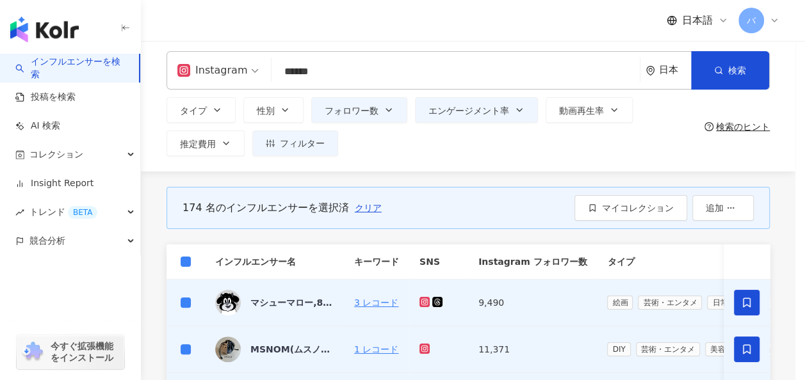
scroll to position [0, 0]
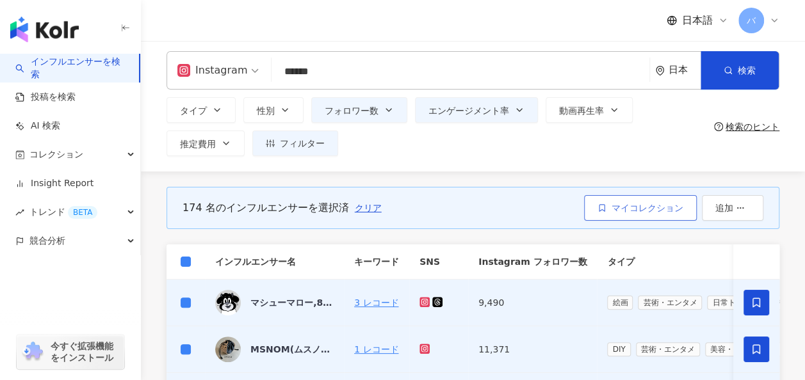
click at [636, 215] on button "マイコレクション" at bounding box center [640, 208] width 113 height 26
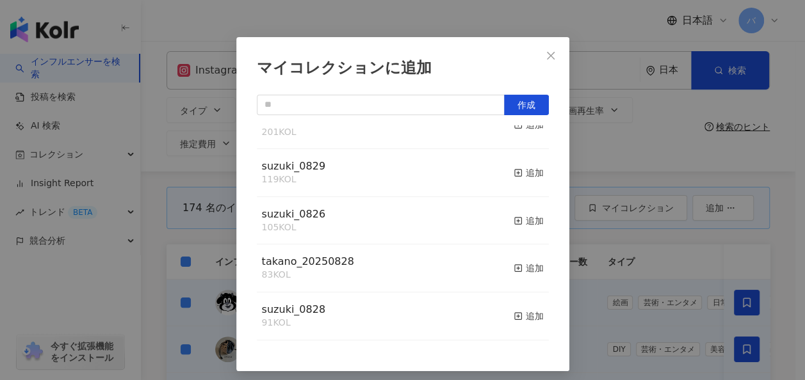
scroll to position [33, 0]
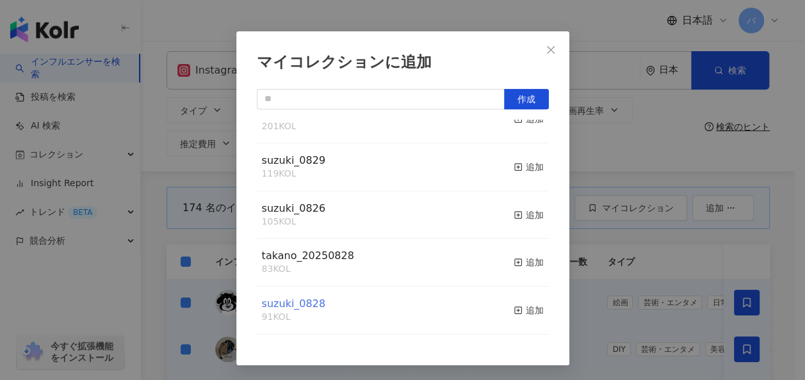
click at [305, 305] on span "suzuki_0828" at bounding box center [293, 304] width 63 height 12
click at [546, 47] on icon "close" at bounding box center [551, 50] width 10 height 10
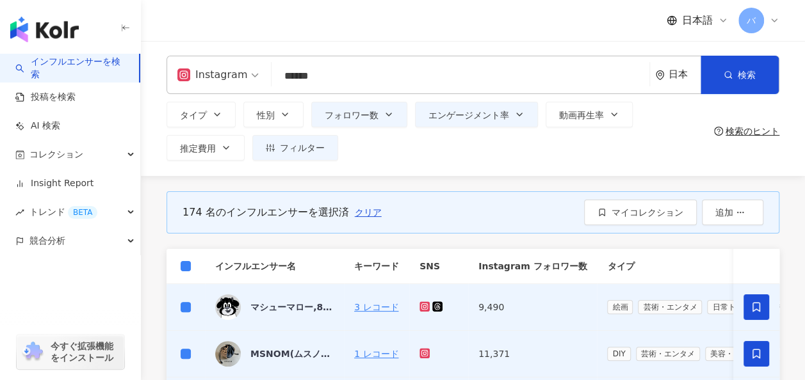
scroll to position [0, 0]
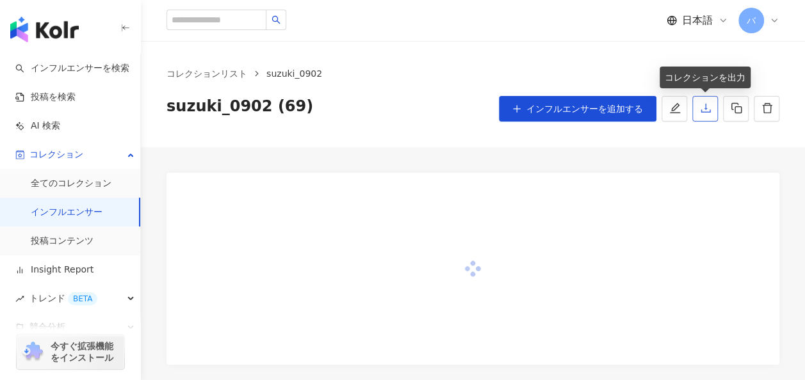
click at [705, 108] on icon "download" at bounding box center [705, 108] width 10 height 9
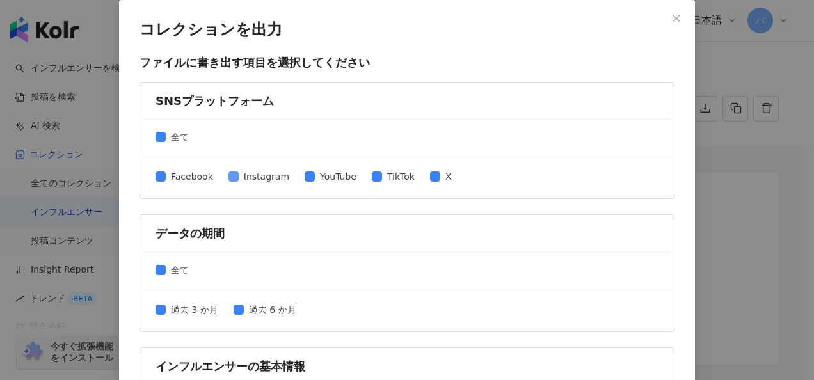
click at [175, 136] on span "全て" at bounding box center [180, 137] width 28 height 14
click at [151, 136] on div "全て" at bounding box center [407, 139] width 534 height 38
click at [239, 176] on span "Instagram" at bounding box center [267, 177] width 56 height 14
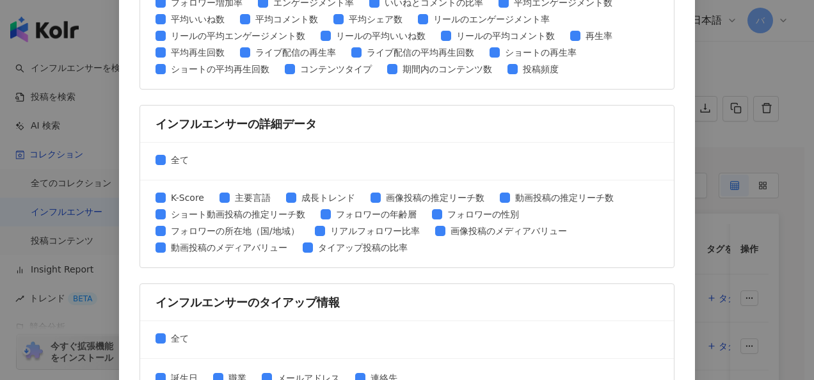
scroll to position [659, 0]
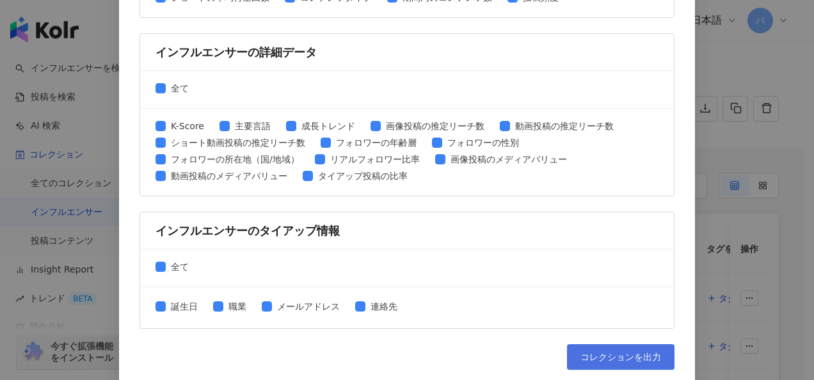
click at [583, 354] on span "コレクションを出力" at bounding box center [621, 357] width 81 height 10
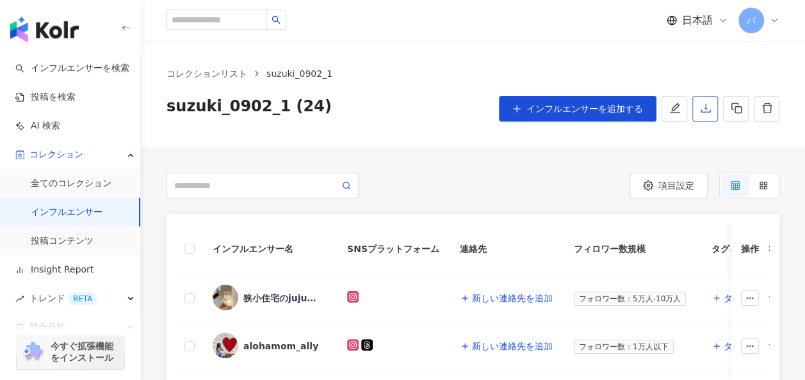
click at [707, 113] on icon "download" at bounding box center [705, 108] width 10 height 9
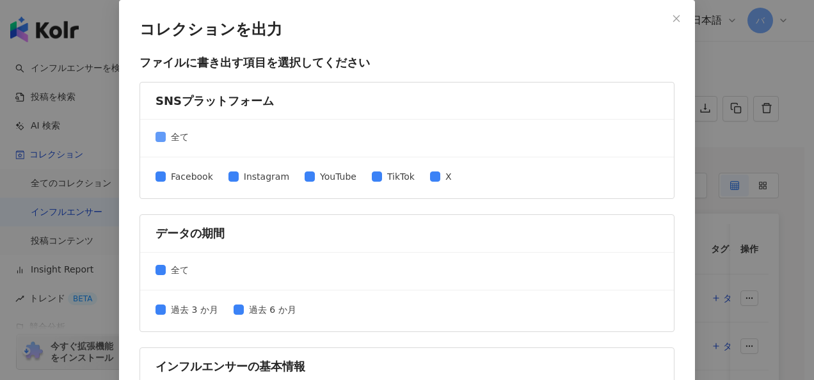
click at [173, 134] on span "全て" at bounding box center [180, 137] width 28 height 14
click at [254, 172] on span "Instagram" at bounding box center [267, 177] width 56 height 14
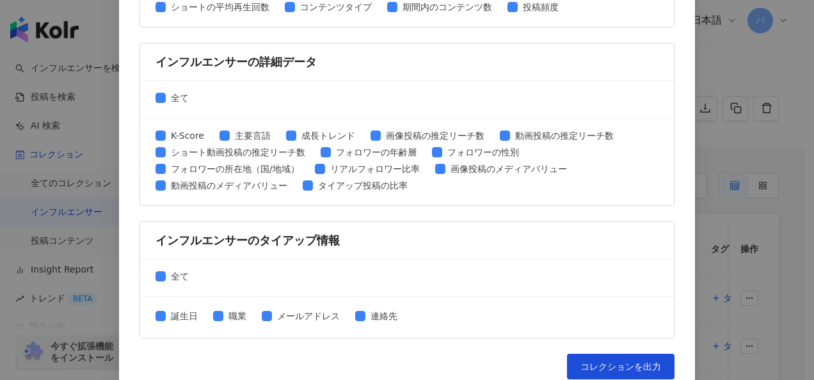
scroll to position [659, 0]
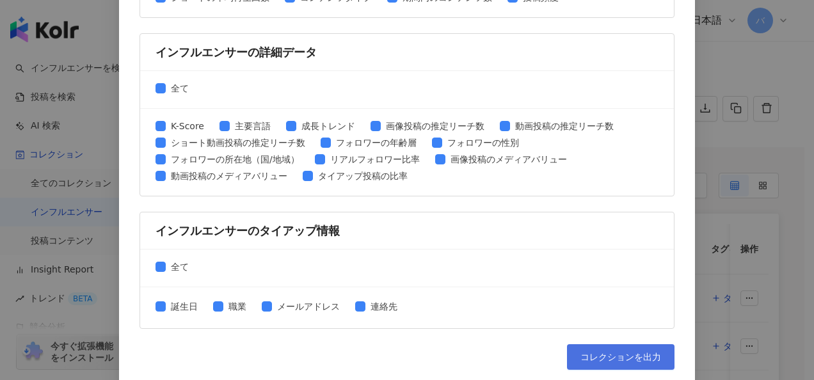
click at [599, 352] on span "コレクションを出力" at bounding box center [621, 357] width 81 height 10
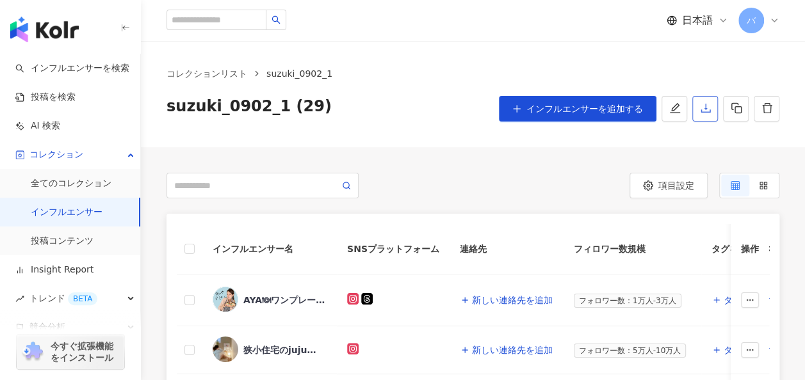
click at [693, 107] on button "button" at bounding box center [705, 109] width 26 height 26
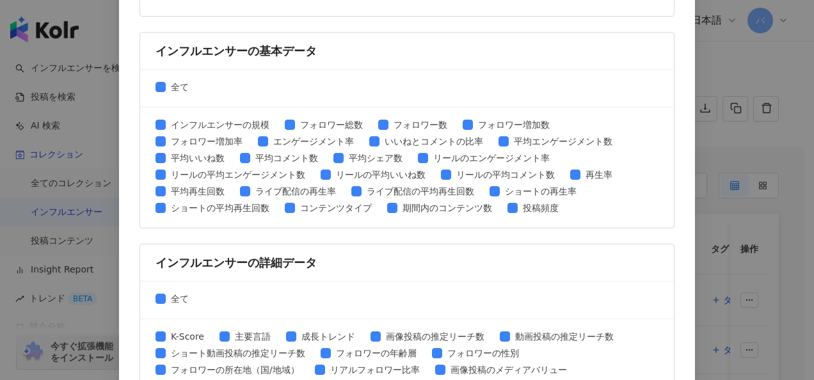
scroll to position [640, 0]
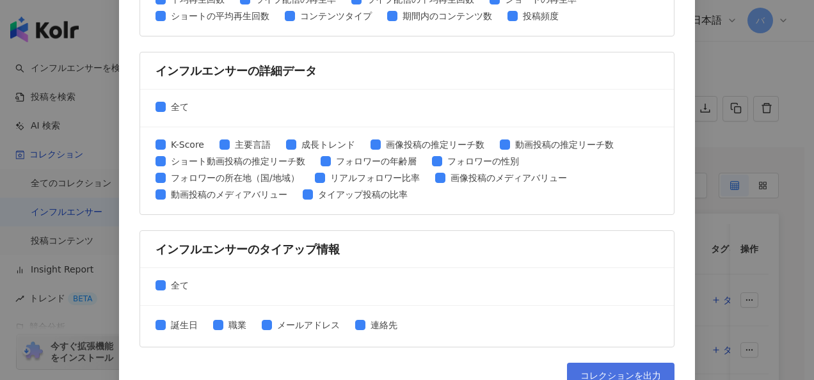
click at [606, 363] on button "コレクションを出力" at bounding box center [621, 376] width 108 height 26
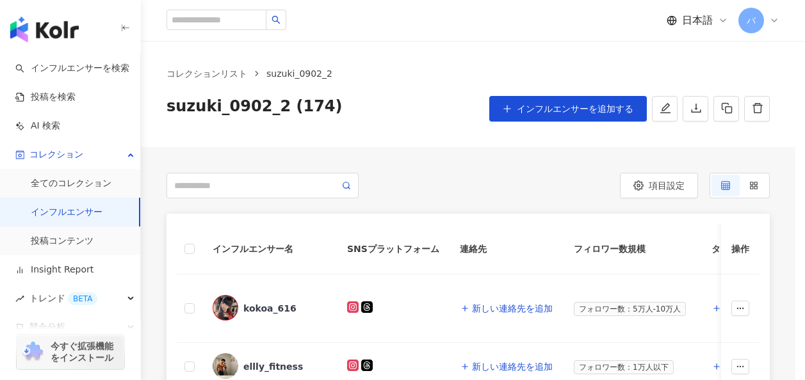
click at [708, 110] on div "コレクションを出力 ファイルに書き出す項目を選択してください SNSプラットフォーム 全て Facebook Instagram YouTube TikTok…" at bounding box center [402, 190] width 805 height 380
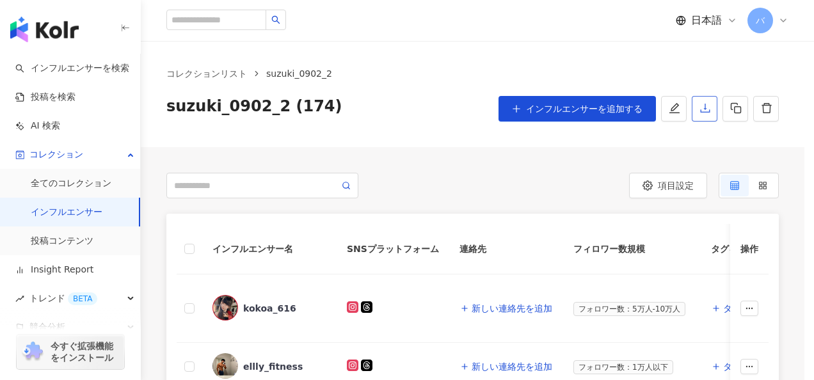
click at [706, 109] on icon "download" at bounding box center [705, 108] width 10 height 9
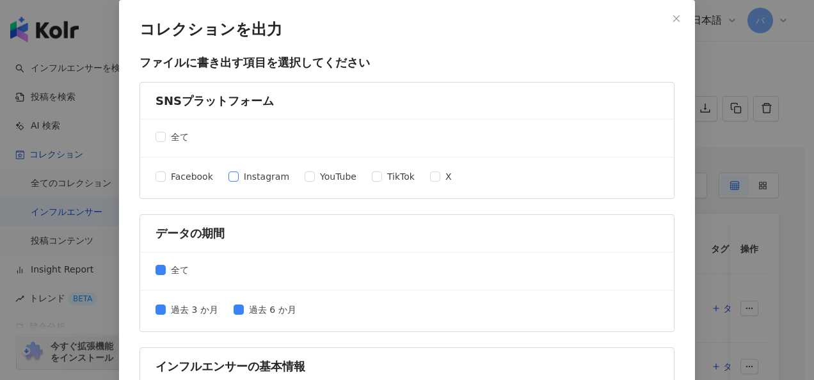
click at [239, 175] on span "Instagram" at bounding box center [267, 177] width 56 height 14
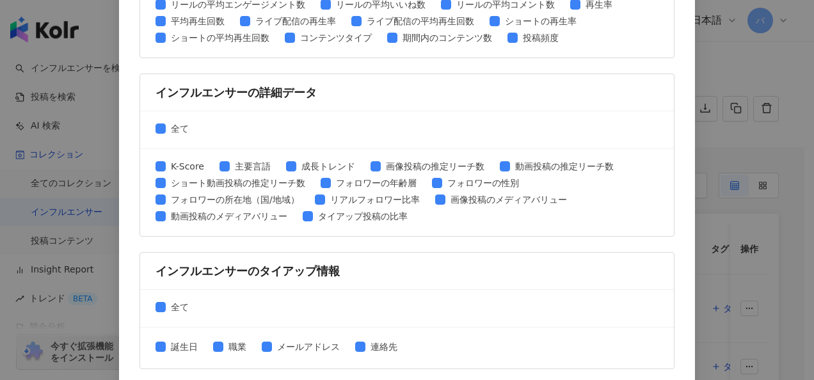
scroll to position [659, 0]
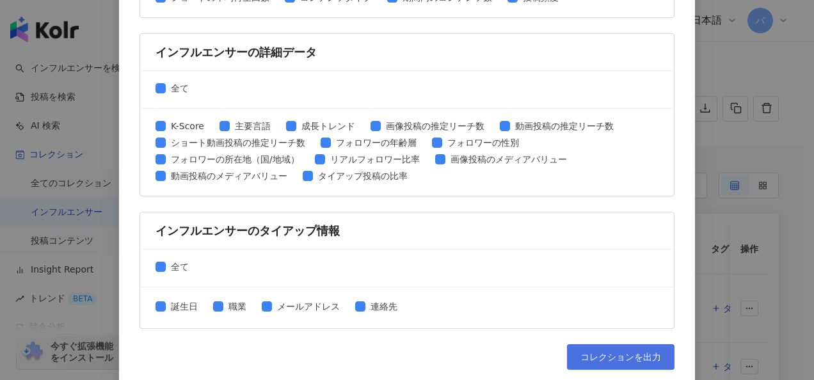
click at [596, 352] on span "コレクションを出力" at bounding box center [621, 357] width 81 height 10
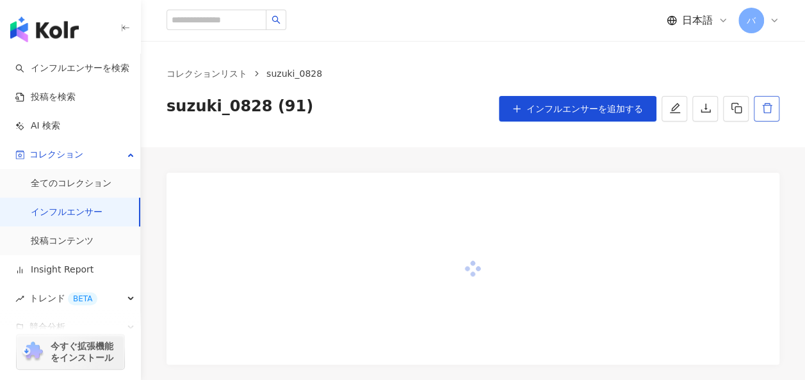
click at [767, 113] on icon "delete" at bounding box center [767, 108] width 12 height 12
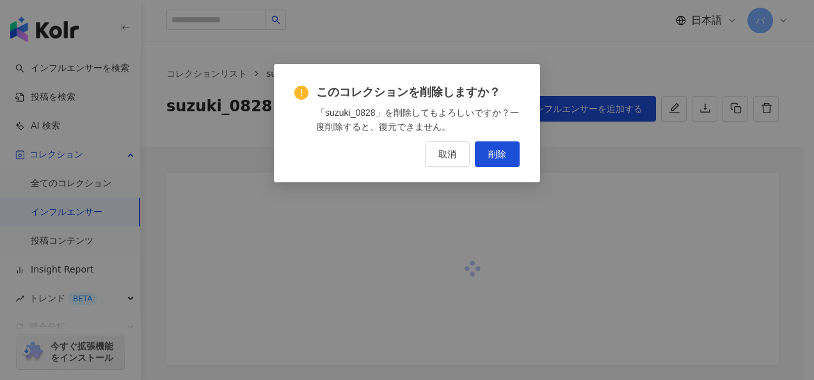
click at [499, 158] on span "削除" at bounding box center [498, 154] width 18 height 10
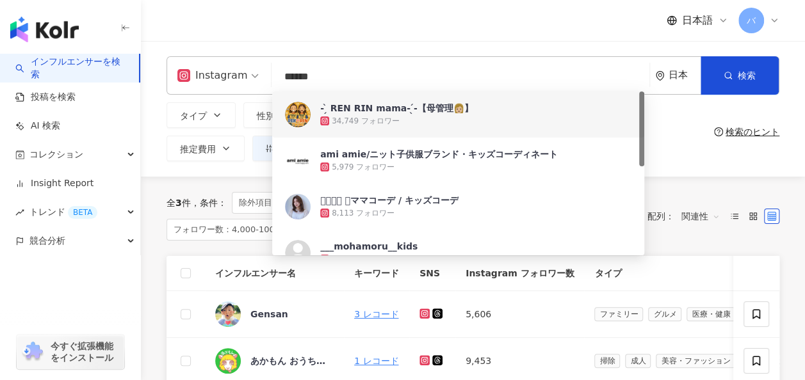
drag, startPoint x: 334, startPoint y: 75, endPoint x: 309, endPoint y: 74, distance: 24.3
click at [309, 74] on input "******" at bounding box center [461, 77] width 368 height 24
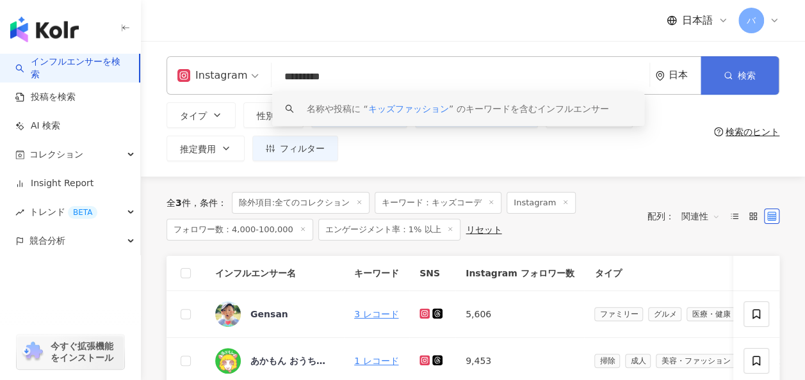
click at [743, 83] on button "検索" at bounding box center [739, 75] width 78 height 38
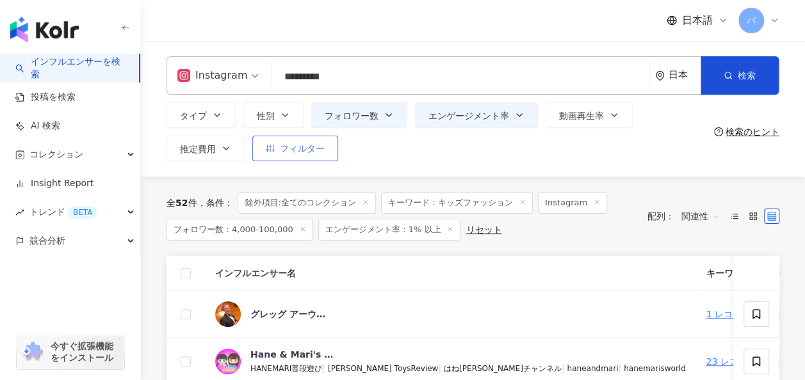
click at [312, 145] on span "フィルター" at bounding box center [302, 148] width 45 height 10
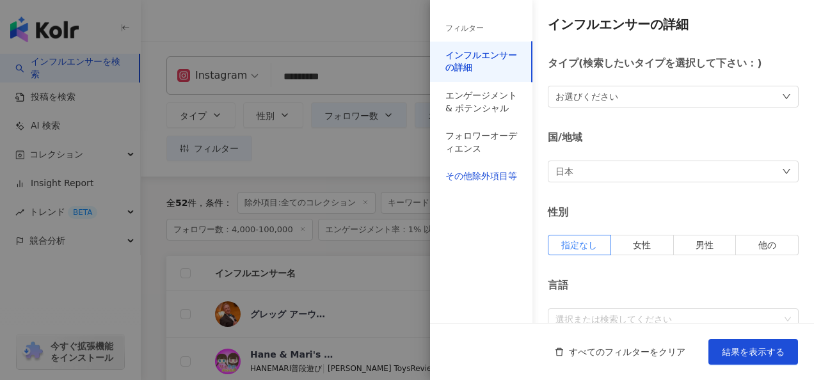
click at [484, 182] on div "その他除外項目等" at bounding box center [482, 176] width 72 height 13
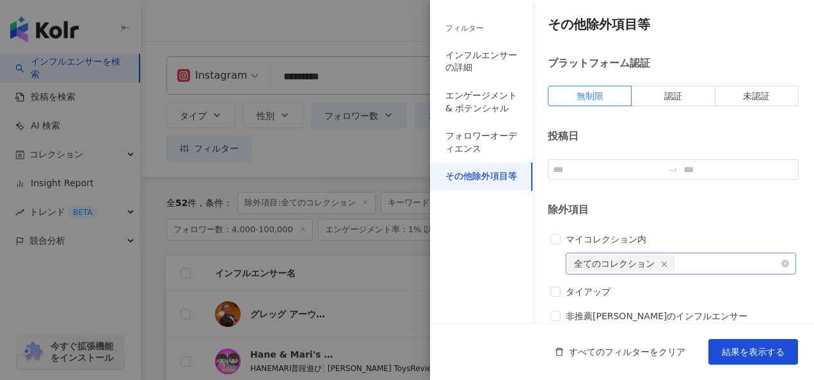
click at [666, 260] on icon "button" at bounding box center [664, 264] width 9 height 9
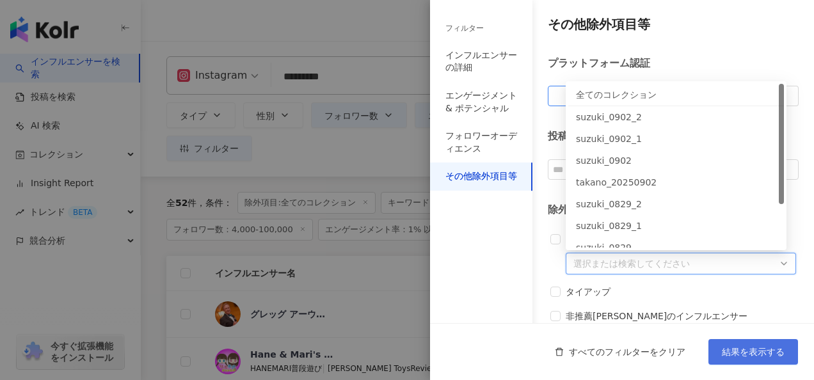
click at [735, 351] on span "結果を表示する" at bounding box center [753, 352] width 63 height 10
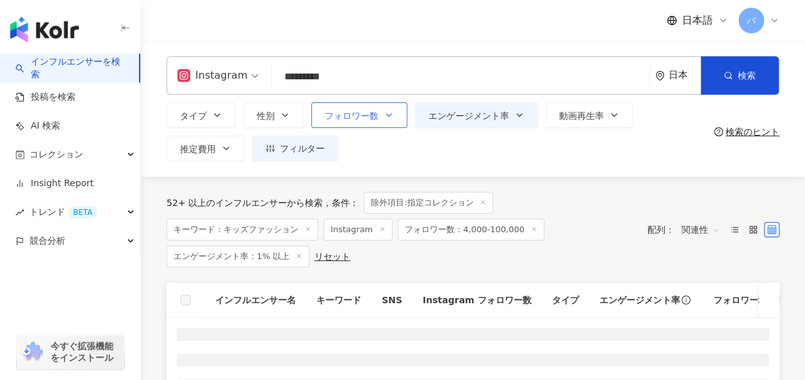
click at [365, 123] on button "フォロワー数" at bounding box center [359, 115] width 96 height 26
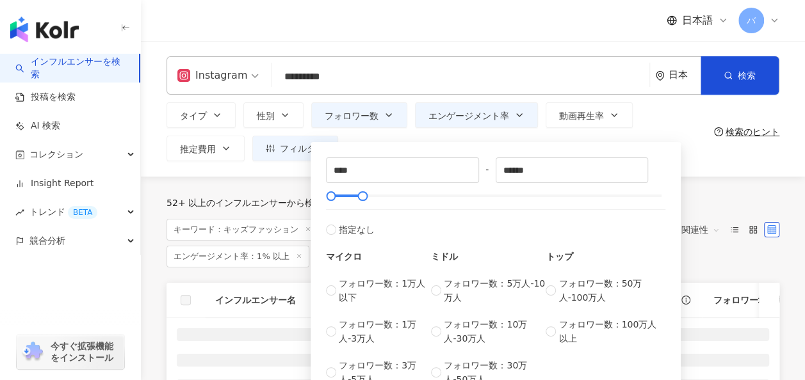
click at [406, 143] on div "**** - ****** 指定なし マイクロ フォロワー数：1万人以下 フォロワー数：1万人-3万人 フォロワー数：3万人-5万人 ミドル フォロワー数：5…" at bounding box center [496, 272] width 370 height 260
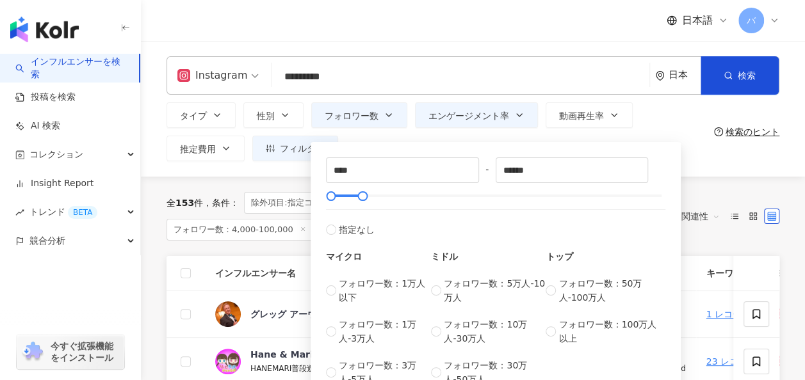
click at [437, 145] on div "**** - ****** 指定なし マイクロ フォロワー数：1万人以下 フォロワー数：1万人-3万人 フォロワー数：3万人-5万人 ミドル フォロワー数：5…" at bounding box center [496, 272] width 370 height 260
click at [461, 147] on div "**** - ****** 指定なし マイクロ フォロワー数：1万人以下 フォロワー数：1万人-3万人 フォロワー数：3万人-5万人 ミドル フォロワー数：5…" at bounding box center [496, 272] width 370 height 260
drag, startPoint x: 640, startPoint y: 149, endPoint x: 643, endPoint y: 142, distance: 7.2
click at [643, 145] on div "**** - ****** 指定なし マイクロ フォロワー数：1万人以下 フォロワー数：1万人-3万人 フォロワー数：3万人-5万人 ミドル フォロワー数：5…" at bounding box center [496, 272] width 370 height 260
click at [648, 129] on div "タイプ 性別 フォロワー数 エンゲージメント率 動画再生率 推定費用 フィルター フィルター インフルエンサーの詳細 エンゲージメント & ポテンシャル フォ…" at bounding box center [437, 131] width 542 height 59
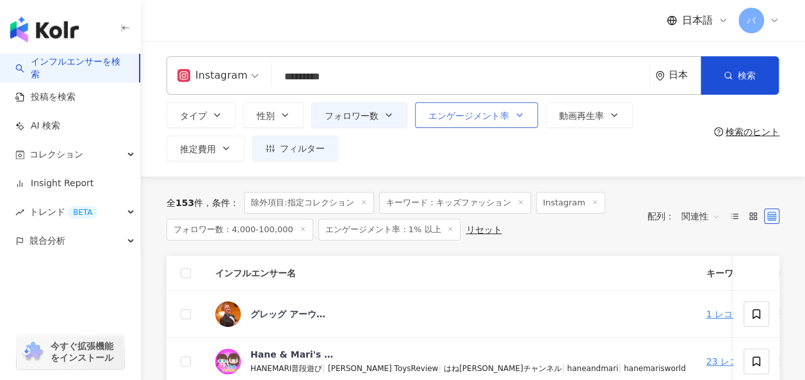
click at [486, 117] on span "エンゲージメント率" at bounding box center [468, 116] width 81 height 10
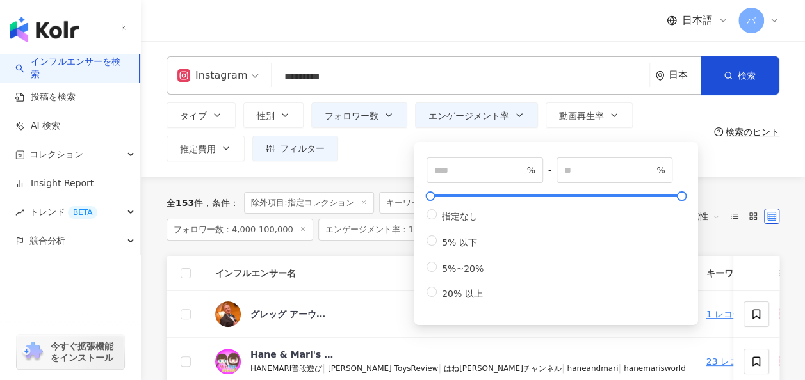
click at [412, 137] on div "タイプ 性別 フォロワー数 エンゲージメント率 動画再生率 推定費用 フィルター フィルター インフルエンサーの詳細 エンゲージメント & ポテンシャル フォ…" at bounding box center [437, 131] width 542 height 59
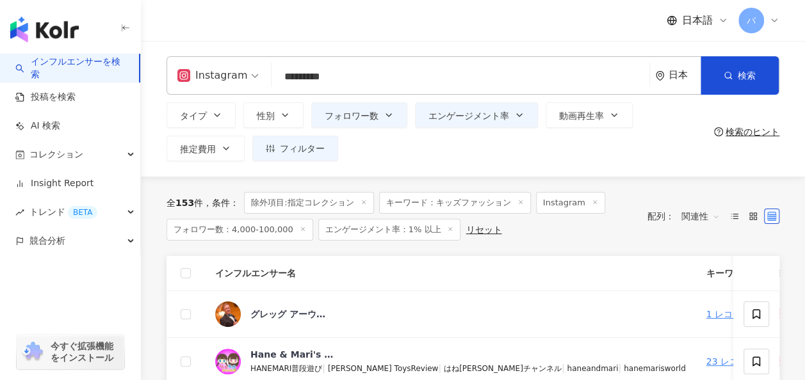
click at [384, 81] on input "*********" at bounding box center [461, 77] width 368 height 24
paste input "**********"
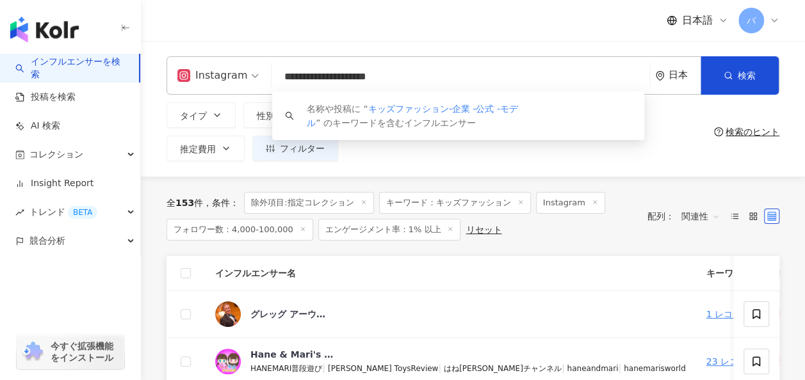
click at [369, 78] on input "**********" at bounding box center [461, 77] width 368 height 24
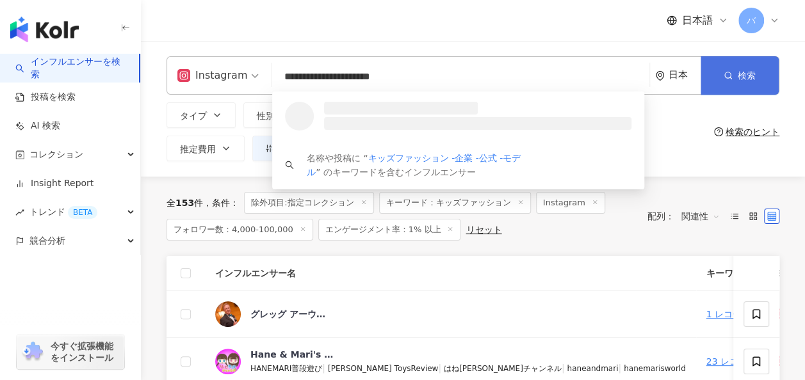
type input "**********"
click at [749, 85] on button "検索" at bounding box center [739, 75] width 78 height 38
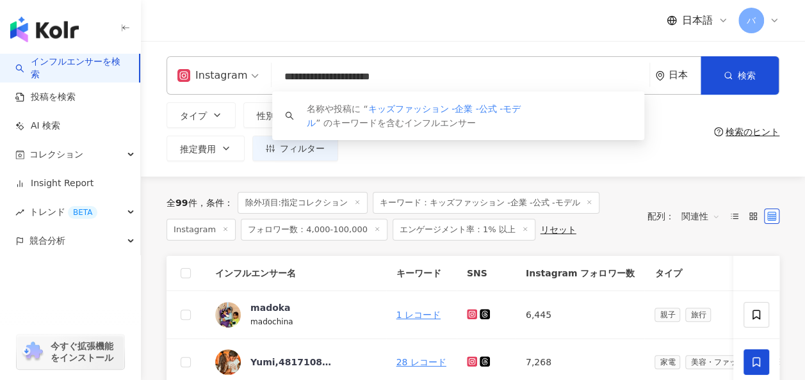
drag, startPoint x: 464, startPoint y: 80, endPoint x: 270, endPoint y: 80, distance: 193.4
click at [270, 80] on div "**********" at bounding box center [472, 75] width 613 height 38
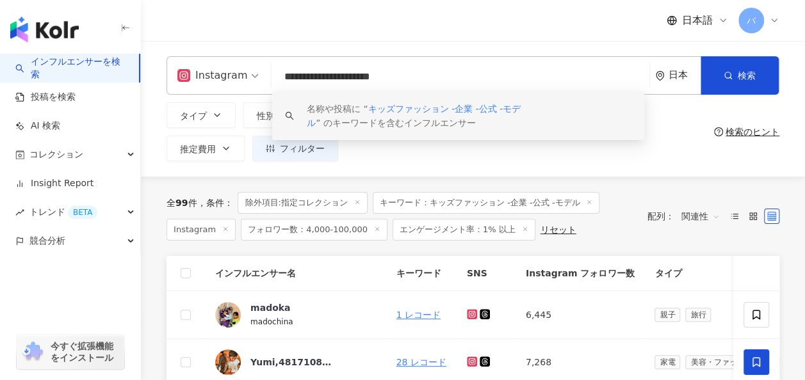
click at [480, 159] on div "タイプ 性別 フォロワー数 エンゲージメント率 動画再生率 推定費用 フィルター フィルター インフルエンサーの詳細 エンゲージメント & ポテンシャル フォ…" at bounding box center [437, 131] width 542 height 59
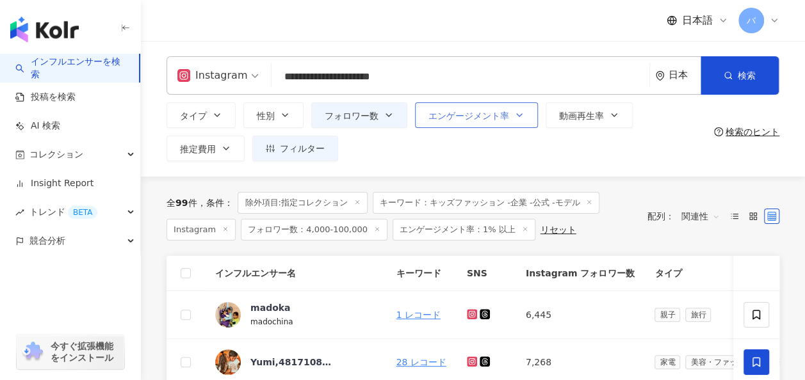
click at [483, 120] on span "エンゲージメント率" at bounding box center [468, 116] width 81 height 10
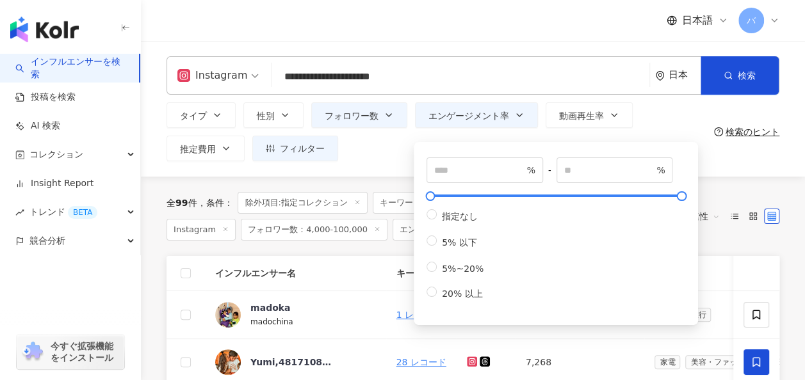
click at [378, 147] on div "タイプ 性別 フォロワー数 エンゲージメント率 動画再生率 推定費用 フィルター フィルター インフルエンサーの詳細 エンゲージメント & ポテンシャル フォ…" at bounding box center [437, 131] width 542 height 59
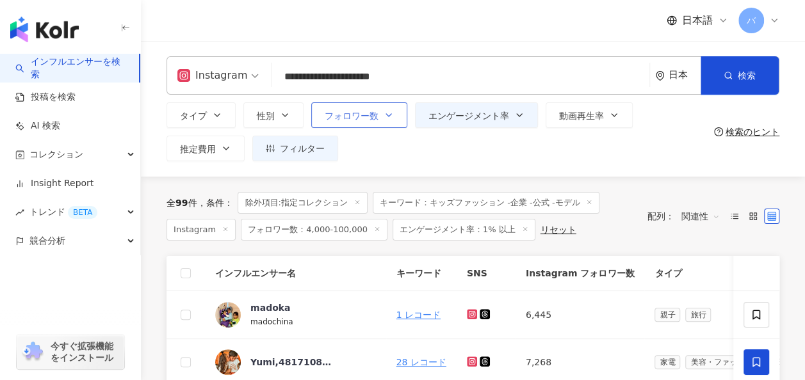
click at [382, 117] on button "フォロワー数" at bounding box center [359, 115] width 96 height 26
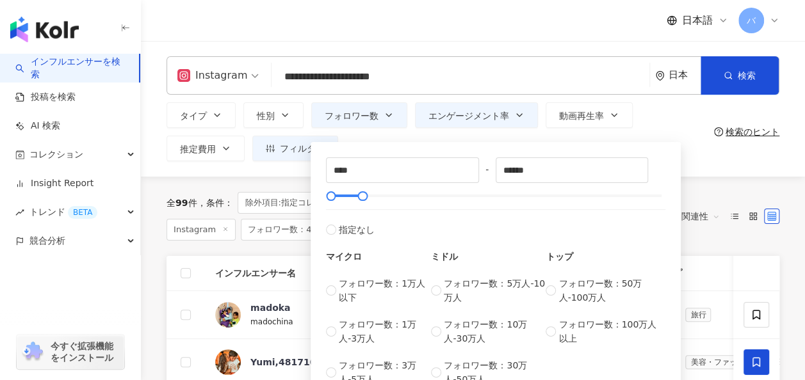
click at [384, 134] on div "タイプ 性別 フォロワー数 エンゲージメント率 動画再生率 推定費用 フィルター フィルター インフルエンサーの詳細 エンゲージメント & ポテンシャル フォ…" at bounding box center [437, 131] width 542 height 59
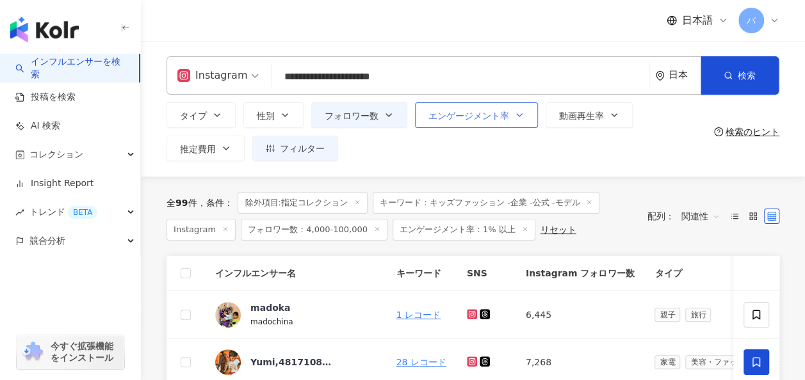
click at [469, 118] on span "エンゲージメント率" at bounding box center [468, 116] width 81 height 10
click at [400, 141] on div "タイプ 性別 フォロワー数 エンゲージメント率 動画再生率 推定費用 フィルター フィルター インフルエンサーの詳細 エンゲージメント & ポテンシャル フォ…" at bounding box center [437, 131] width 542 height 59
click at [394, 122] on button "フォロワー数" at bounding box center [359, 115] width 96 height 26
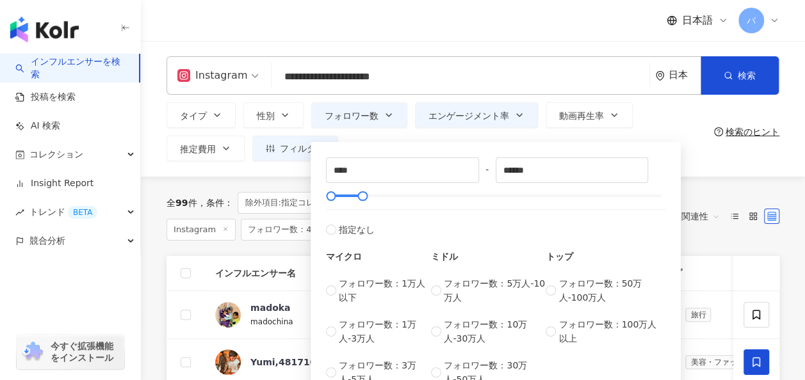
click at [407, 138] on div "**** - ****** 指定なし マイクロ フォロワー数：1万人以下 フォロワー数：1万人-3万人 フォロワー数：3万人-5万人 ミドル フォロワー数：5…" at bounding box center [496, 269] width 370 height 266
click at [562, 77] on input "**********" at bounding box center [461, 77] width 368 height 24
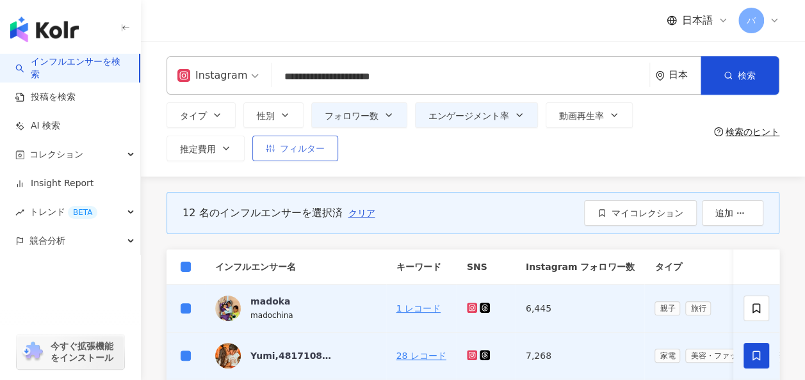
click at [321, 154] on span "フィルター" at bounding box center [302, 148] width 45 height 10
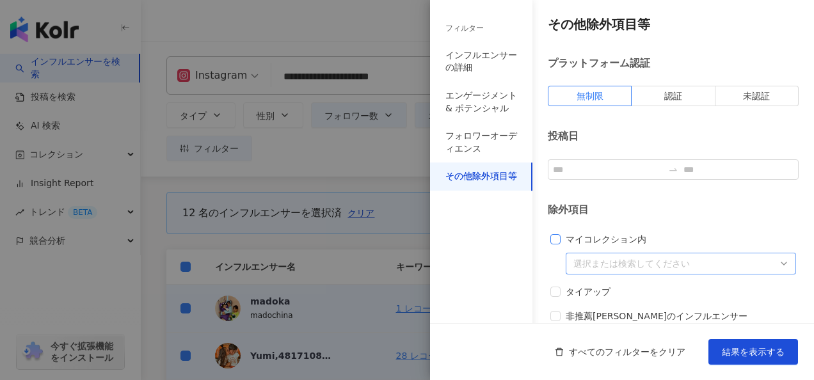
click at [569, 243] on span "マイコレクション内" at bounding box center [606, 239] width 91 height 14
click at [595, 266] on div at bounding box center [675, 264] width 212 height 10
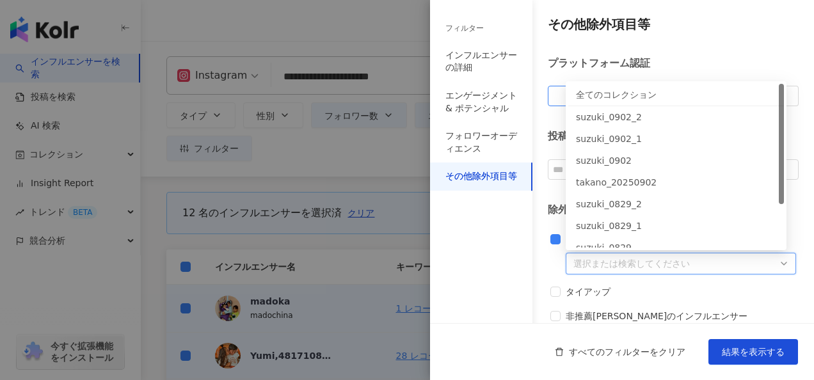
click at [616, 91] on div "全てのコレクション" at bounding box center [676, 95] width 200 height 14
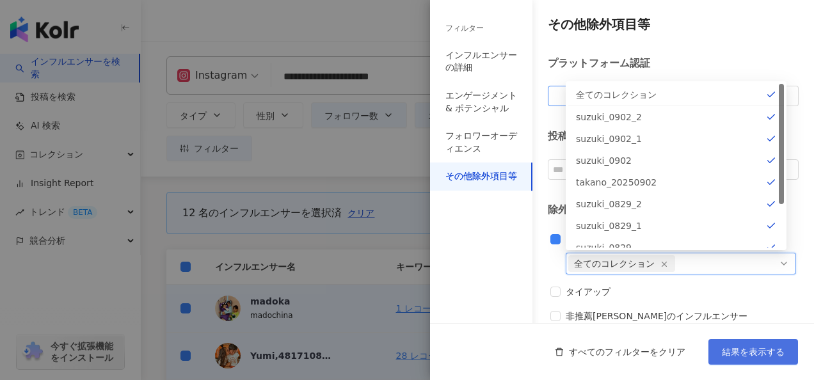
click at [743, 348] on span "結果を表示する" at bounding box center [753, 352] width 63 height 10
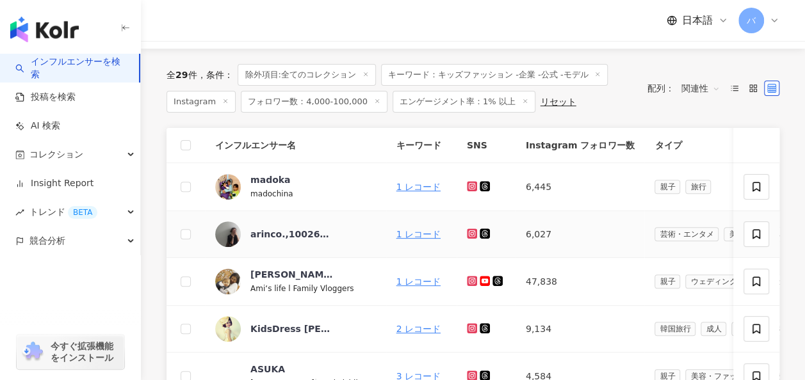
scroll to position [64, 0]
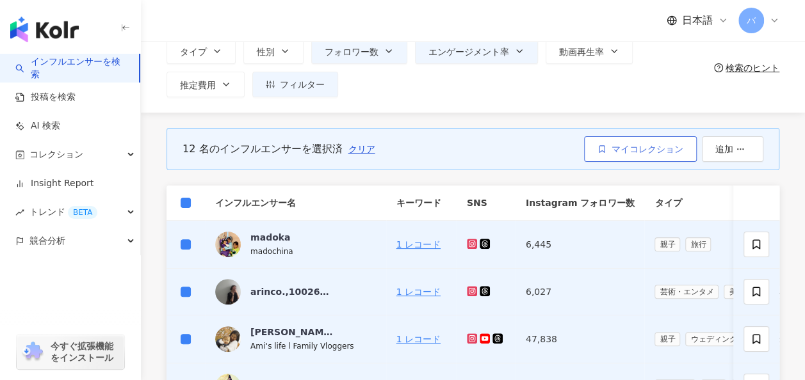
click at [633, 147] on span "マイコレクション" at bounding box center [647, 149] width 72 height 10
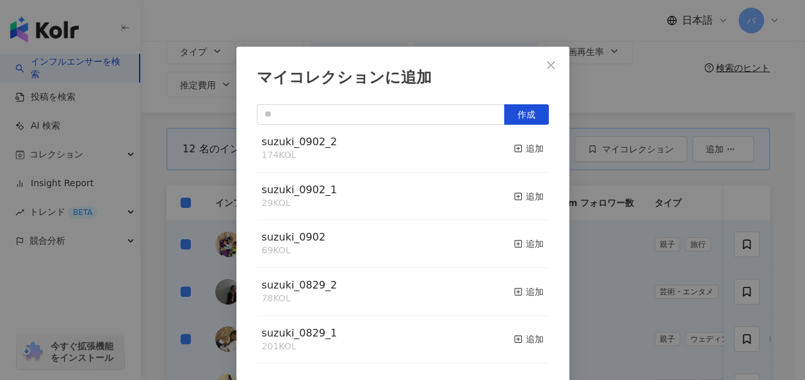
scroll to position [220, 0]
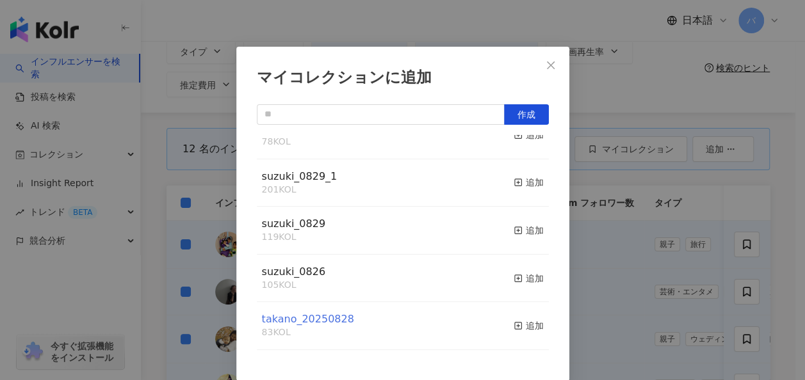
click at [323, 321] on span "takano_20250828" at bounding box center [308, 319] width 92 height 12
click at [190, 14] on div "マイコレクションに追加 作成 takano_20250902 52 KOL 追加 suzuki_0902_2 174 KOL 追加 suzuki_0902_1…" at bounding box center [402, 190] width 805 height 380
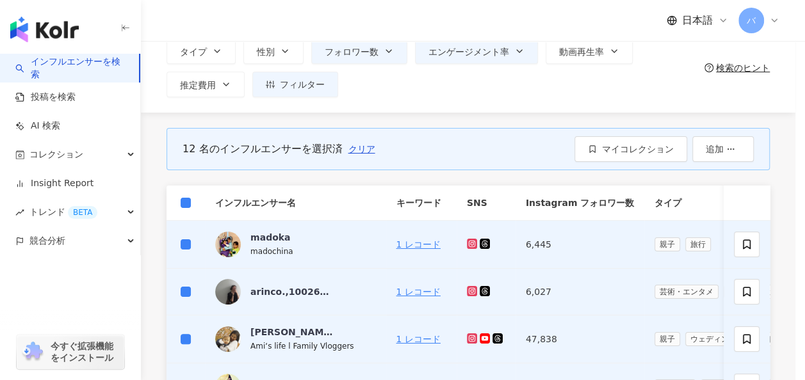
scroll to position [0, 0]
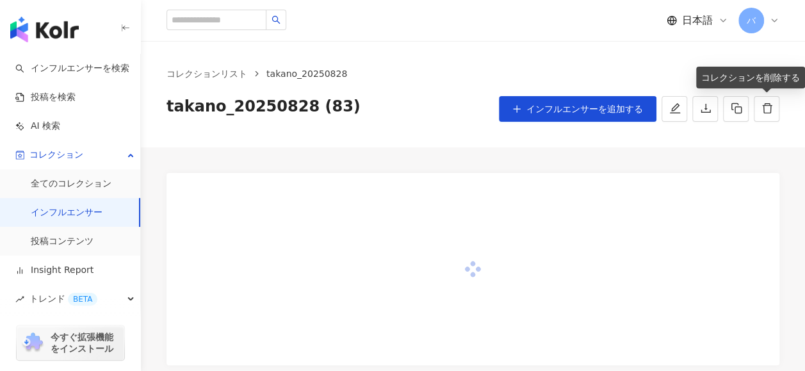
click at [765, 109] on icon "delete" at bounding box center [767, 108] width 12 height 12
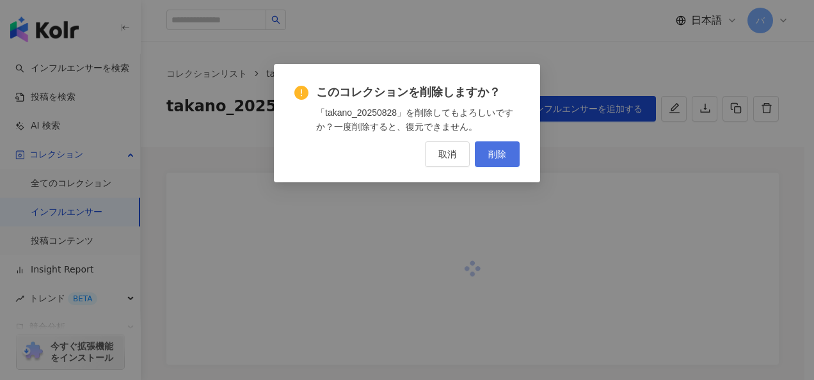
click at [506, 156] on span "削除" at bounding box center [498, 154] width 18 height 10
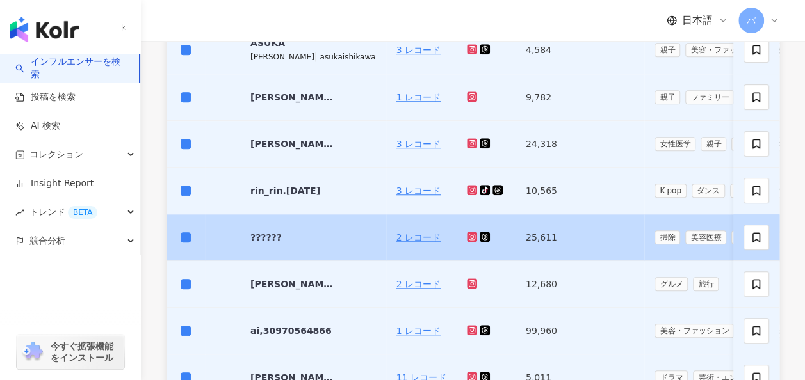
scroll to position [768, 0]
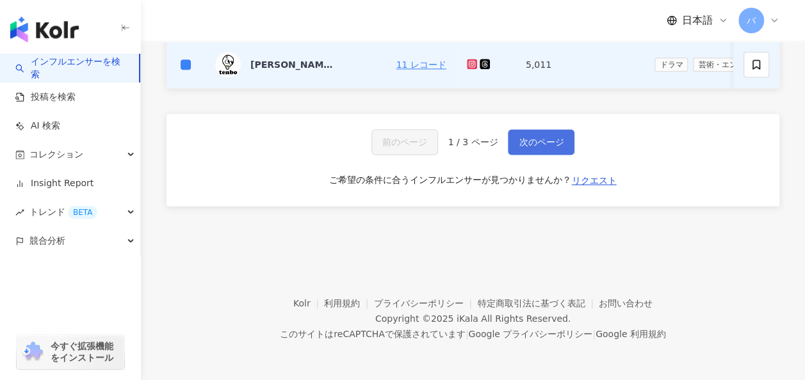
click at [530, 150] on button "次のページ" at bounding box center [541, 142] width 67 height 26
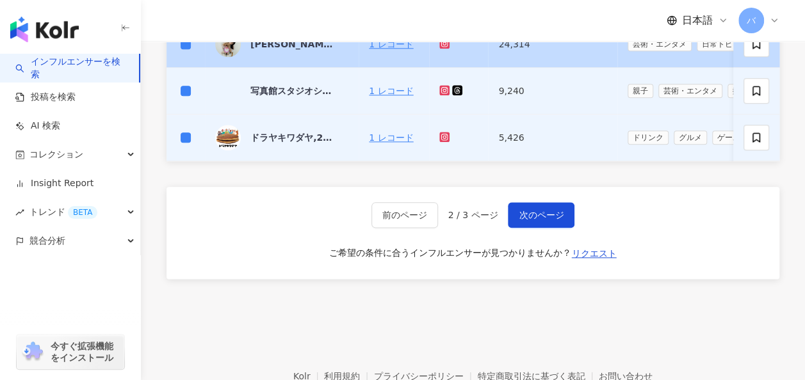
scroll to position [769, 0]
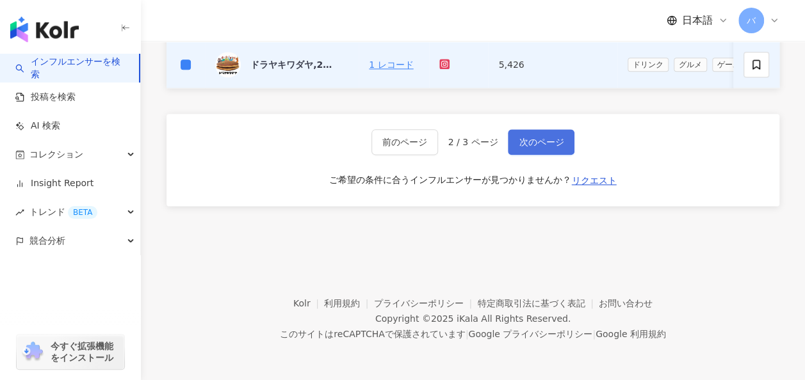
click at [544, 147] on span "次のページ" at bounding box center [541, 142] width 45 height 10
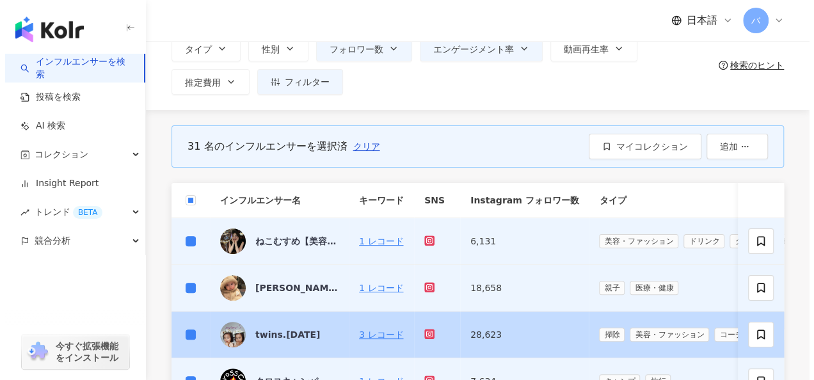
scroll to position [5, 0]
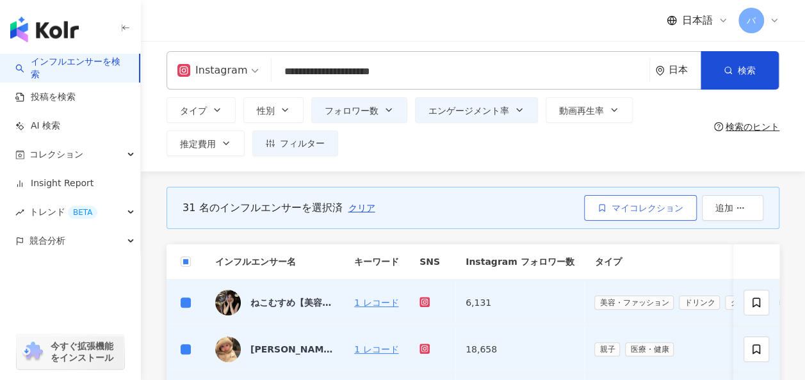
click at [640, 210] on span "マイコレクション" at bounding box center [647, 208] width 72 height 10
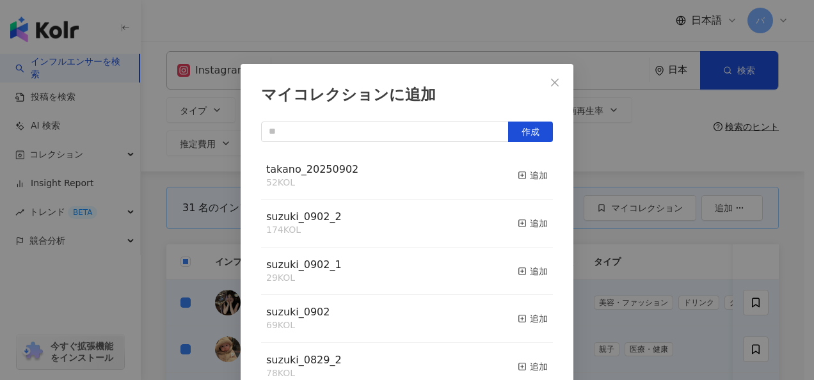
scroll to position [17, 0]
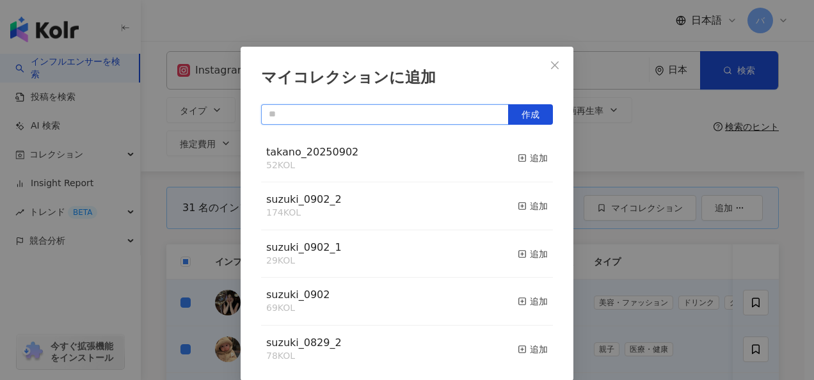
click at [348, 113] on input "text" at bounding box center [385, 114] width 248 height 20
type input "*"
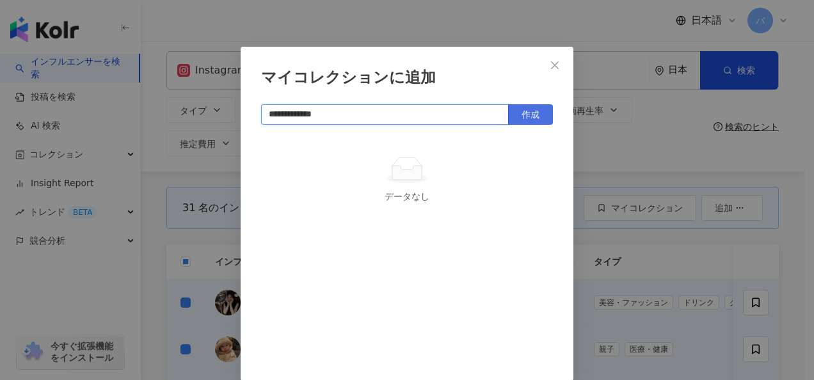
click at [522, 109] on span "作成" at bounding box center [531, 114] width 18 height 10
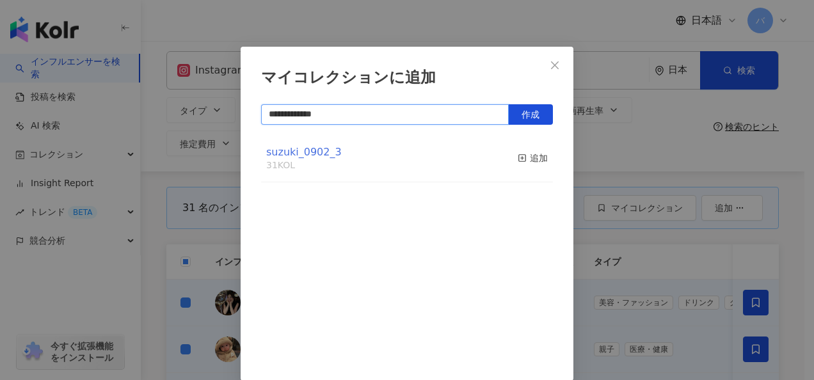
type input "**********"
click at [309, 150] on span "suzuki_0902_3" at bounding box center [304, 152] width 76 height 12
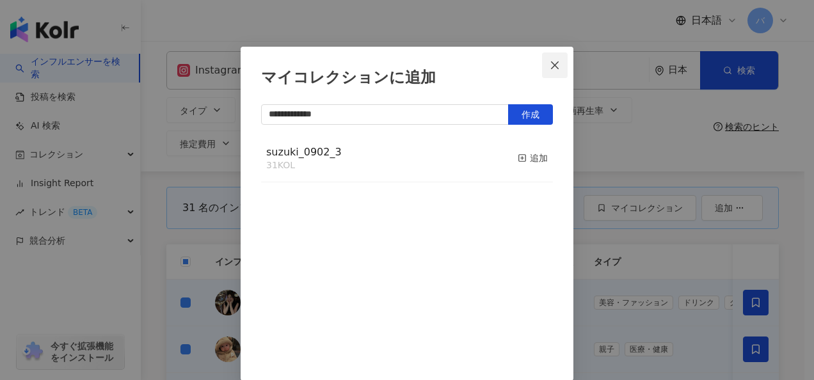
click at [550, 60] on icon "close" at bounding box center [555, 65] width 10 height 10
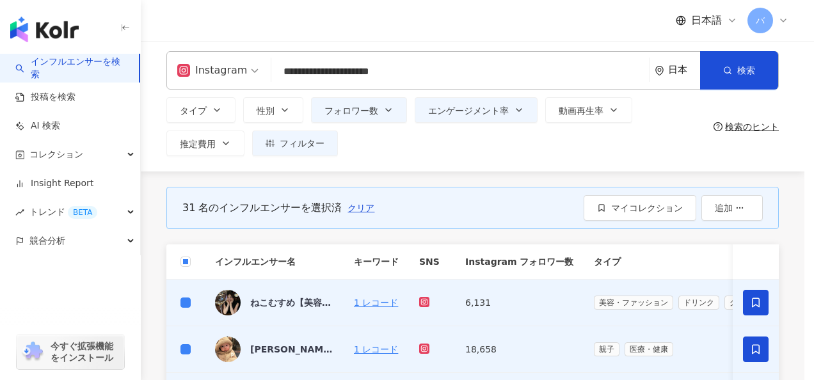
scroll to position [0, 0]
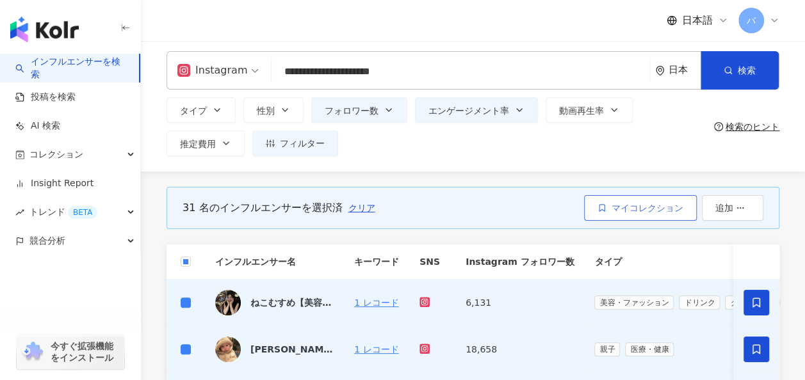
click at [635, 204] on span "マイコレクション" at bounding box center [647, 208] width 72 height 10
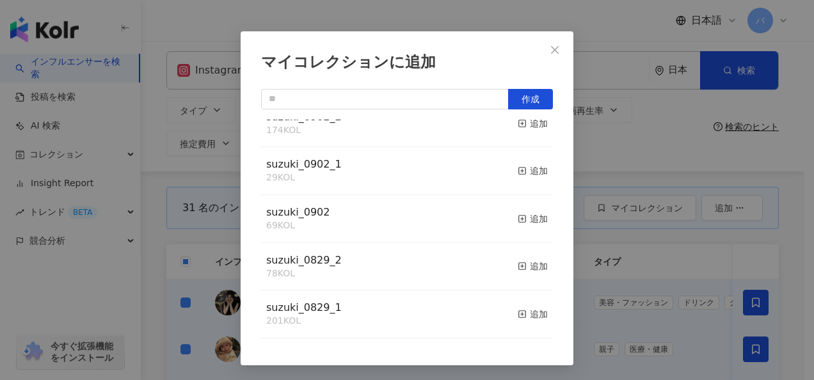
scroll to position [220, 0]
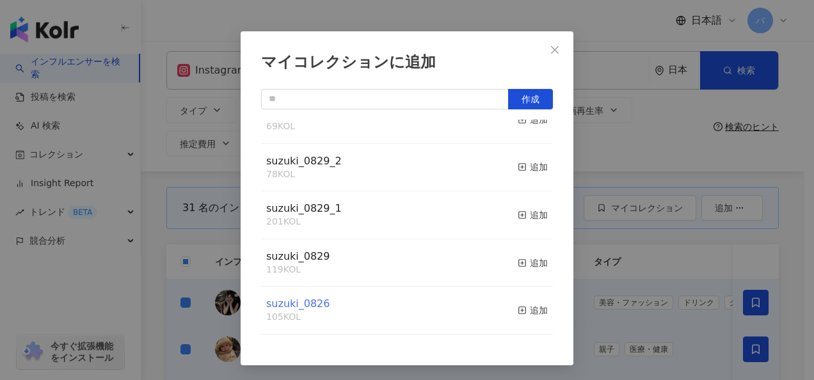
click at [305, 303] on span "suzuki_0826" at bounding box center [297, 304] width 63 height 12
click at [553, 52] on icon "close" at bounding box center [555, 49] width 8 height 8
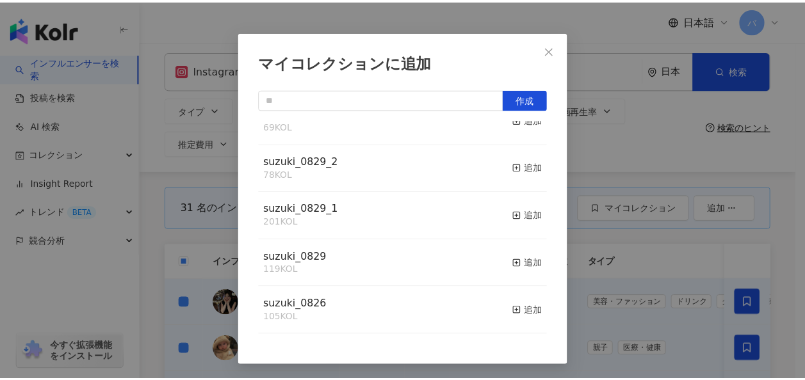
scroll to position [0, 0]
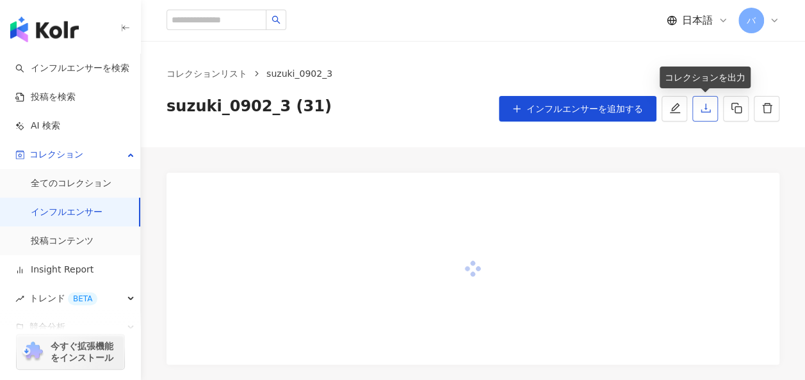
click at [709, 102] on button "button" at bounding box center [705, 109] width 26 height 26
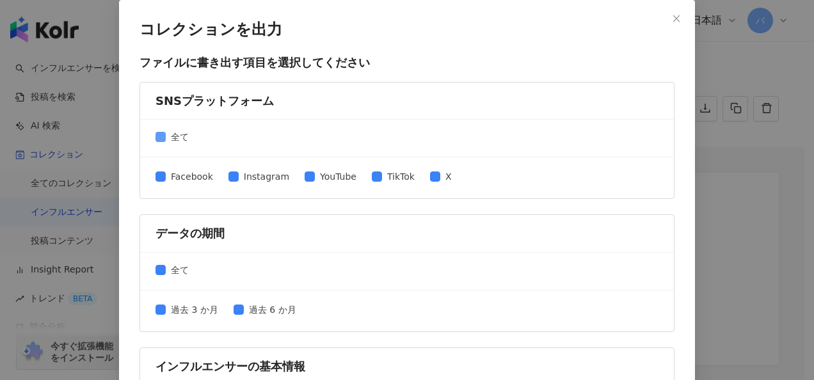
click at [150, 134] on div "全て" at bounding box center [407, 139] width 534 height 38
click at [166, 140] on span "全て" at bounding box center [180, 137] width 28 height 14
click at [240, 179] on span "Instagram" at bounding box center [267, 177] width 56 height 14
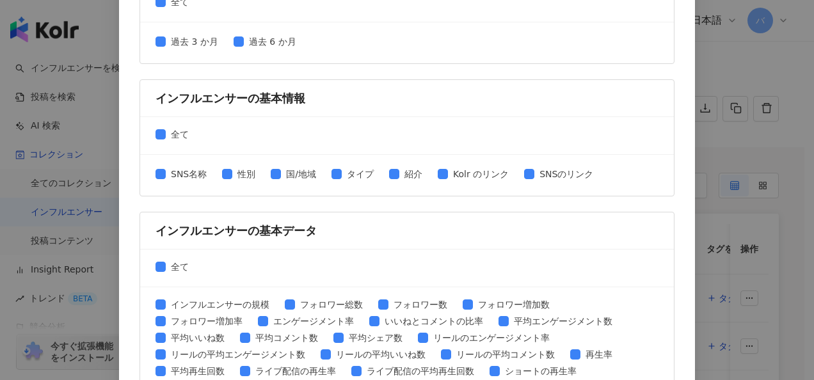
scroll to position [659, 0]
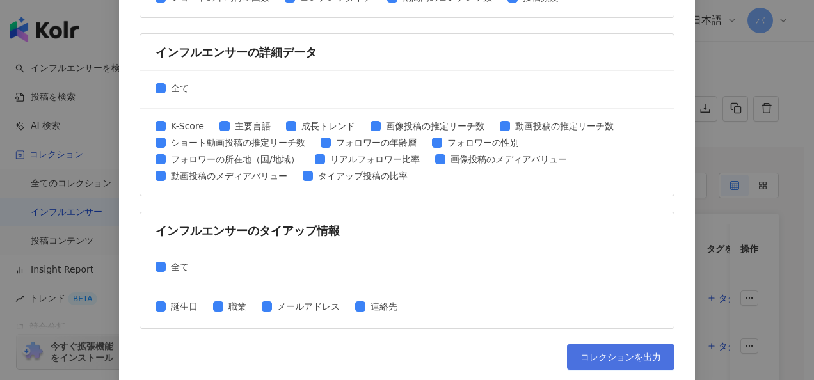
click at [614, 344] on button "コレクションを出力" at bounding box center [621, 357] width 108 height 26
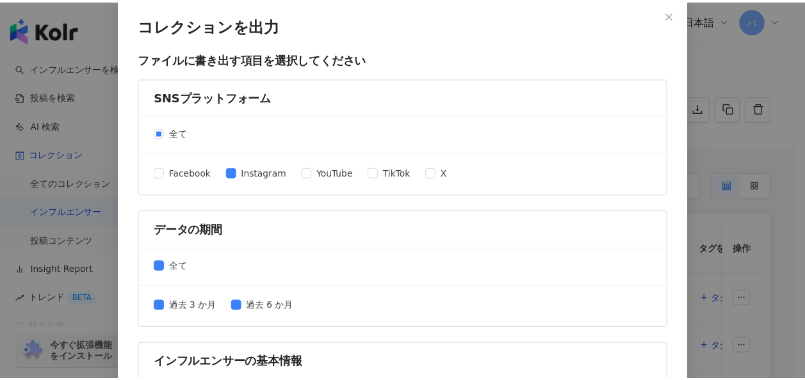
scroll to position [0, 0]
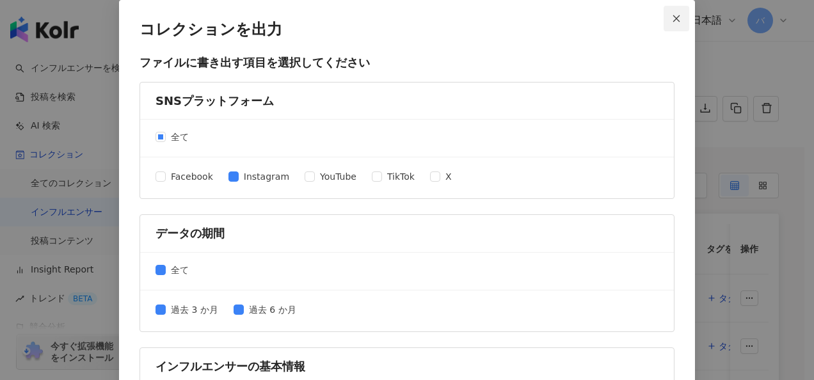
click at [672, 23] on button "Close" at bounding box center [677, 19] width 26 height 26
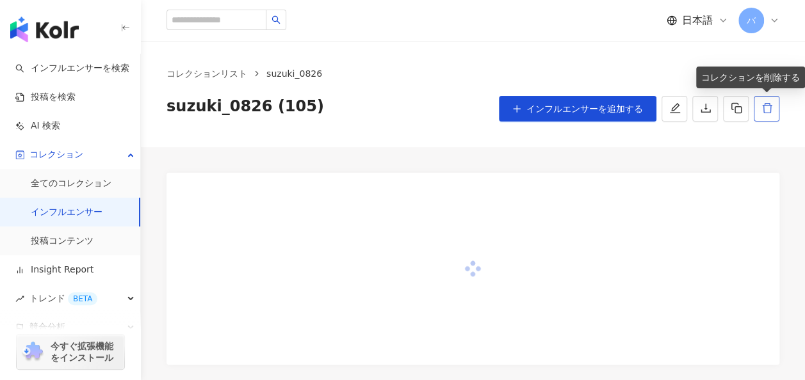
click at [764, 107] on icon "delete" at bounding box center [767, 108] width 12 height 12
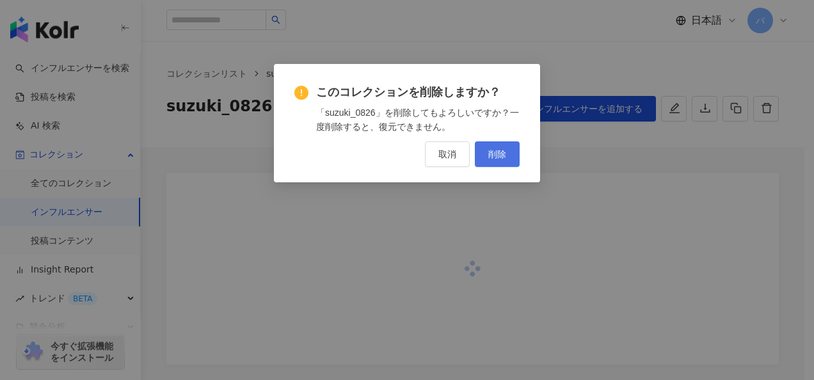
click at [502, 158] on span "削除" at bounding box center [498, 154] width 18 height 10
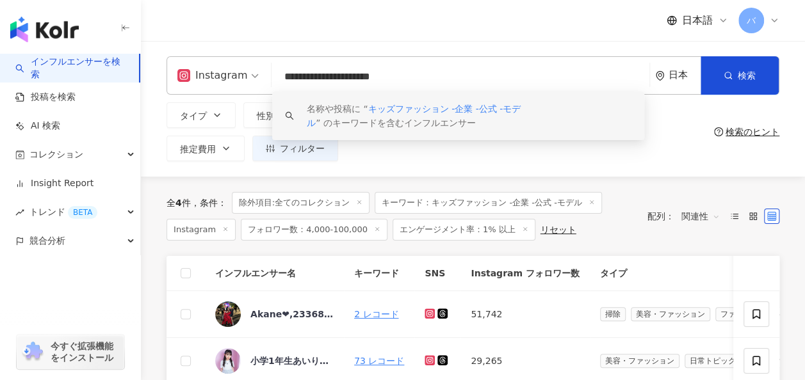
drag, startPoint x: 461, startPoint y: 78, endPoint x: 251, endPoint y: 77, distance: 210.0
click at [251, 77] on div "**********" at bounding box center [472, 75] width 613 height 38
paste input "search"
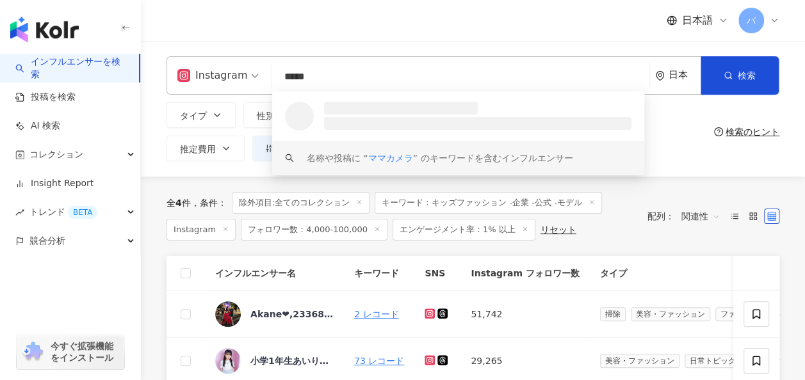
click at [312, 149] on div "名称や投稿に “ ママカメラ ” のキーワードを含むインフルエンサー" at bounding box center [458, 158] width 372 height 35
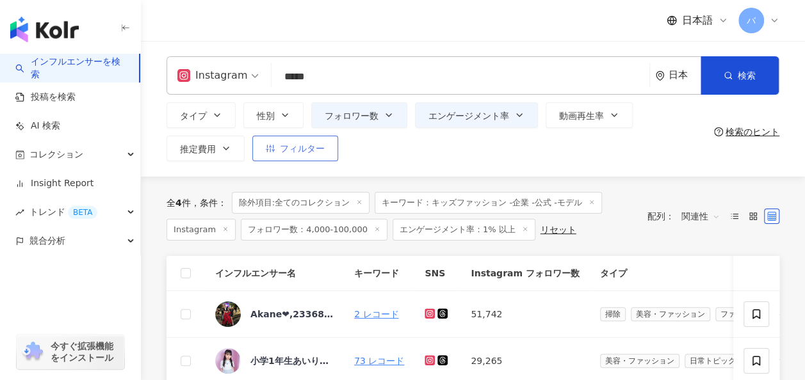
type input "*****"
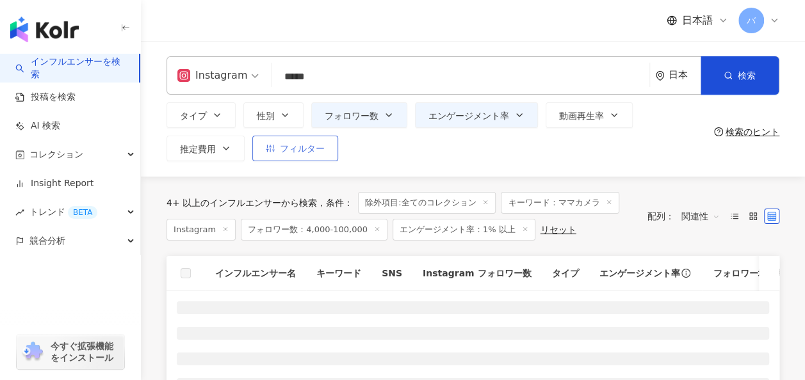
click at [289, 156] on button "フィルター" at bounding box center [295, 149] width 86 height 26
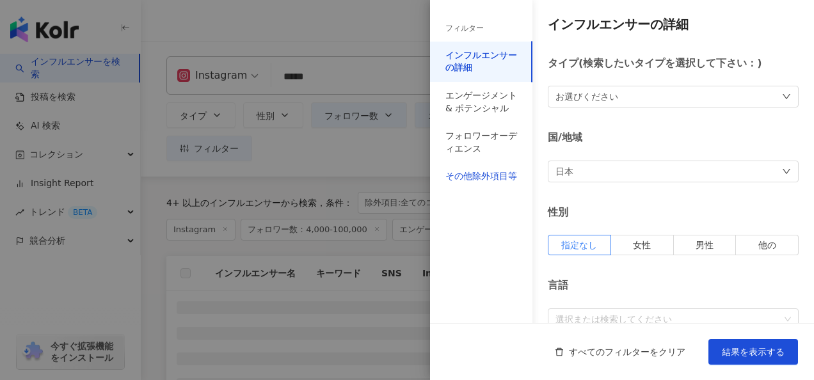
click at [501, 175] on div "その他除外項目等" at bounding box center [482, 176] width 72 height 13
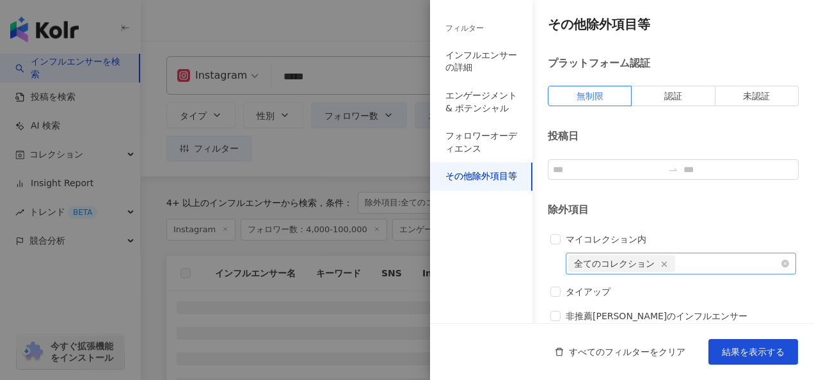
click at [665, 264] on icon "button" at bounding box center [664, 264] width 9 height 9
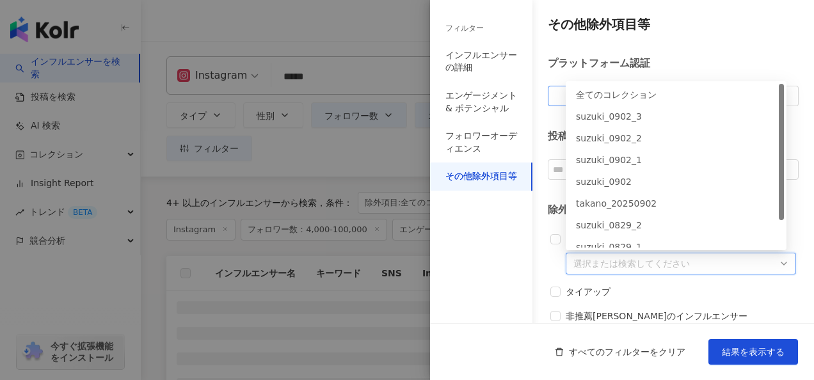
click at [740, 347] on span "結果を表示する" at bounding box center [753, 352] width 63 height 10
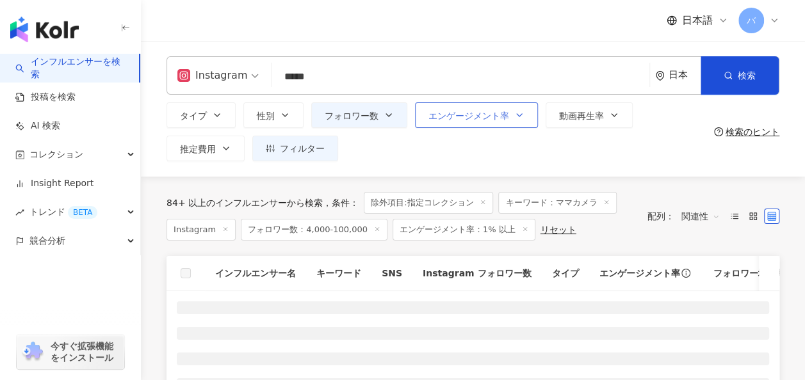
click at [520, 122] on button "エンゲージメント率" at bounding box center [476, 115] width 123 height 26
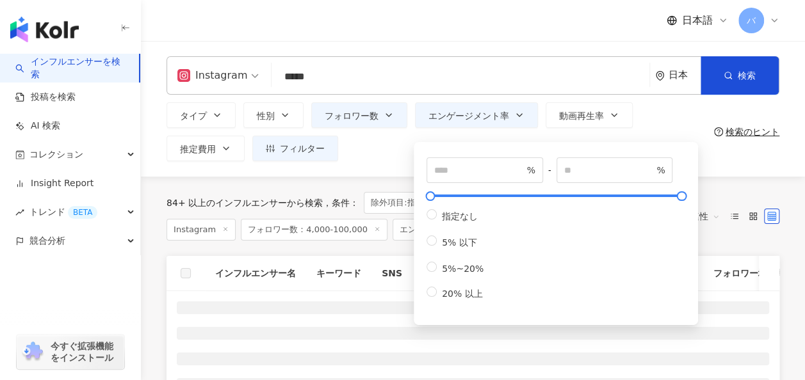
click at [385, 148] on div "タイプ 性別 フォロワー数 エンゲージメント率 動画再生率 推定費用 フィルター フィルター インフルエンサーの詳細 エンゲージメント & ポテンシャル フォ…" at bounding box center [437, 131] width 542 height 59
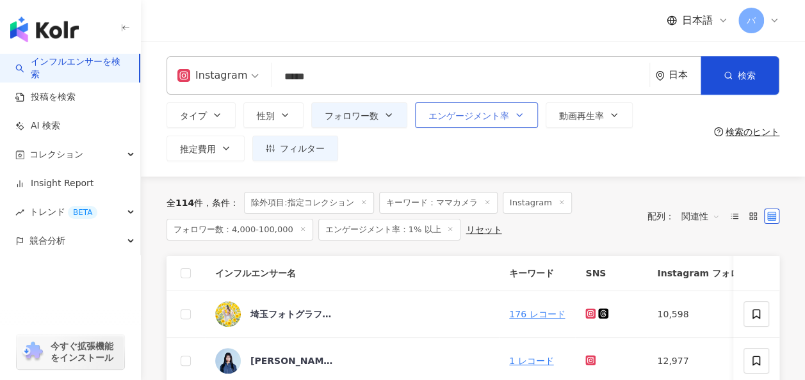
click at [493, 125] on button "エンゲージメント率" at bounding box center [476, 115] width 123 height 26
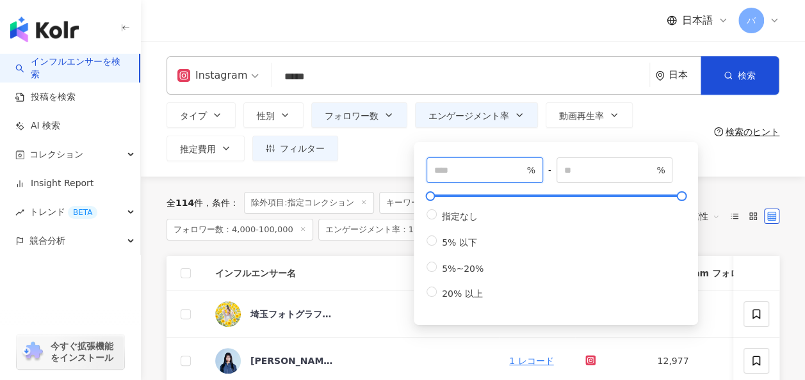
click at [462, 170] on input "*" at bounding box center [479, 170] width 90 height 14
type input "***"
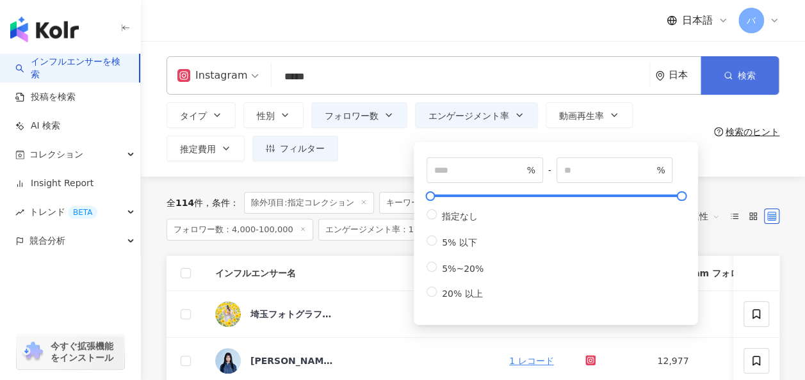
click at [726, 70] on span "button" at bounding box center [727, 75] width 9 height 10
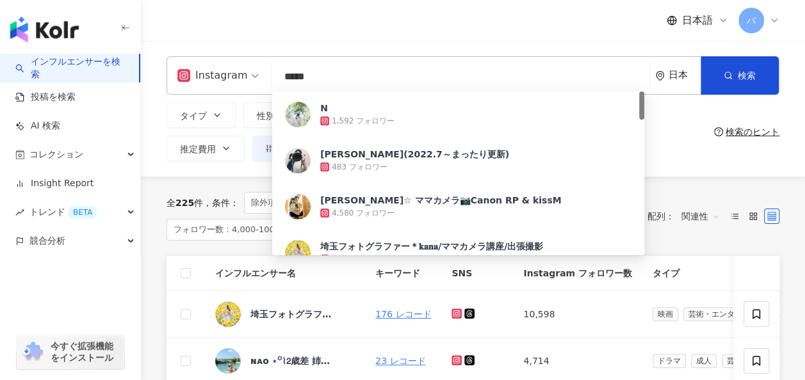
drag, startPoint x: 351, startPoint y: 81, endPoint x: 233, endPoint y: 79, distance: 117.8
click at [233, 79] on div "Instagram ***** 日本 検索 f8ab0f5d-1c73-473e-b607-d8009661711c N 1,592 フォロワー chihir…" at bounding box center [472, 75] width 613 height 38
paste input "**********"
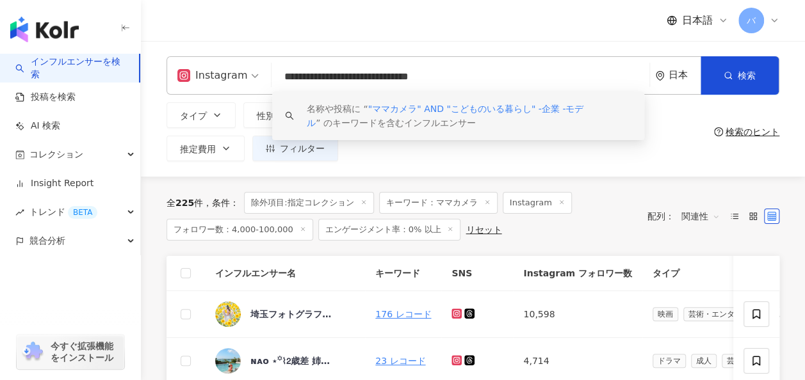
click at [656, 156] on div "タイプ 性別 フォロワー数 エンゲージメント率 動画再生率 推定費用 フィルター フィルター インフルエンサーの詳細 エンゲージメント & ポテンシャル フォ…" at bounding box center [437, 131] width 542 height 59
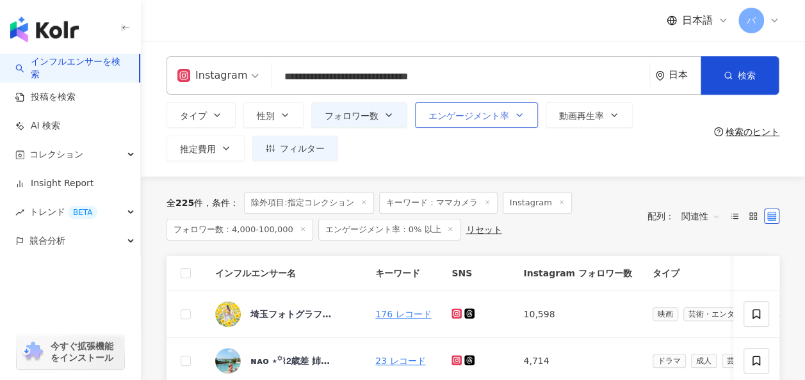
click at [446, 117] on span "エンゲージメント率" at bounding box center [468, 116] width 81 height 10
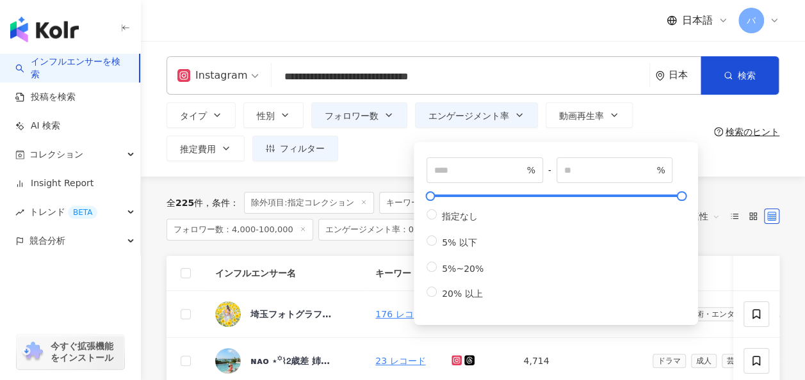
click at [390, 149] on div "タイプ 性別 フォロワー数 エンゲージメント率 動画再生率 推定費用 フィルター フィルター インフルエンサーの詳細 エンゲージメント & ポテンシャル フォ…" at bounding box center [437, 131] width 542 height 59
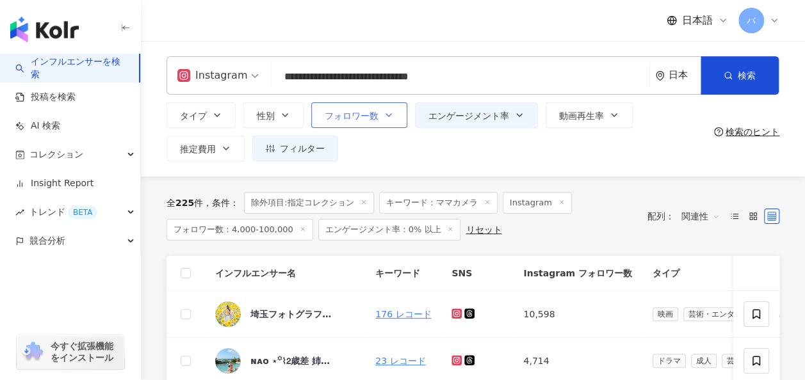
click at [387, 118] on icon "button" at bounding box center [389, 115] width 10 height 10
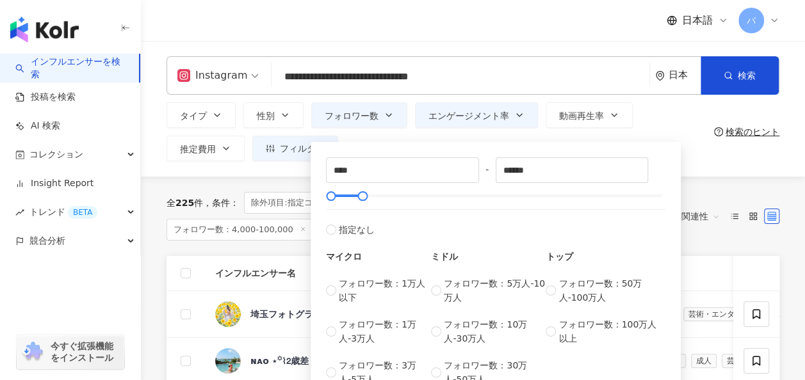
click at [381, 138] on div "**** - ****** 指定なし マイクロ フォロワー数：1万人以下 フォロワー数：1万人-3万人 フォロワー数：3万人-5万人 ミドル フォロワー数：5…" at bounding box center [496, 269] width 370 height 266
click at [282, 152] on span "フィルター" at bounding box center [302, 148] width 45 height 10
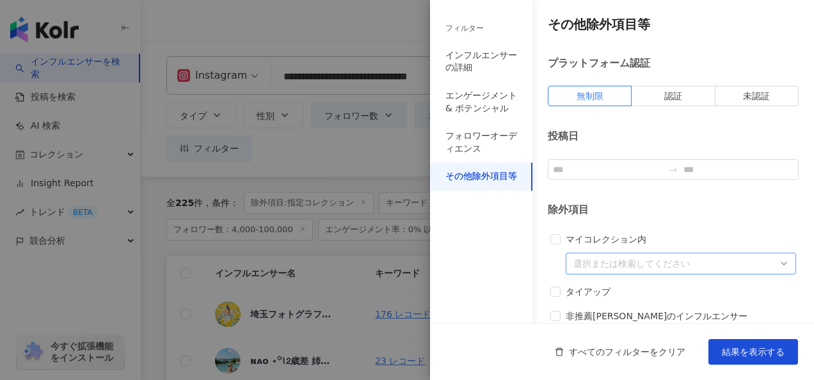
click at [368, 162] on div at bounding box center [407, 190] width 814 height 380
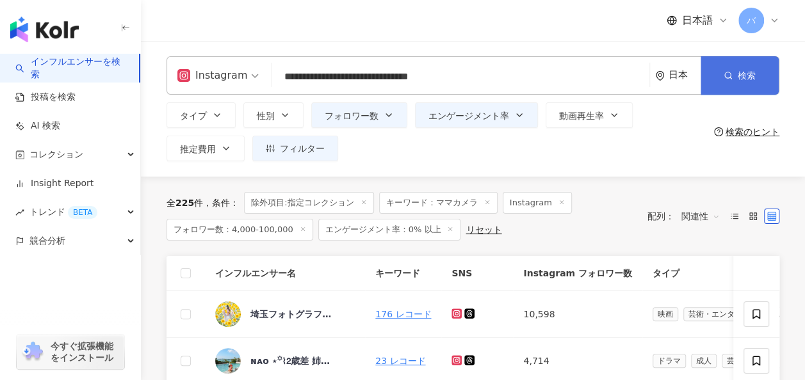
click at [740, 82] on button "検索" at bounding box center [739, 75] width 78 height 38
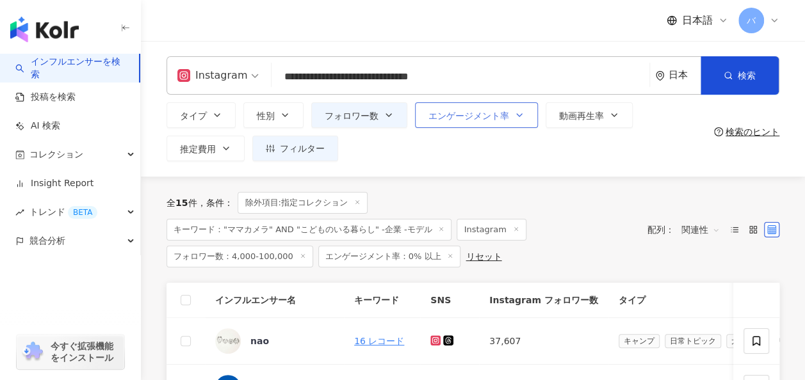
click at [486, 120] on span "エンゲージメント率" at bounding box center [468, 116] width 81 height 10
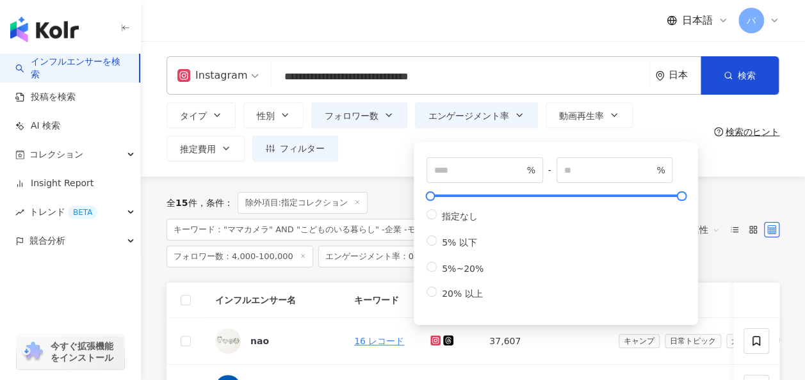
click at [408, 146] on div "タイプ 性別 フォロワー数 エンゲージメント率 動画再生率 推定費用 フィルター フィルター インフルエンサーの詳細 エンゲージメント & ポテンシャル フォ…" at bounding box center [437, 131] width 542 height 59
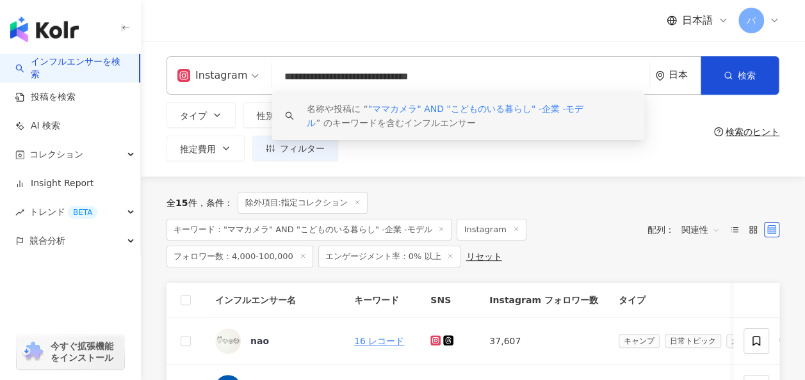
drag, startPoint x: 467, startPoint y: 76, endPoint x: 343, endPoint y: 77, distance: 124.9
click at [343, 77] on input "**********" at bounding box center [461, 77] width 368 height 24
click at [401, 168] on div "**********" at bounding box center [473, 109] width 664 height 136
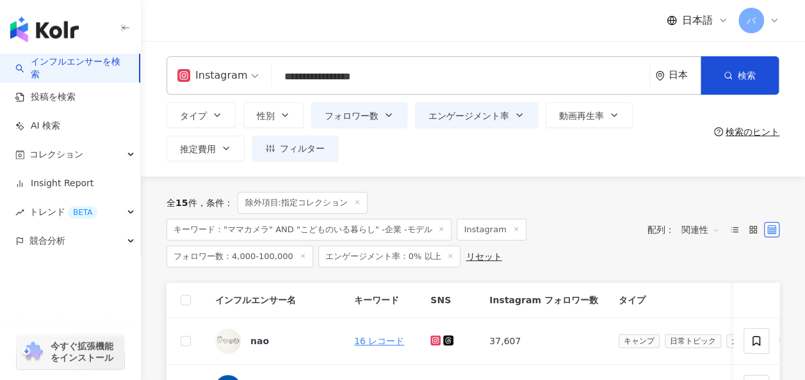
click at [343, 77] on input "**********" at bounding box center [461, 77] width 368 height 24
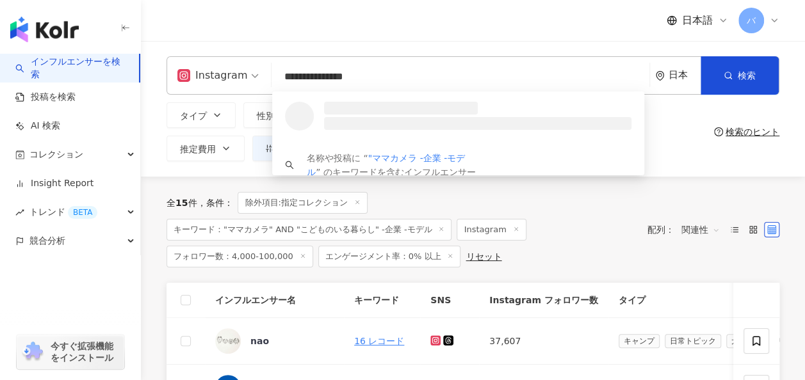
click at [285, 76] on input "**********" at bounding box center [461, 77] width 368 height 24
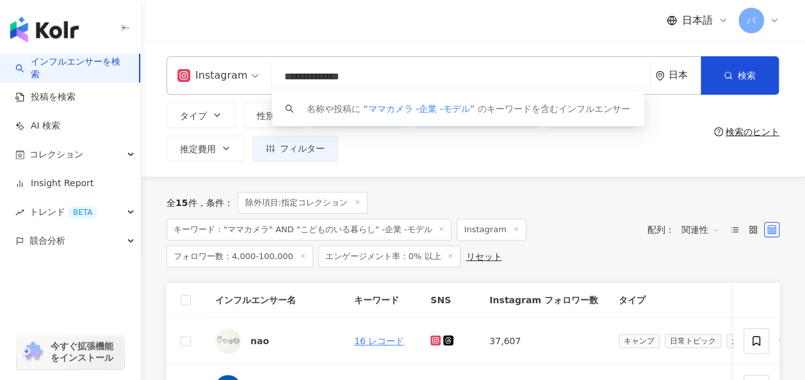
click at [329, 76] on input "**********" at bounding box center [461, 77] width 368 height 24
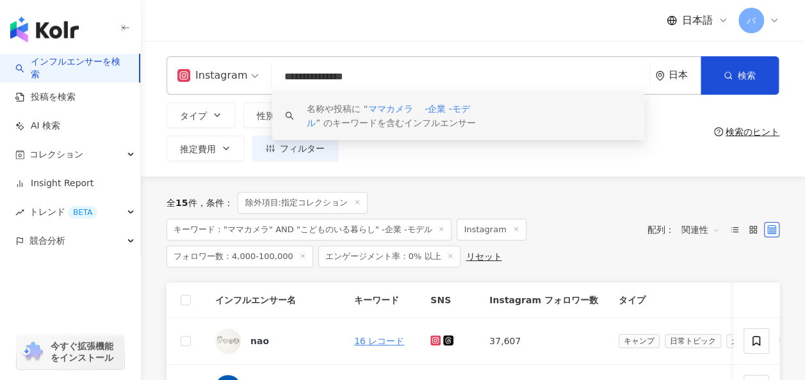
type input "**********"
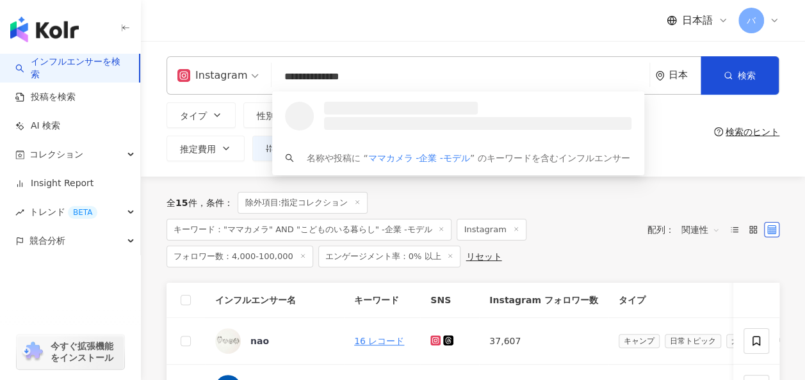
drag, startPoint x: 389, startPoint y: 81, endPoint x: 262, endPoint y: 76, distance: 127.5
click at [262, 76] on div "**********" at bounding box center [472, 75] width 613 height 38
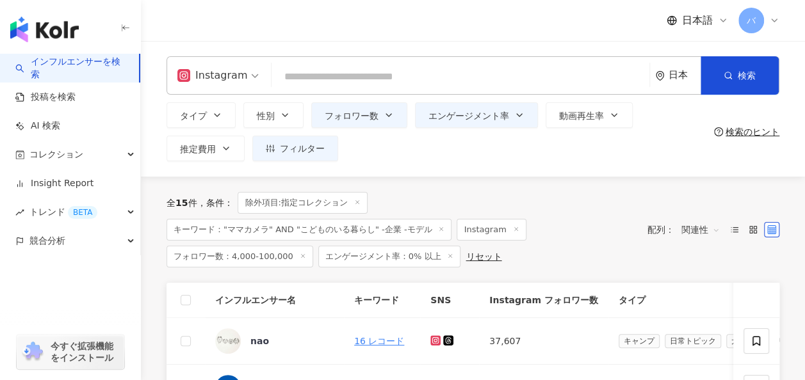
paste input "**********"
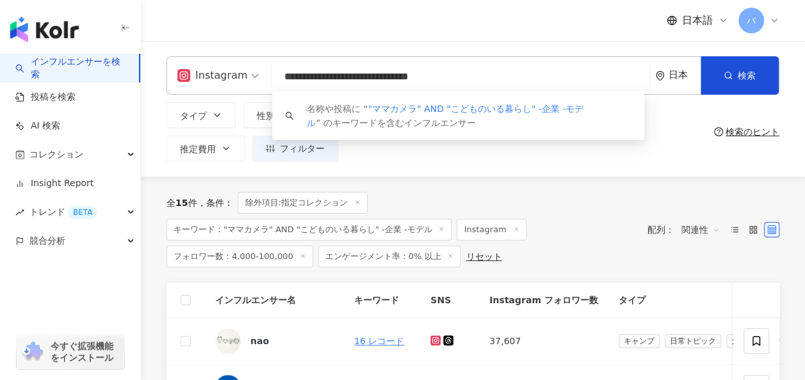
drag, startPoint x: 367, startPoint y: 76, endPoint x: 465, endPoint y: 74, distance: 98.6
click at [465, 74] on input "**********" at bounding box center [461, 77] width 368 height 24
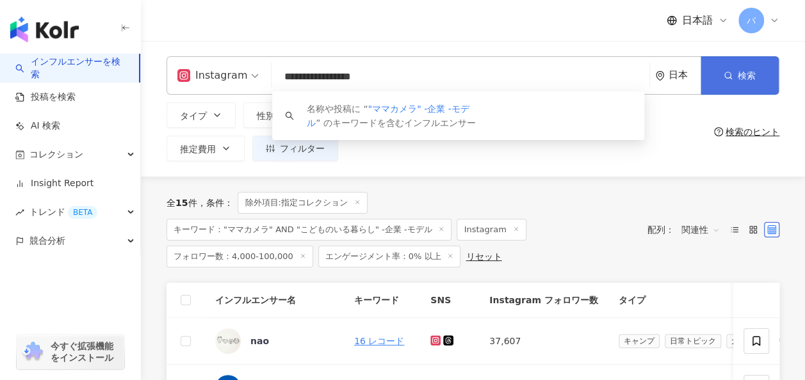
click at [730, 74] on circle "button" at bounding box center [728, 75] width 6 height 6
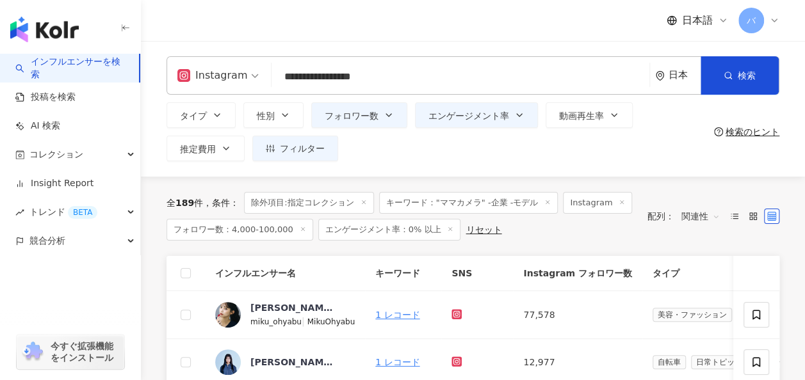
click at [342, 77] on input "**********" at bounding box center [461, 77] width 368 height 24
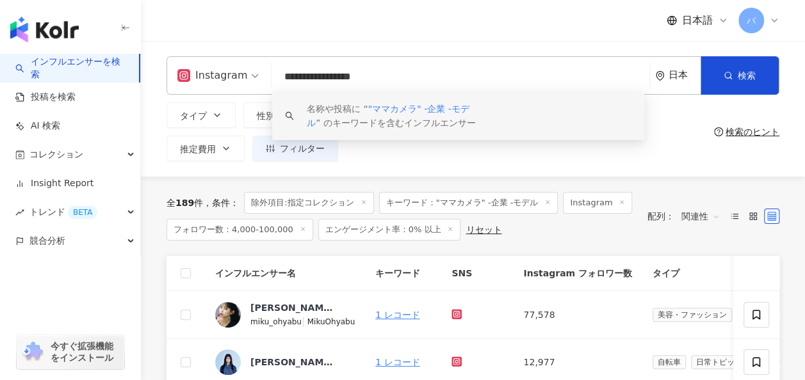
click at [366, 166] on div "**********" at bounding box center [473, 109] width 664 height 136
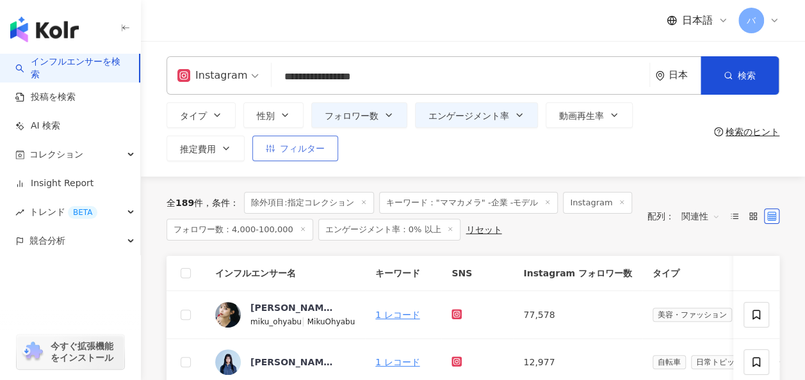
click at [323, 158] on button "フィルター" at bounding box center [295, 149] width 86 height 26
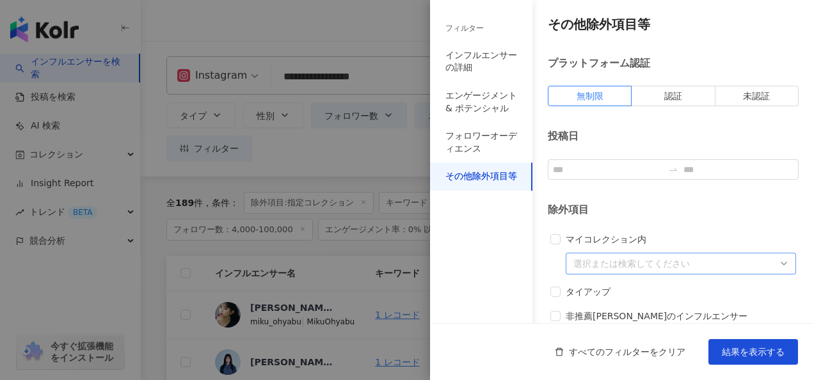
click at [369, 164] on div at bounding box center [407, 190] width 814 height 380
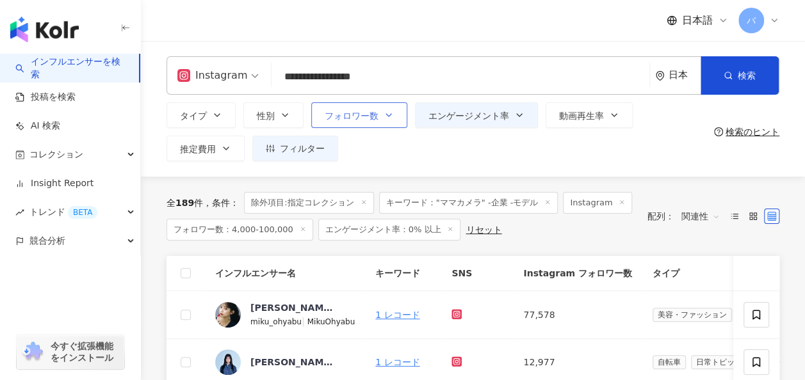
click at [365, 118] on span "フォロワー数" at bounding box center [352, 116] width 54 height 10
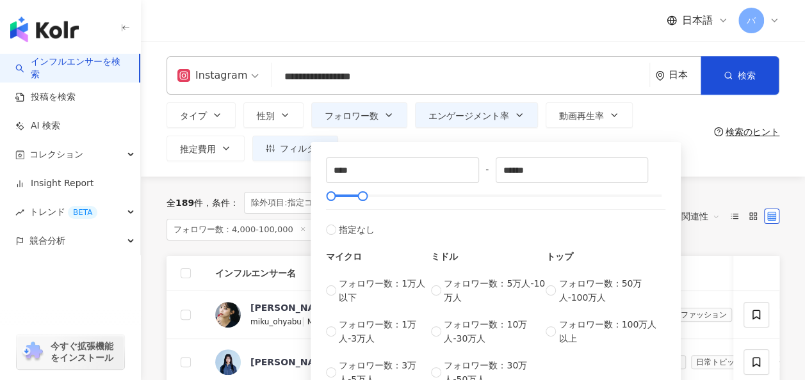
click at [370, 136] on div "**** - ****** 指定なし マイクロ フォロワー数：1万人以下 フォロワー数：1万人-3万人 フォロワー数：3万人-5万人 ミドル フォロワー数：5…" at bounding box center [496, 269] width 370 height 266
click at [449, 140] on div "**** - ****** 指定なし マイクロ フォロワー数：1万人以下 フォロワー数：1万人-3万人 フォロワー数：3万人-5万人 ミドル フォロワー数：5…" at bounding box center [496, 269] width 370 height 266
click at [716, 180] on div "全 189 件 条件 ： 除外項目:指定コレクション キーワード："ママカメラ" -企業 -モデル Instagram フォロワー数：4,000-100,00…" at bounding box center [472, 216] width 613 height 79
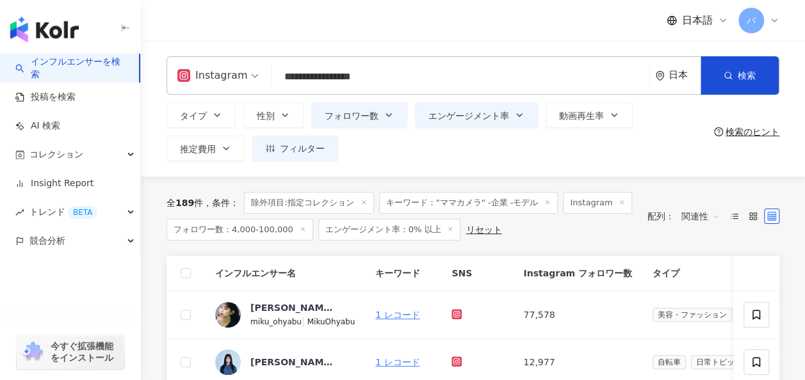
click at [346, 77] on input "**********" at bounding box center [461, 77] width 368 height 24
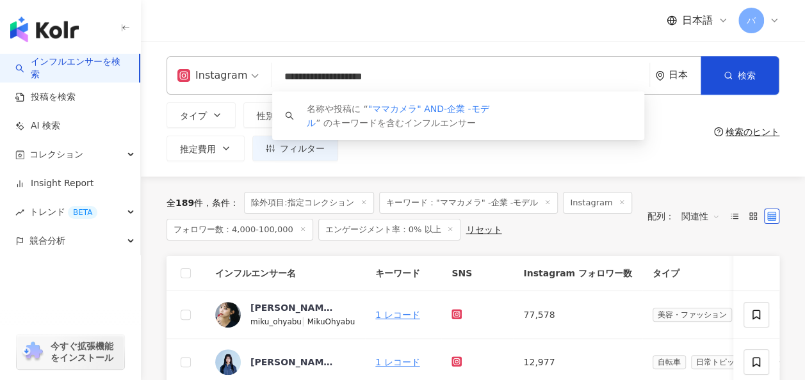
paste input "**********"
click at [476, 76] on input "**********" at bounding box center [461, 77] width 368 height 24
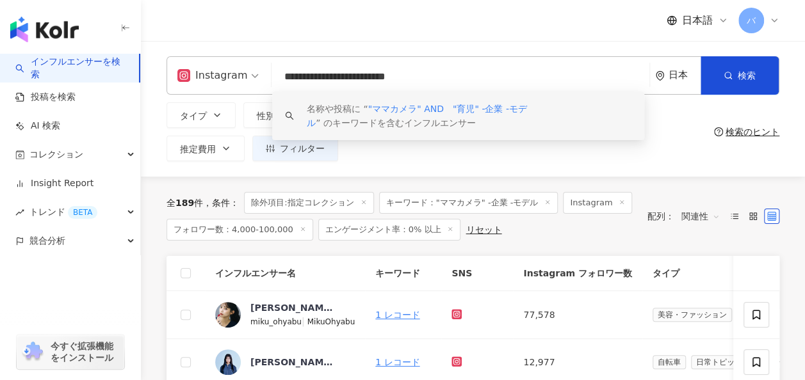
click at [376, 78] on input "**********" at bounding box center [461, 77] width 368 height 24
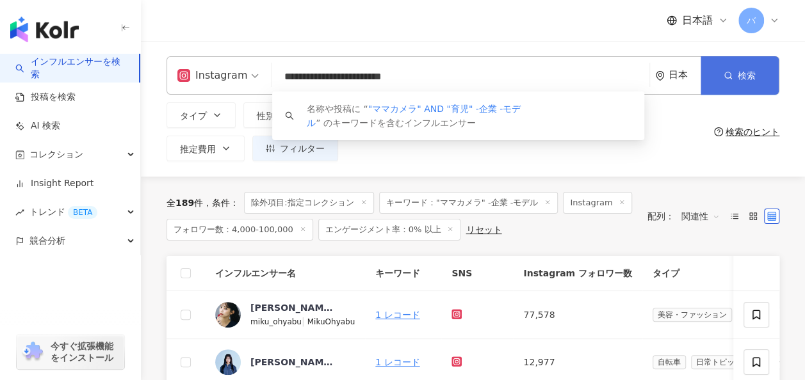
click at [735, 76] on button "検索" at bounding box center [739, 75] width 78 height 38
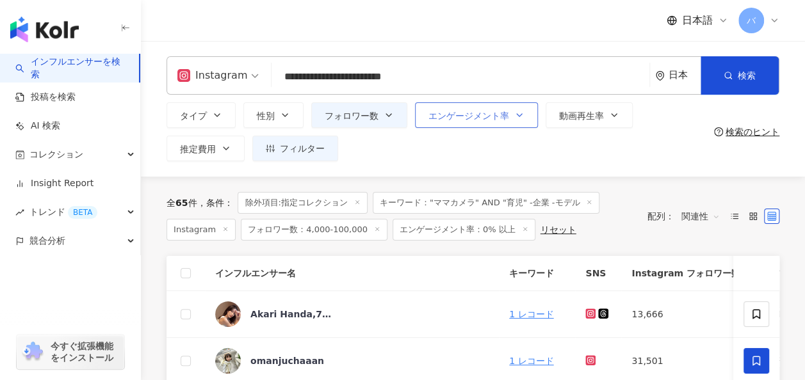
click at [465, 124] on button "エンゲージメント率" at bounding box center [476, 115] width 123 height 26
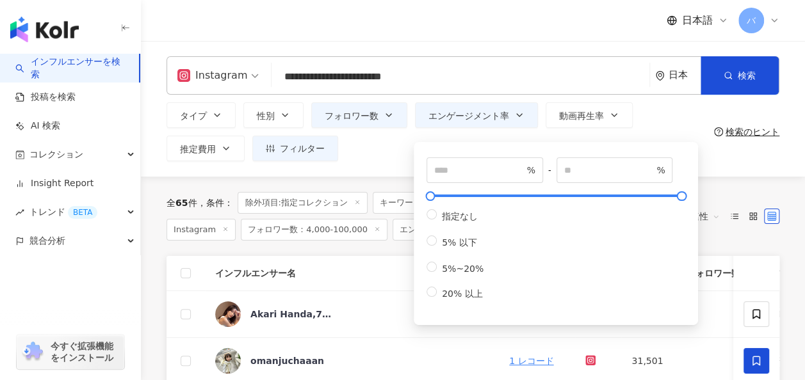
click at [388, 148] on div "タイプ 性別 フォロワー数 エンゲージメント率 動画再生率 推定費用 フィルター フィルター インフルエンサーの詳細 エンゲージメント & ポテンシャル フォ…" at bounding box center [437, 131] width 542 height 59
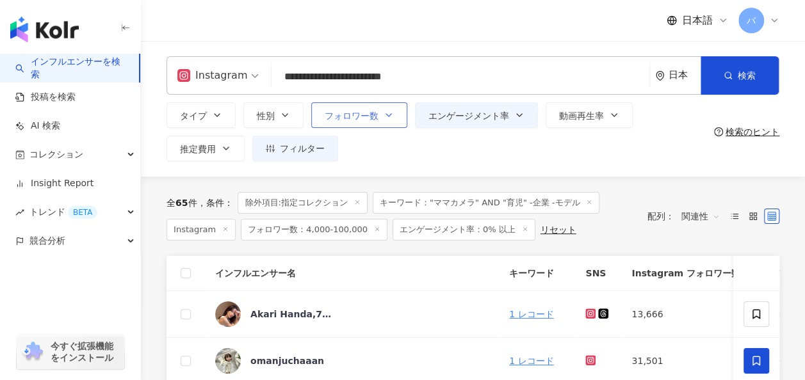
click at [388, 122] on button "フォロワー数" at bounding box center [359, 115] width 96 height 26
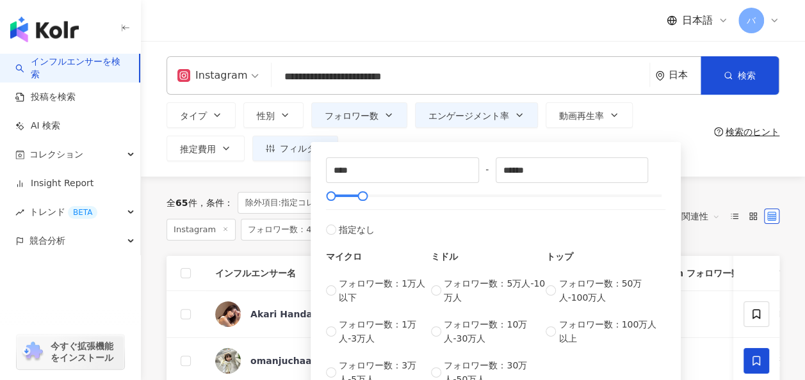
click at [379, 140] on div "**** - ****** 指定なし マイクロ フォロワー数：1万人以下 フォロワー数：1万人-3万人 フォロワー数：3万人-5万人 ミドル フォロワー数：5…" at bounding box center [496, 269] width 370 height 266
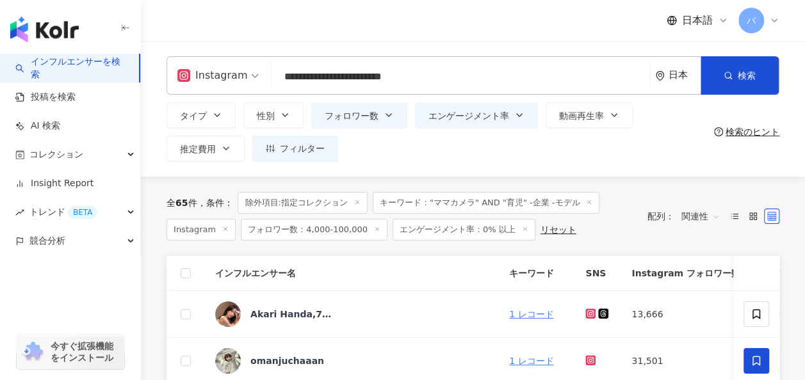
click at [489, 38] on div "日本語 バ" at bounding box center [472, 20] width 613 height 41
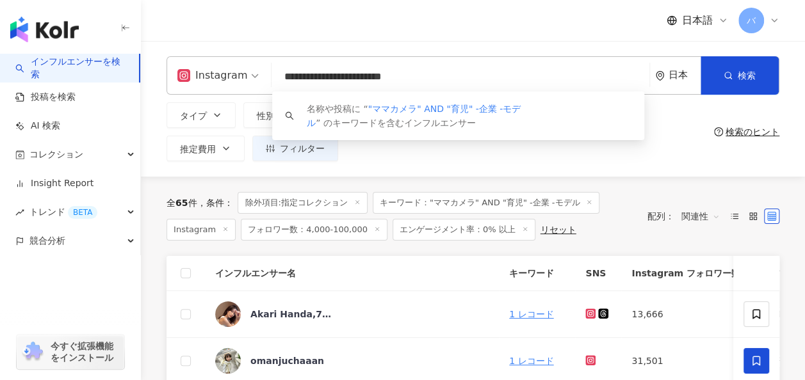
drag, startPoint x: 476, startPoint y: 74, endPoint x: 270, endPoint y: 74, distance: 206.8
click at [270, 74] on div "**********" at bounding box center [472, 75] width 613 height 38
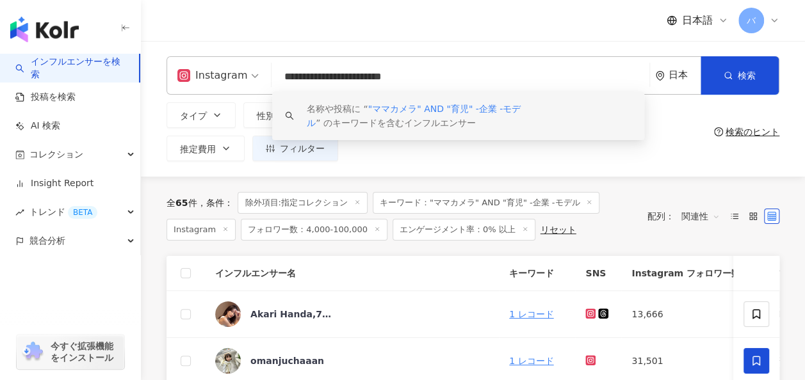
click at [373, 151] on div "タイプ 性別 フォロワー数 エンゲージメント率 動画再生率 推定費用 フィルター フィルター インフルエンサーの詳細 エンゲージメント & ポテンシャル フォ…" at bounding box center [437, 131] width 542 height 59
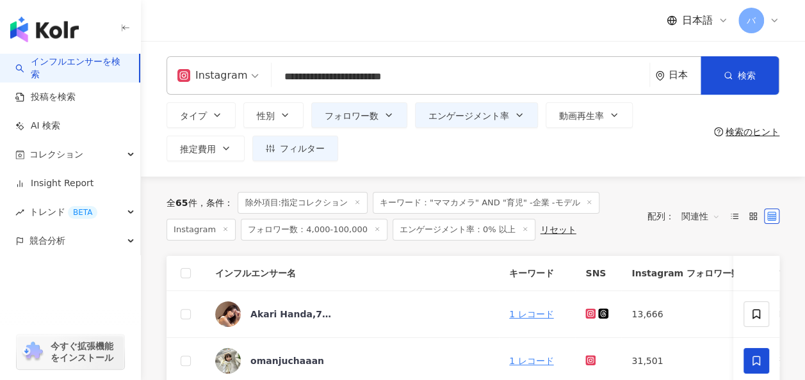
click at [389, 77] on input "**********" at bounding box center [461, 77] width 368 height 24
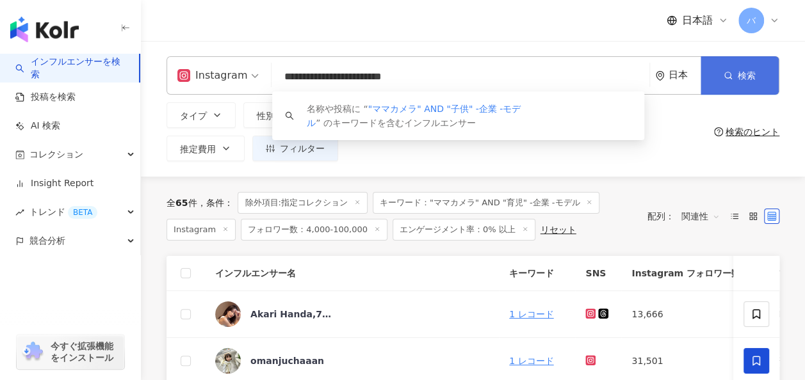
click at [723, 71] on icon "button" at bounding box center [727, 75] width 9 height 9
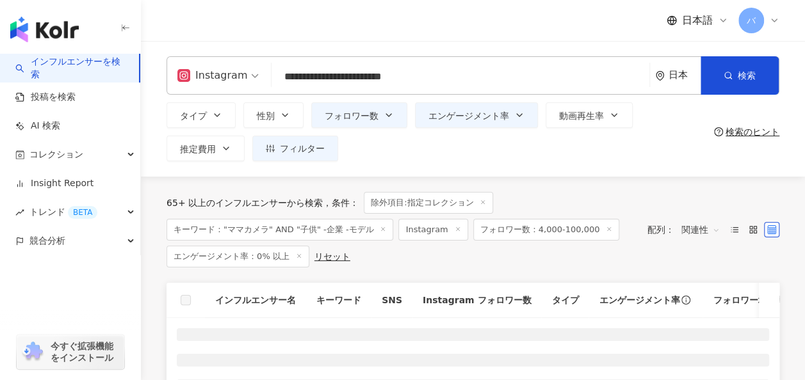
click at [392, 75] on input "**********" at bounding box center [461, 77] width 368 height 24
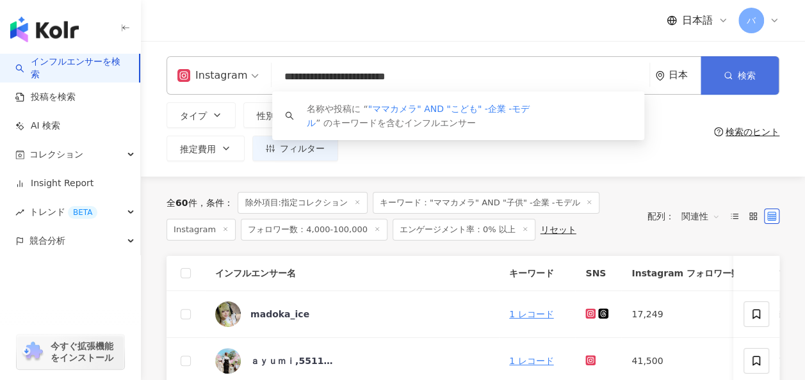
click at [731, 77] on icon "button" at bounding box center [727, 75] width 9 height 9
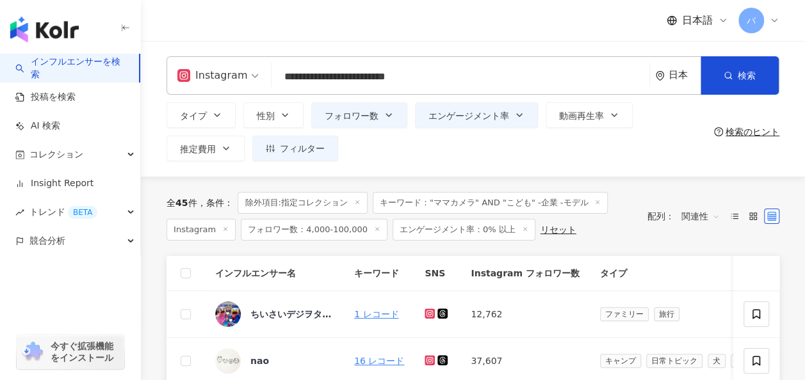
click at [398, 79] on input "**********" at bounding box center [461, 77] width 368 height 24
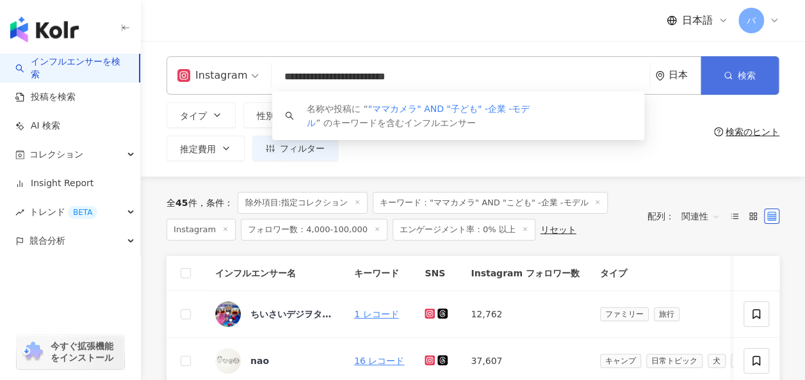
type input "**********"
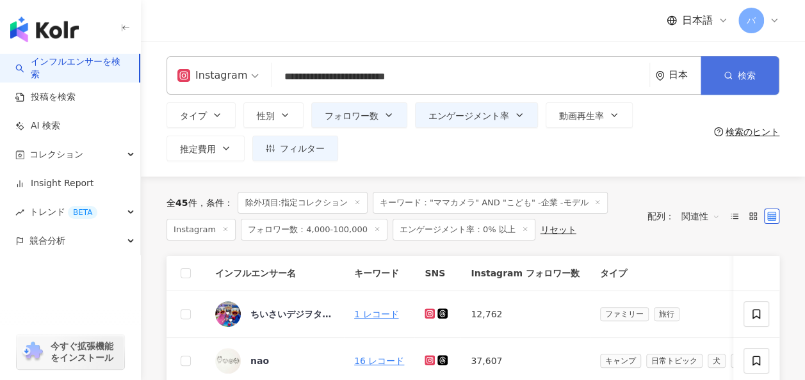
click at [709, 81] on button "検索" at bounding box center [739, 75] width 78 height 38
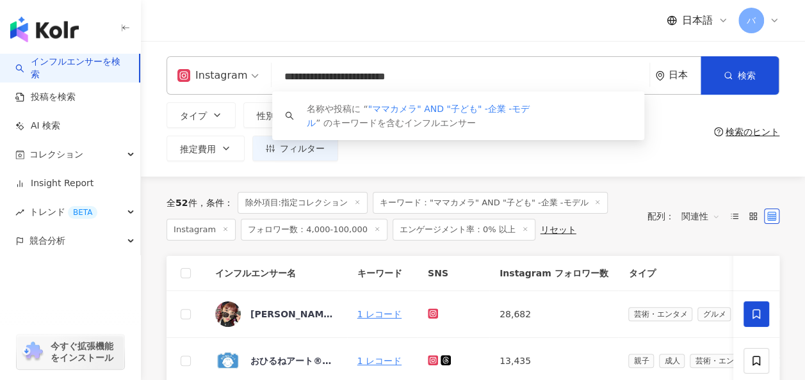
drag, startPoint x: 480, startPoint y: 77, endPoint x: 250, endPoint y: 76, distance: 230.5
click at [250, 76] on div "**********" at bounding box center [472, 75] width 613 height 38
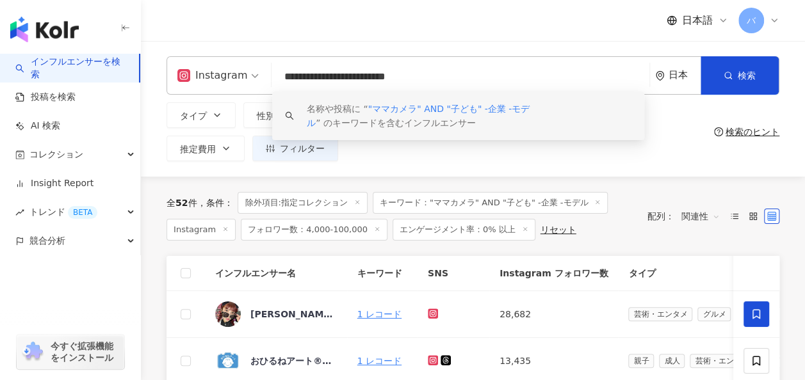
click at [400, 158] on div "タイプ 性別 フォロワー数 エンゲージメント率 動画再生率 推定費用 フィルター フィルター インフルエンサーの詳細 エンゲージメント & ポテンシャル フォ…" at bounding box center [437, 131] width 542 height 59
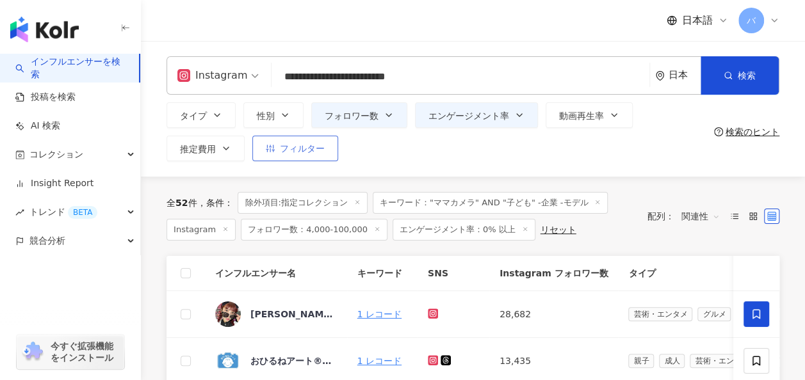
click at [312, 154] on span "フィルター" at bounding box center [302, 148] width 45 height 10
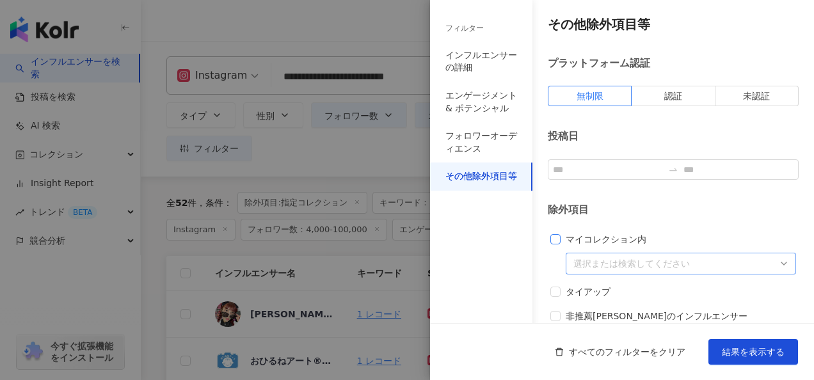
click at [570, 243] on span "マイコレクション内" at bounding box center [606, 239] width 91 height 14
click at [618, 265] on div at bounding box center [675, 264] width 212 height 10
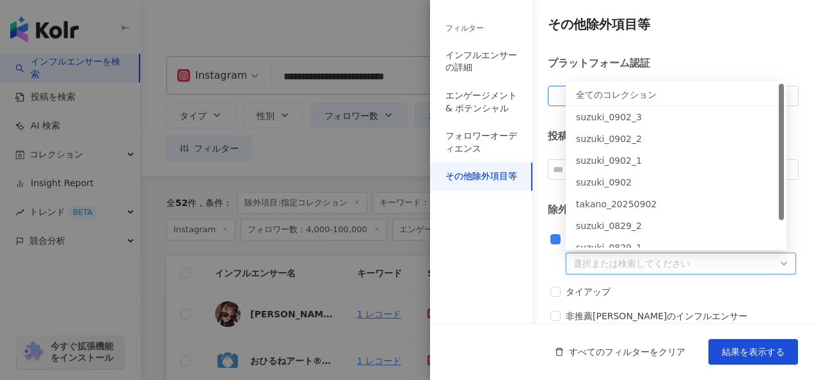
click at [618, 97] on div "全てのコレクション" at bounding box center [676, 95] width 200 height 14
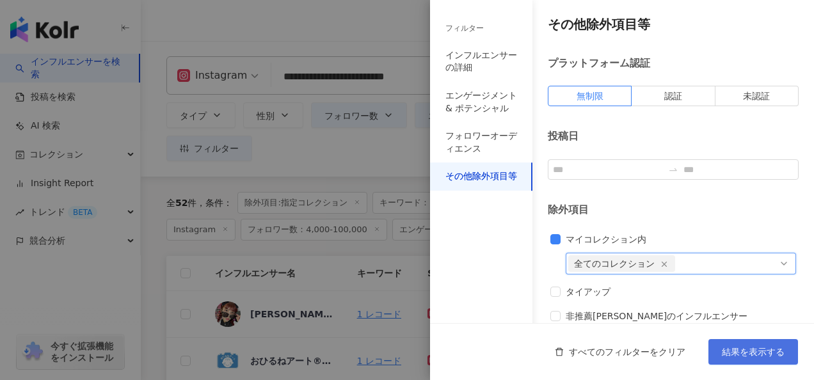
click at [753, 357] on span "結果を表示する" at bounding box center [753, 352] width 63 height 10
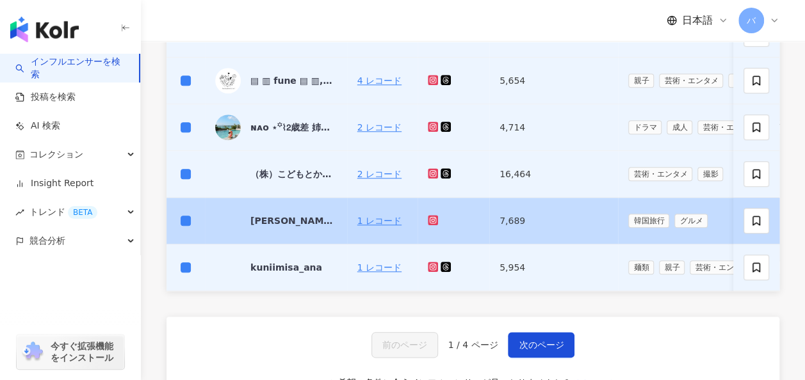
scroll to position [576, 0]
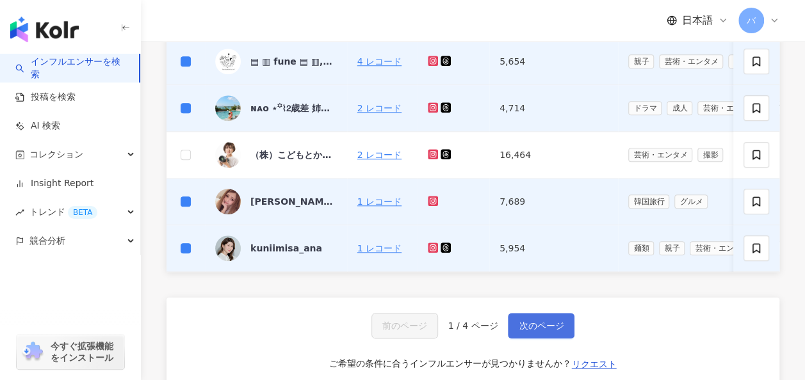
click at [530, 331] on span "次のページ" at bounding box center [541, 326] width 45 height 10
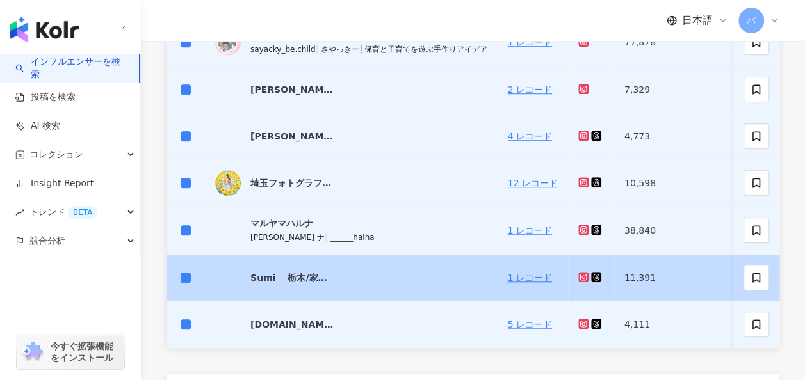
scroll to position [517, 0]
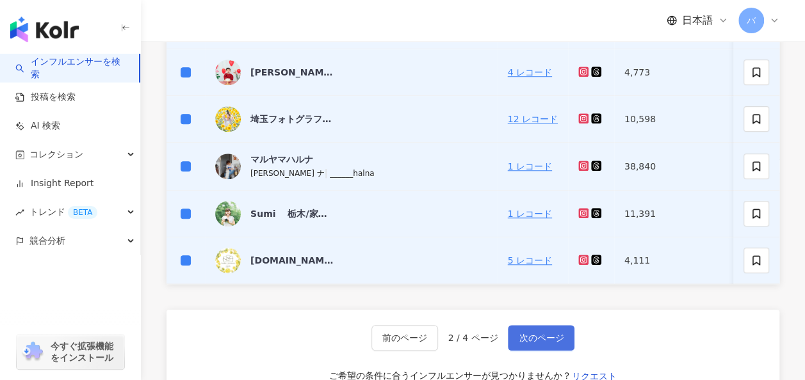
click at [547, 343] on span "次のページ" at bounding box center [541, 338] width 45 height 10
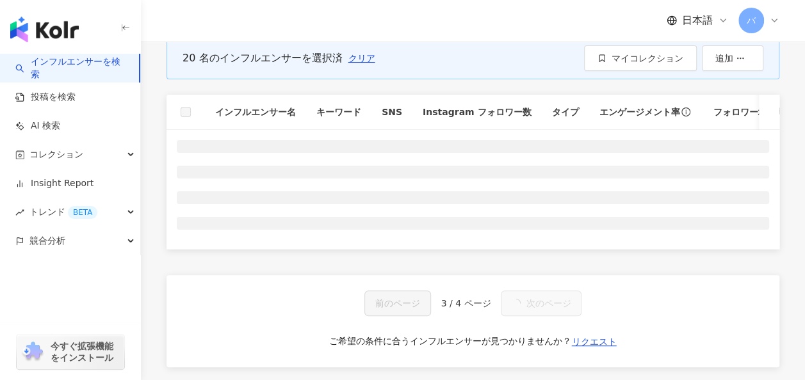
scroll to position [133, 0]
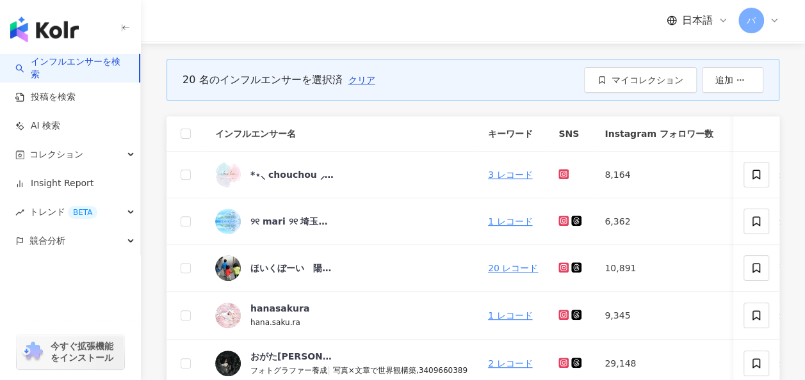
click at [186, 125] on th at bounding box center [185, 134] width 38 height 35
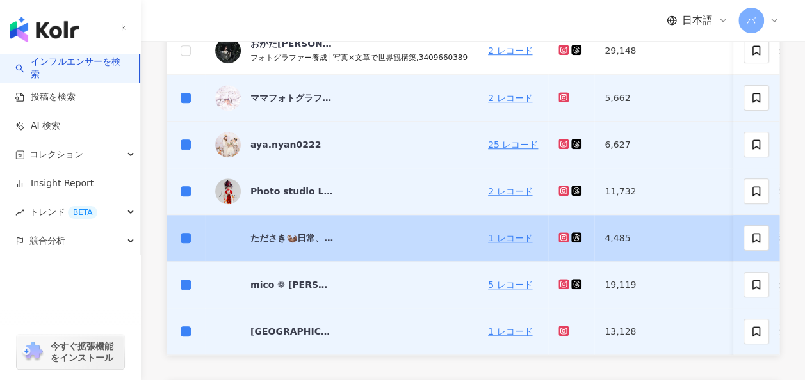
scroll to position [517, 0]
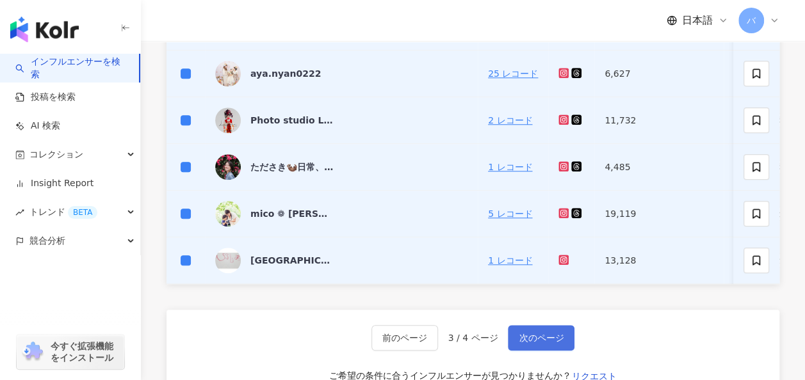
click at [535, 337] on button "次のページ" at bounding box center [541, 338] width 67 height 26
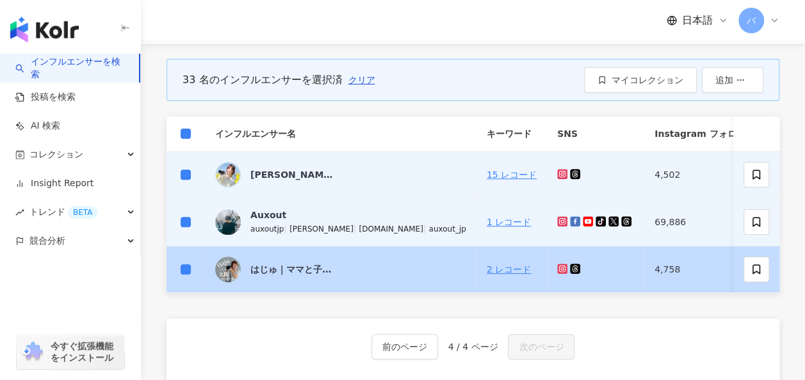
scroll to position [69, 0]
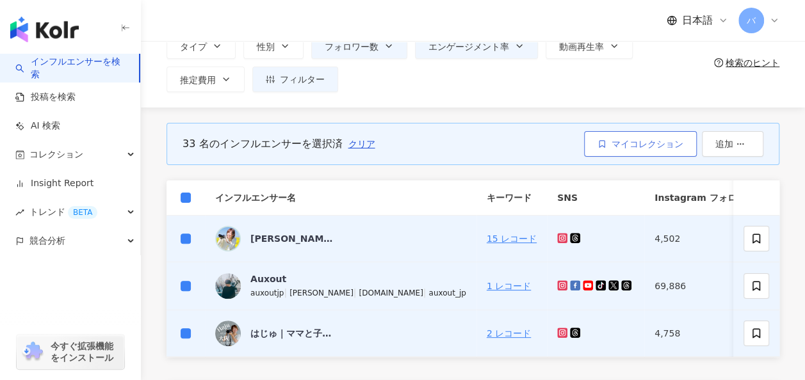
click at [621, 143] on span "マイコレクション" at bounding box center [647, 144] width 72 height 10
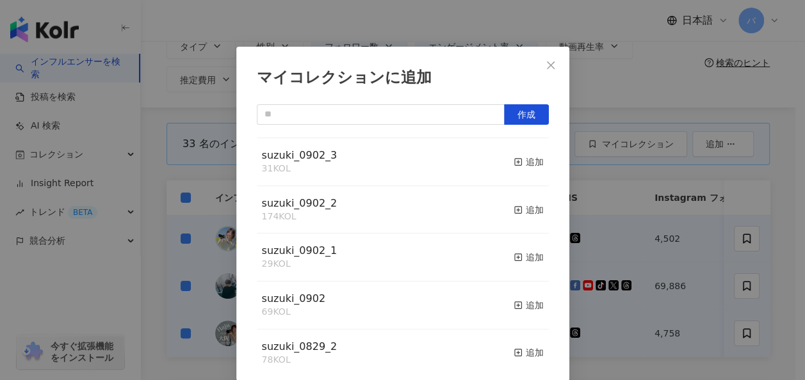
scroll to position [0, 0]
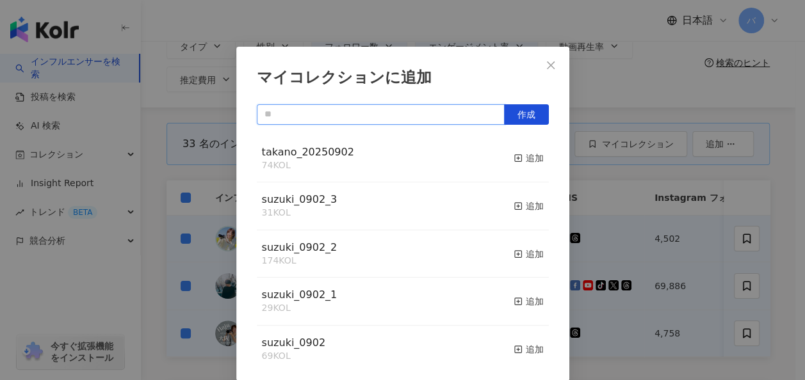
click at [321, 119] on input "text" at bounding box center [381, 114] width 248 height 20
type input "*"
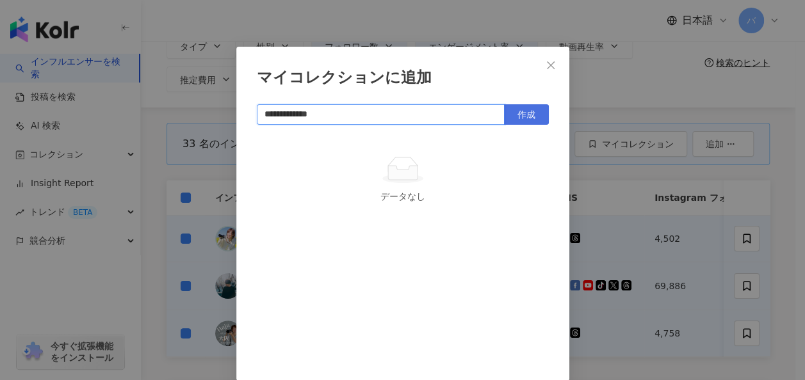
click at [520, 120] on span "作成" at bounding box center [526, 114] width 18 height 10
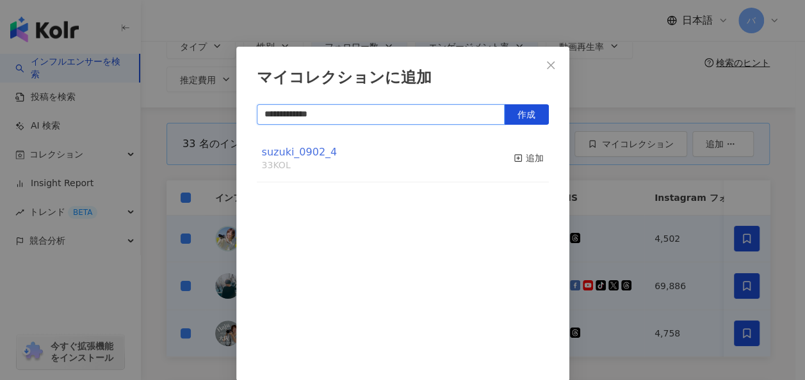
type input "**********"
click at [311, 153] on span "suzuki_0902_4" at bounding box center [300, 152] width 76 height 12
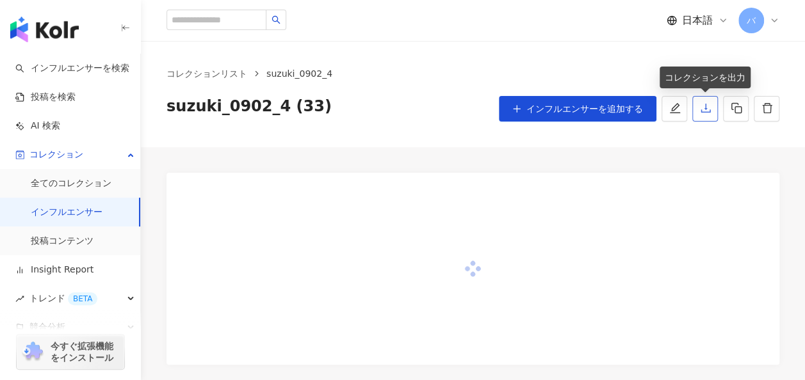
click at [705, 113] on icon "download" at bounding box center [705, 108] width 10 height 9
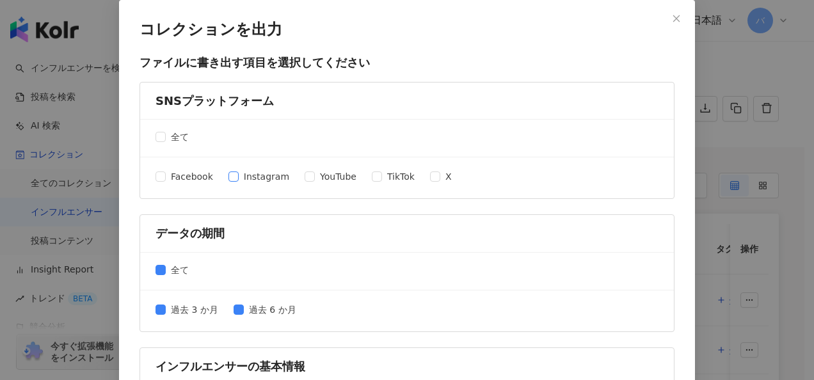
click at [247, 175] on span "Instagram" at bounding box center [267, 177] width 56 height 14
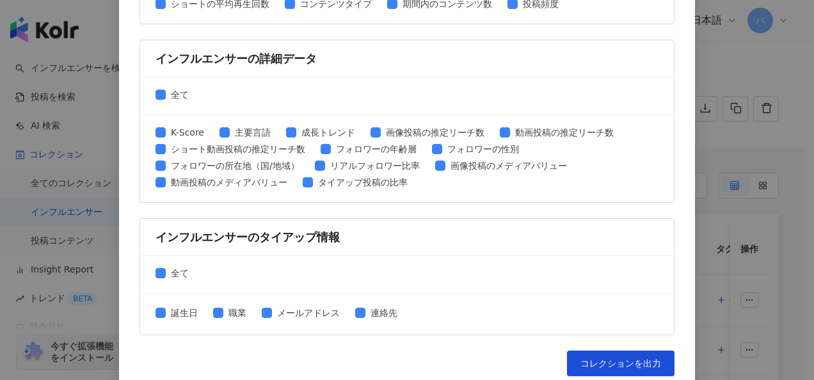
scroll to position [659, 0]
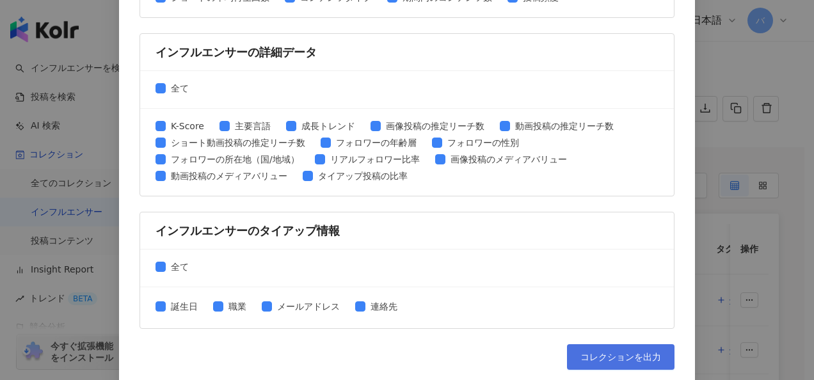
click at [611, 352] on span "コレクションを出力" at bounding box center [621, 357] width 81 height 10
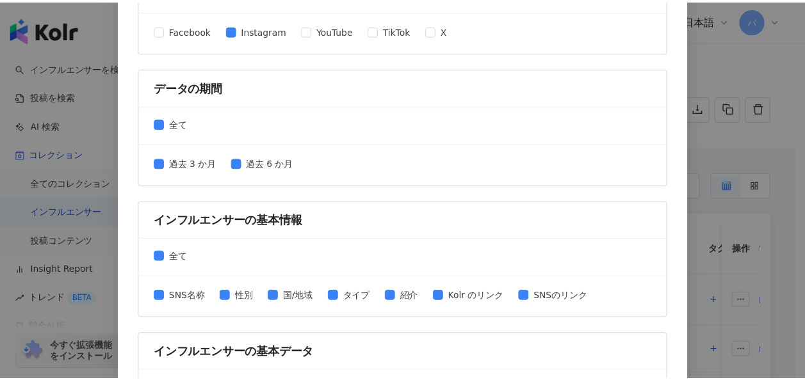
scroll to position [0, 0]
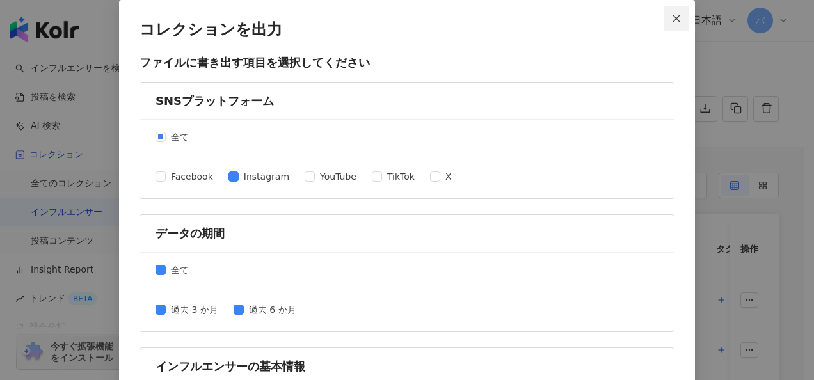
click at [674, 28] on button "Close" at bounding box center [677, 19] width 26 height 26
